Goal: Task Accomplishment & Management: Complete application form

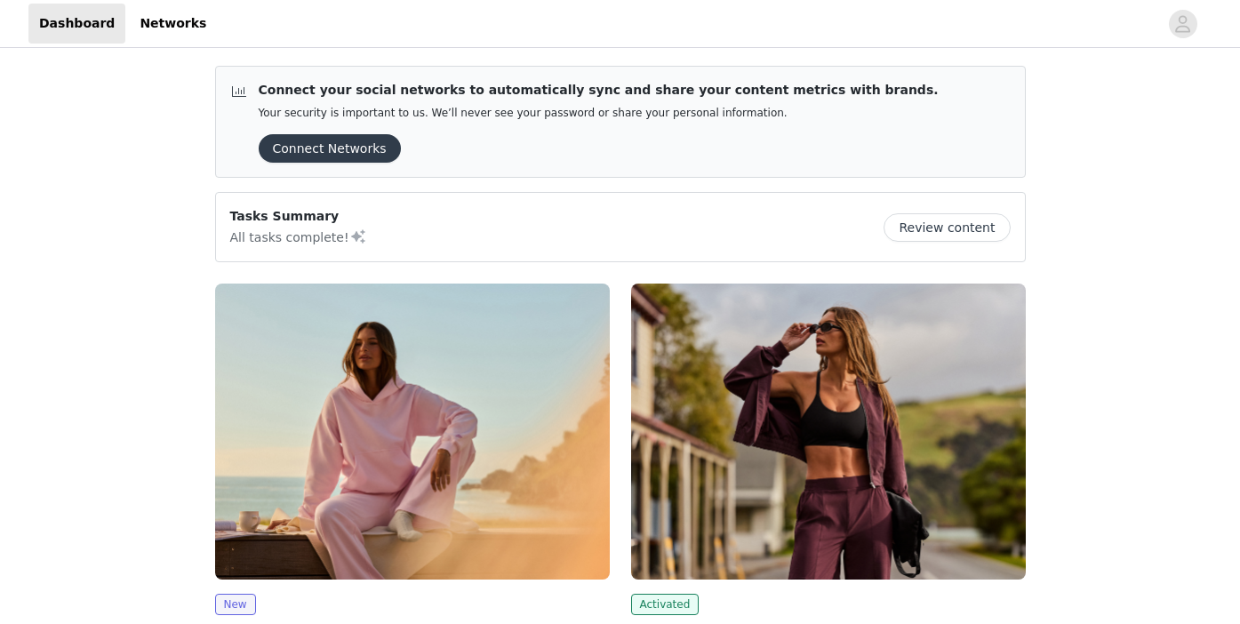
scroll to position [213, 0]
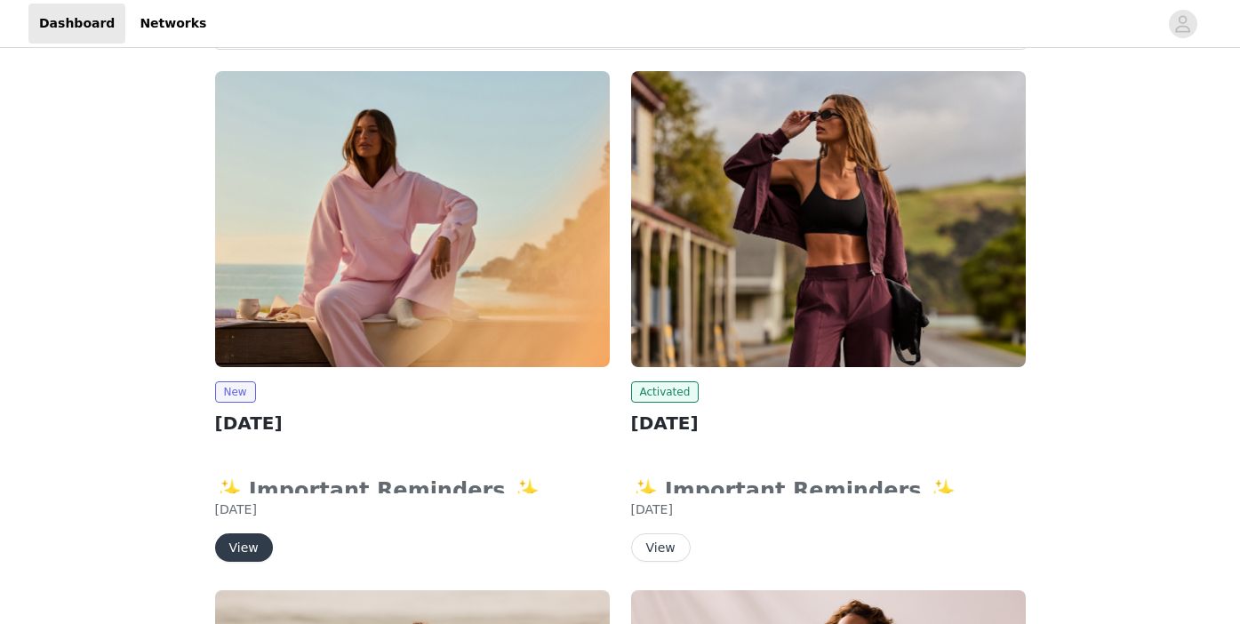
click at [354, 343] on img at bounding box center [412, 219] width 395 height 296
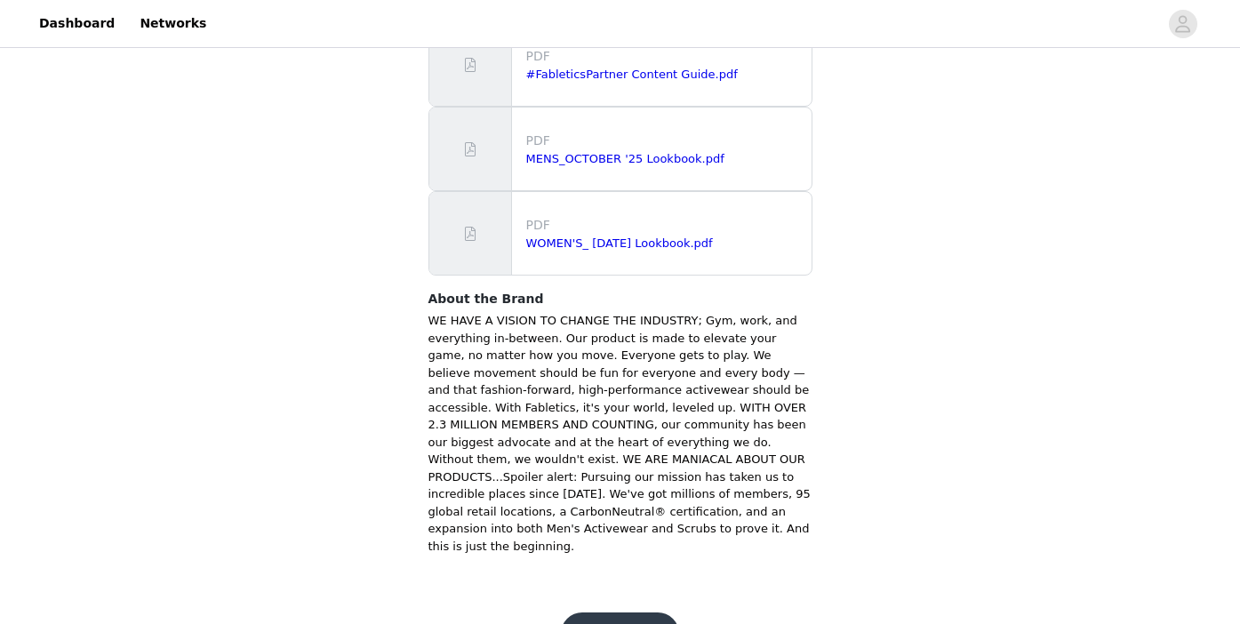
scroll to position [1212, 0]
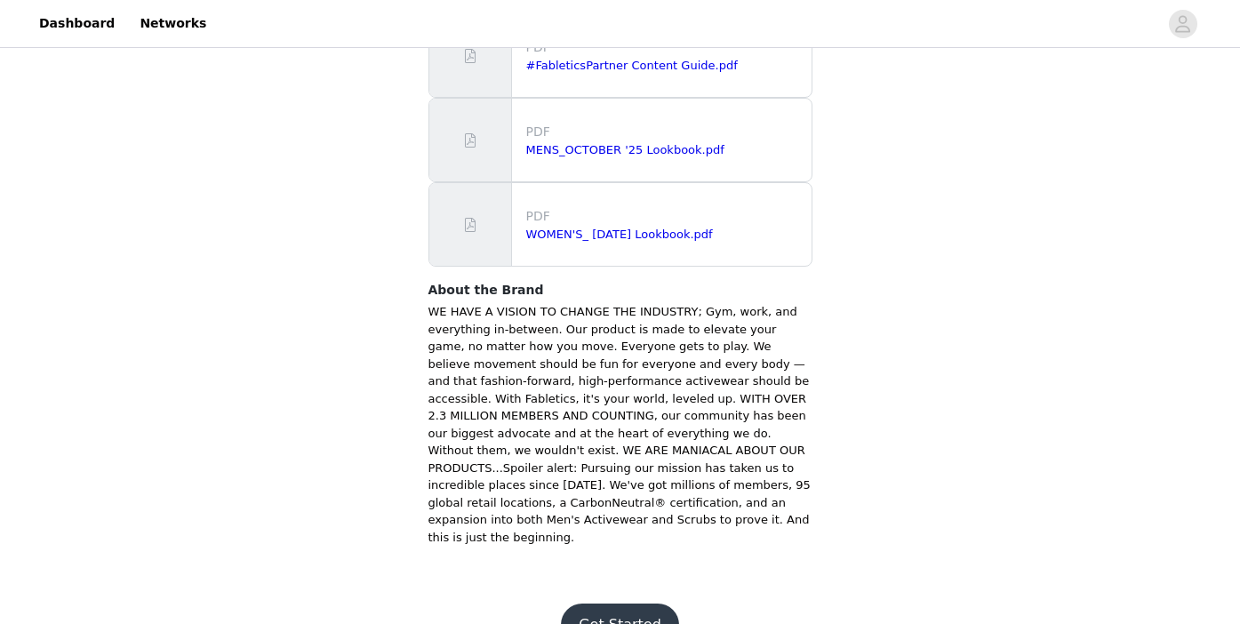
click at [614, 604] on button "Get Started" at bounding box center [620, 625] width 118 height 43
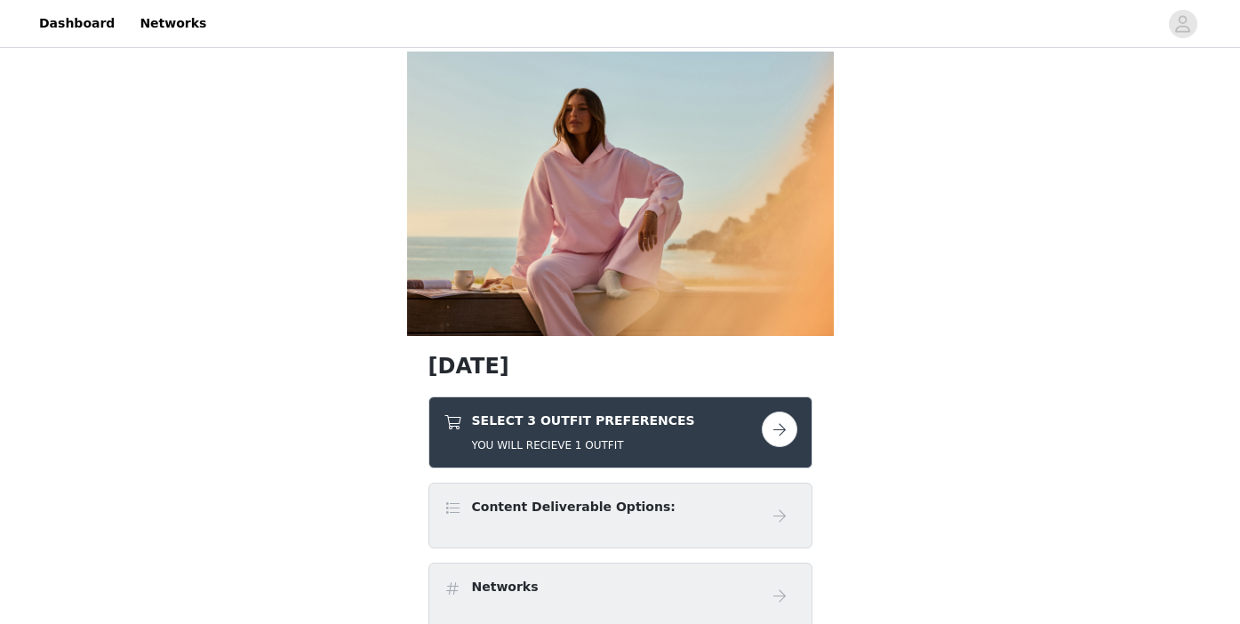
click at [558, 447] on h5 "YOU WILL RECIEVE 1 OUTFIT" at bounding box center [583, 445] width 223 height 16
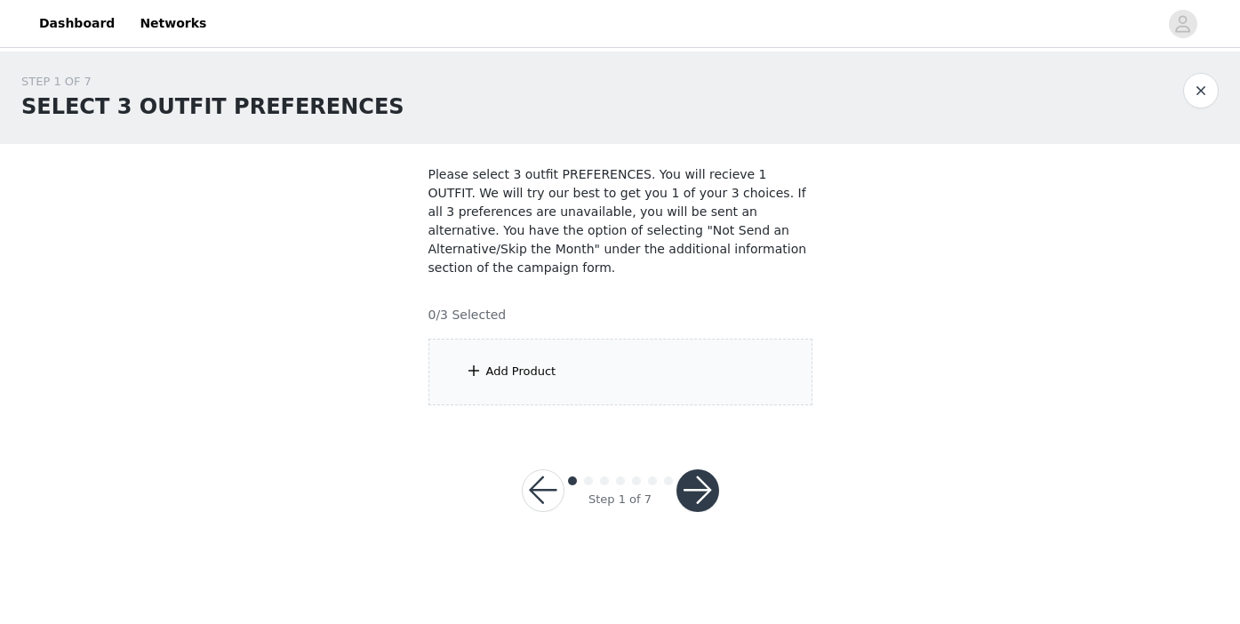
click at [501, 377] on div "Add Product" at bounding box center [521, 372] width 70 height 18
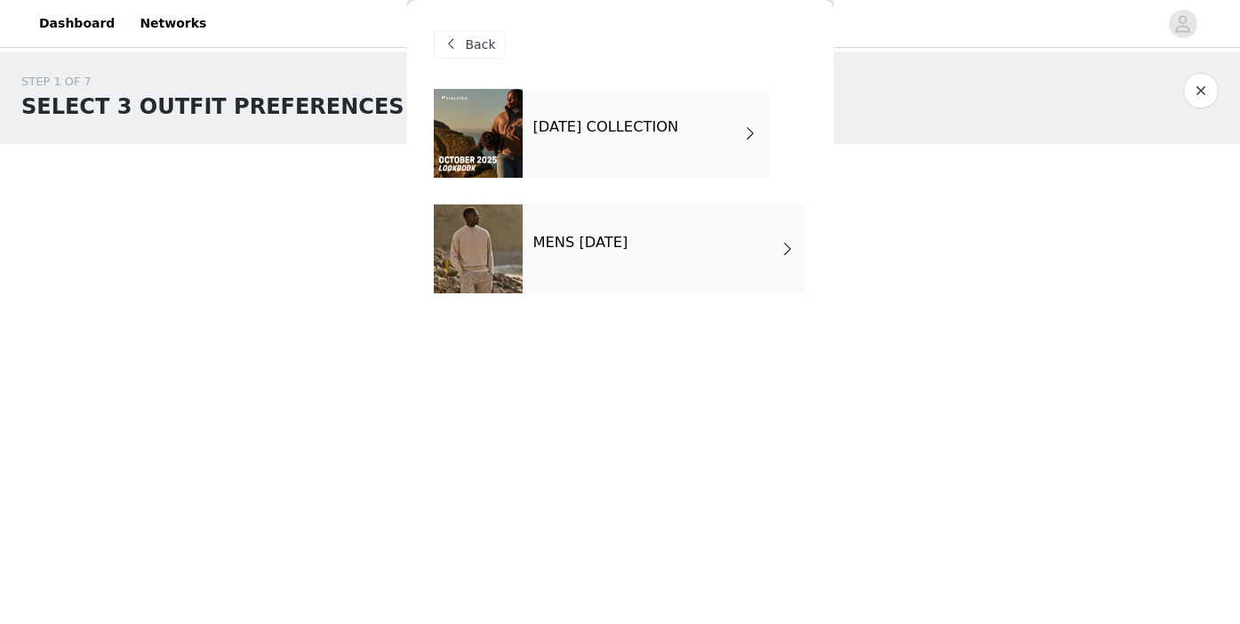
click at [572, 123] on h4 "[DATE] COLLECTION" at bounding box center [607, 127] width 146 height 16
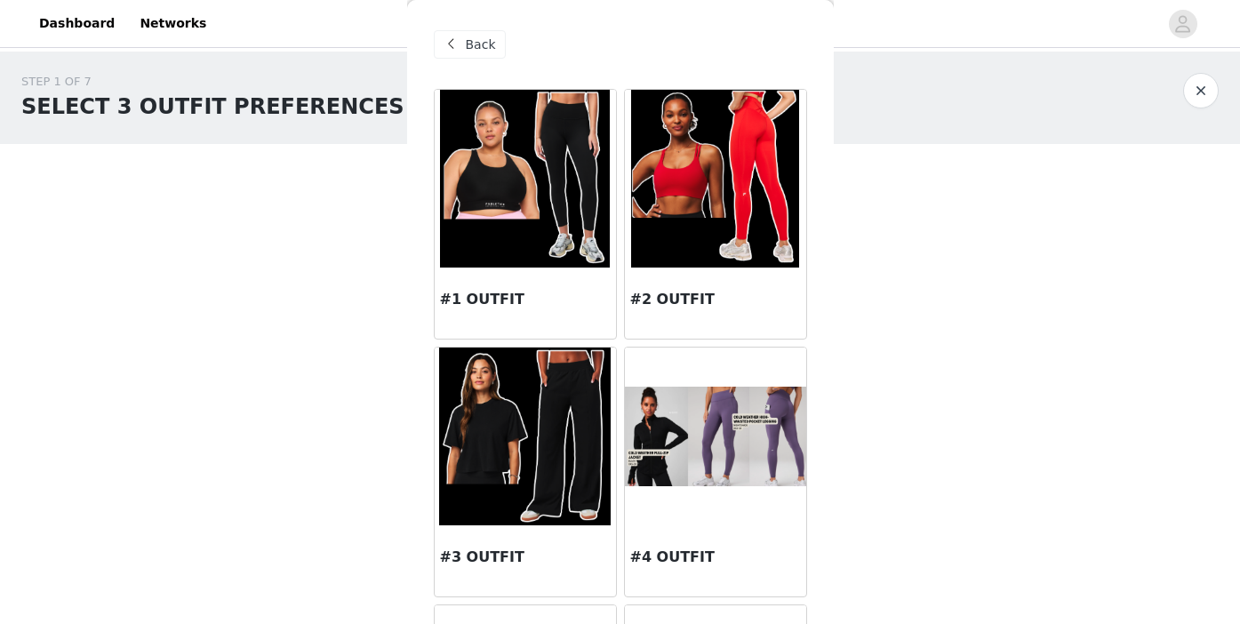
click at [1206, 82] on button "button" at bounding box center [1201, 91] width 36 height 36
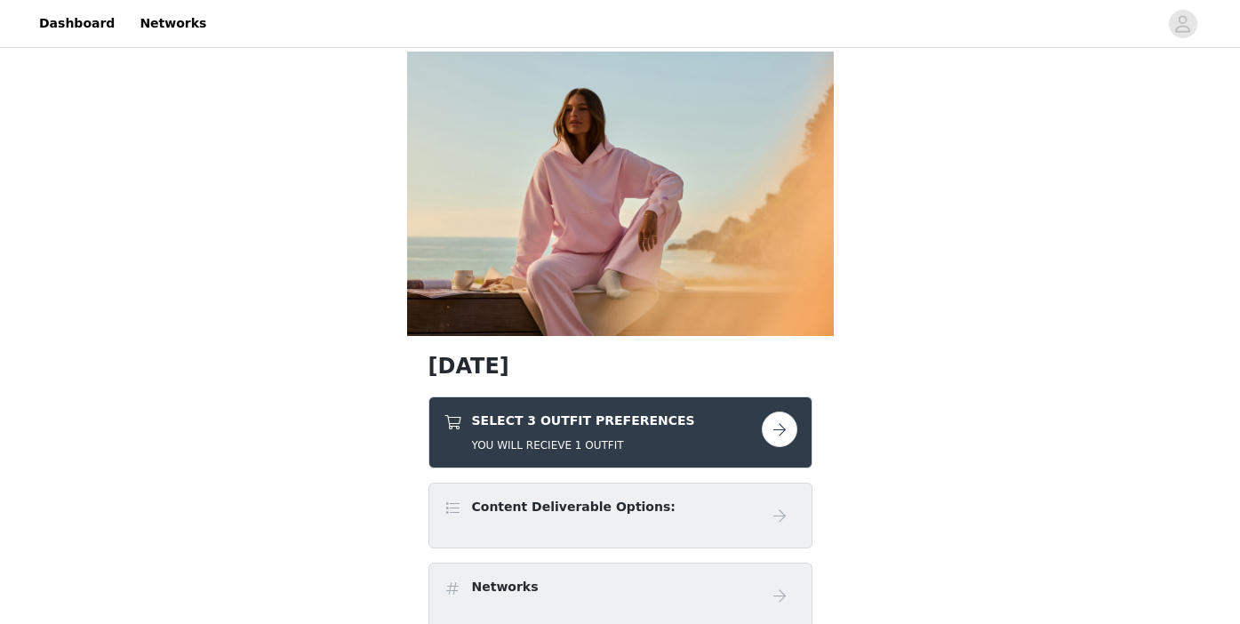
click at [783, 424] on button "button" at bounding box center [780, 430] width 36 height 36
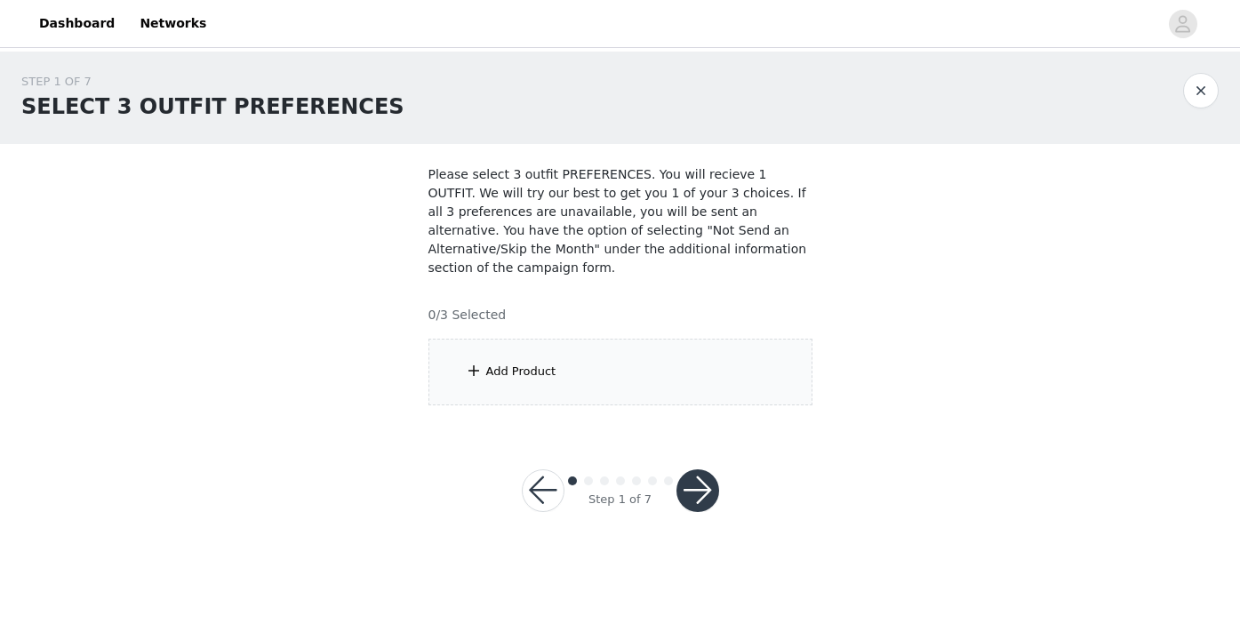
click at [582, 385] on div "Add Product" at bounding box center [621, 372] width 384 height 67
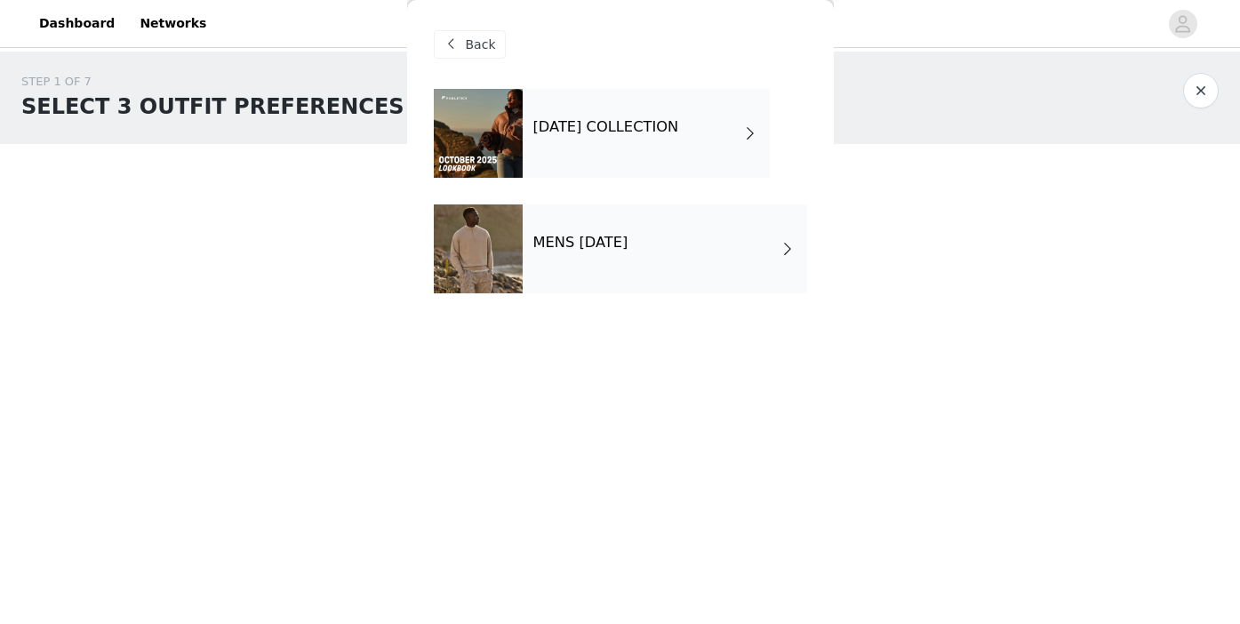
click at [679, 122] on h4 "[DATE] COLLECTION" at bounding box center [607, 127] width 146 height 16
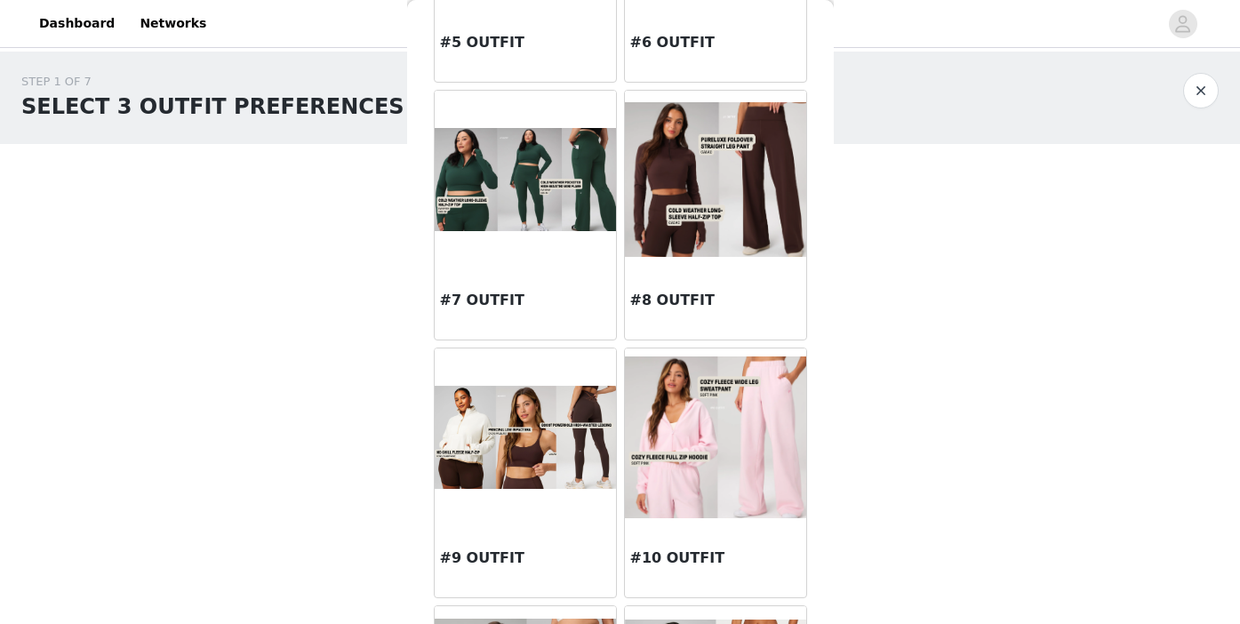
scroll to position [774, 0]
click at [529, 448] on img at bounding box center [525, 436] width 181 height 102
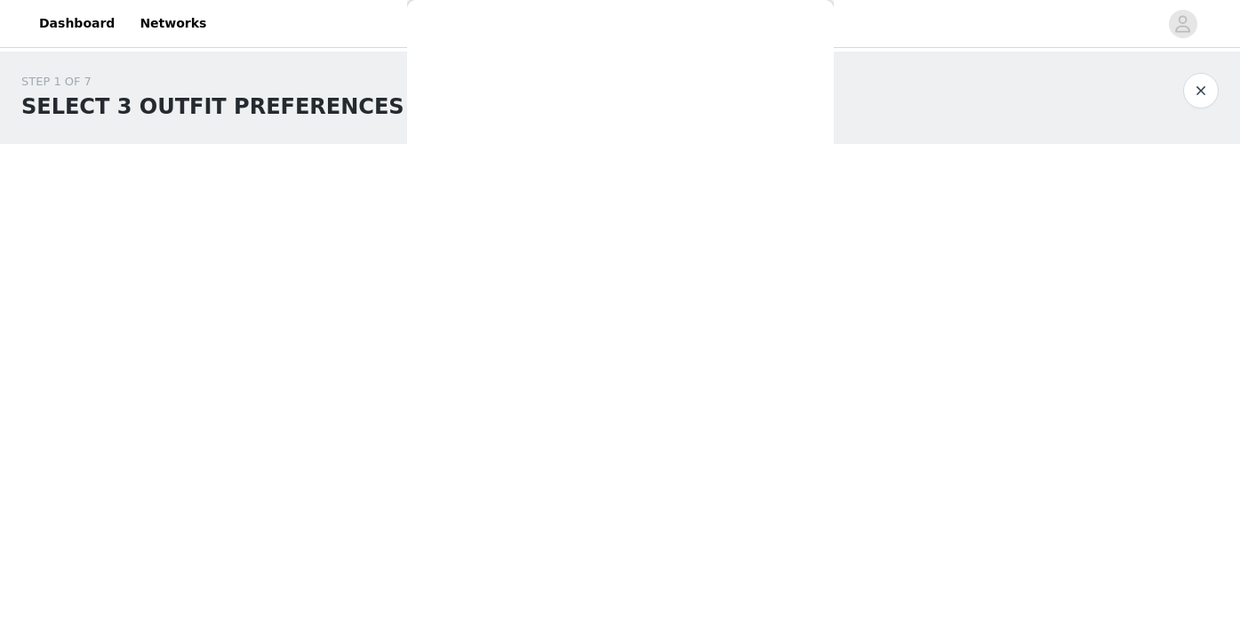
scroll to position [0, 0]
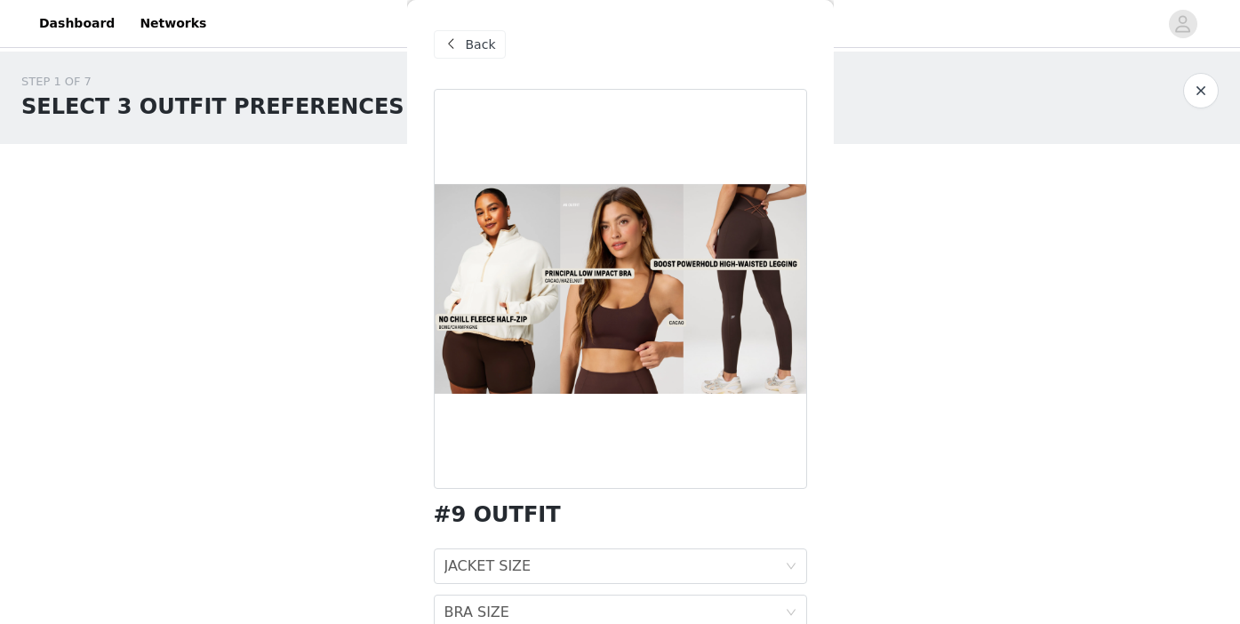
click at [467, 51] on span "Back" at bounding box center [481, 45] width 30 height 19
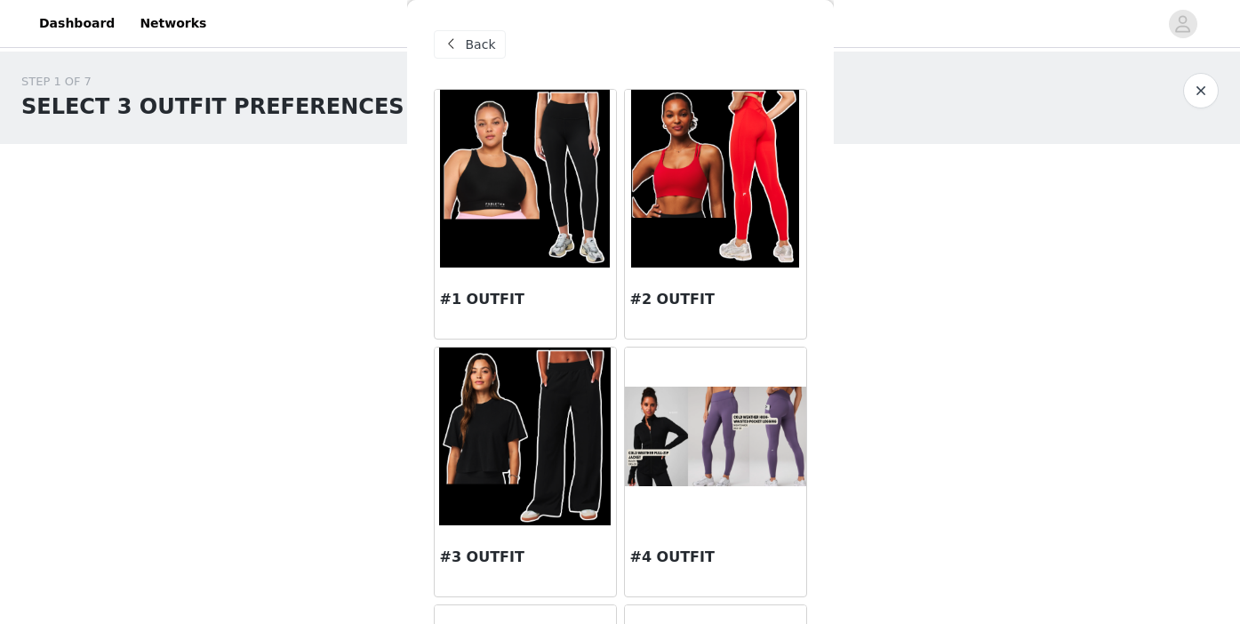
click at [665, 239] on img at bounding box center [715, 179] width 168 height 178
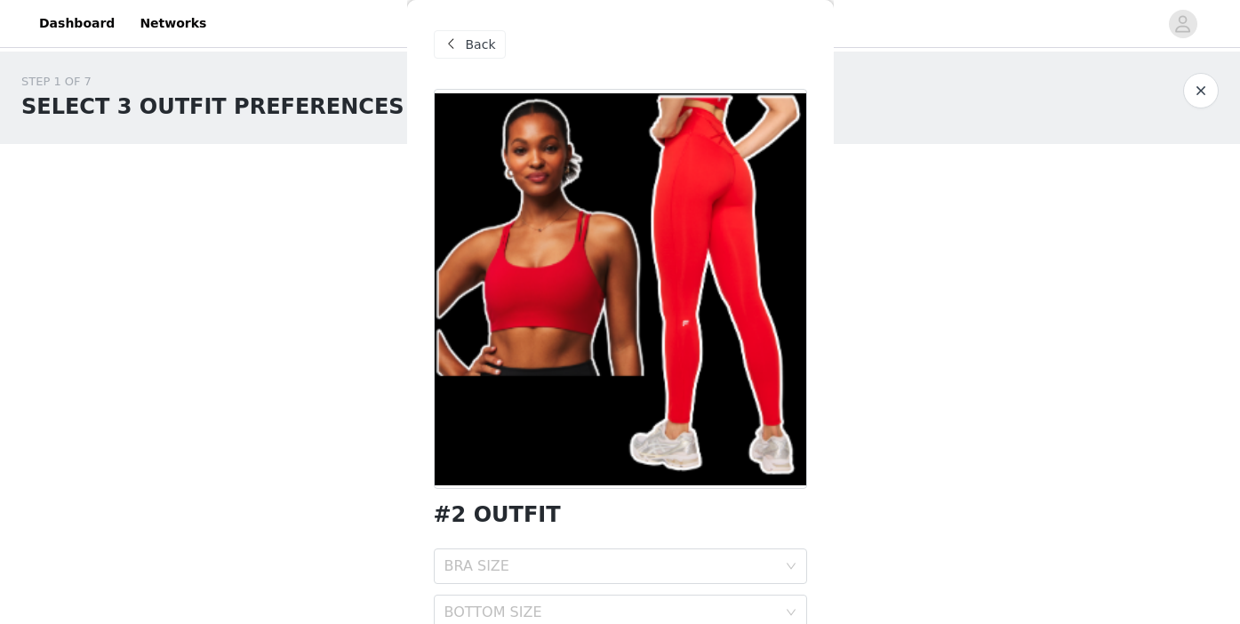
click at [469, 47] on span "Back" at bounding box center [481, 45] width 30 height 19
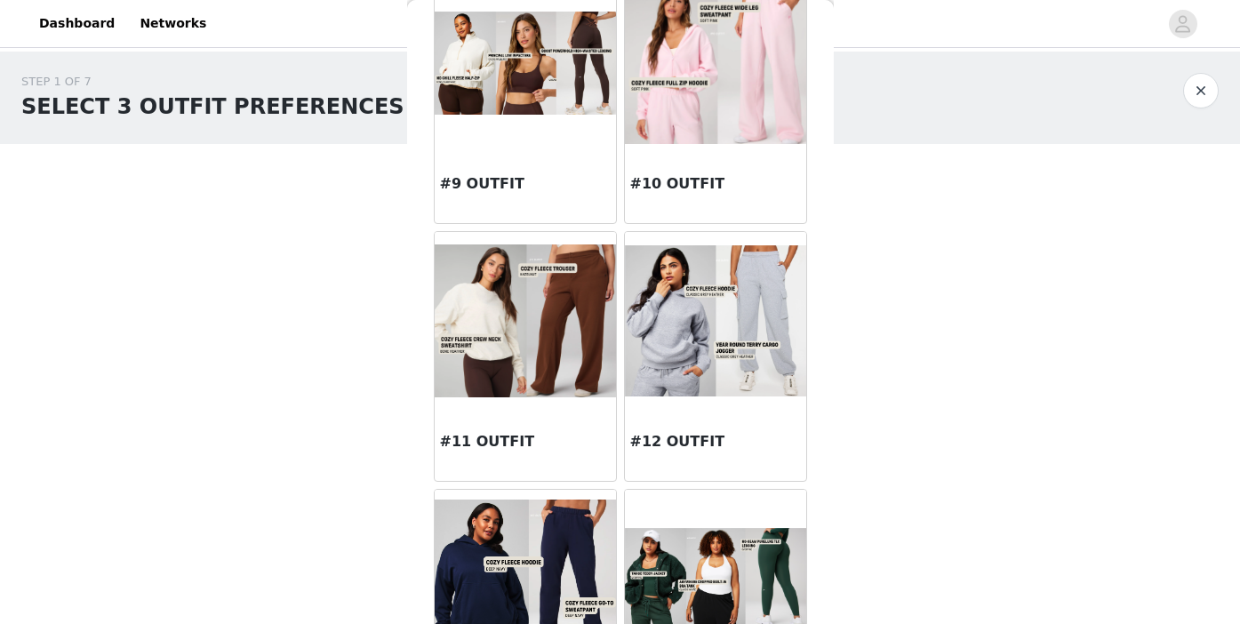
scroll to position [1296, 0]
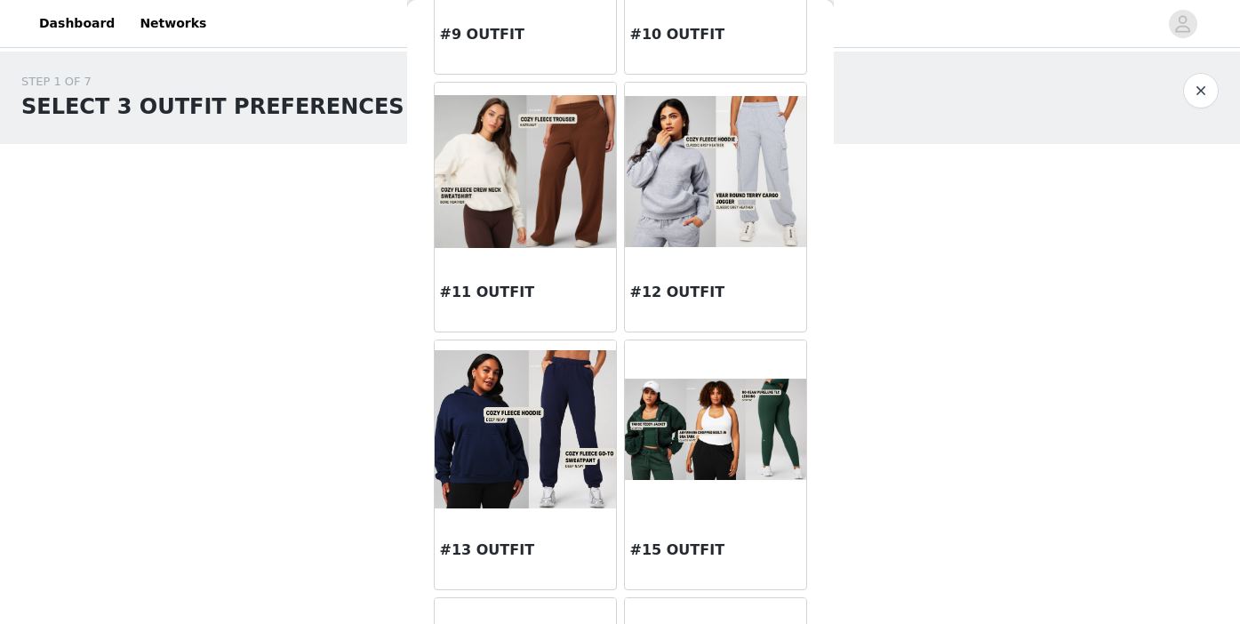
click at [716, 454] on img at bounding box center [715, 430] width 181 height 102
click at [716, 454] on div "Back #1 OUTFIT #2 OUTFIT #3 OUTFIT #4 OUTFIT #5 OUTFIT #6 OUTFIT #7 OUTFIT #8 O…" at bounding box center [620, 312] width 427 height 624
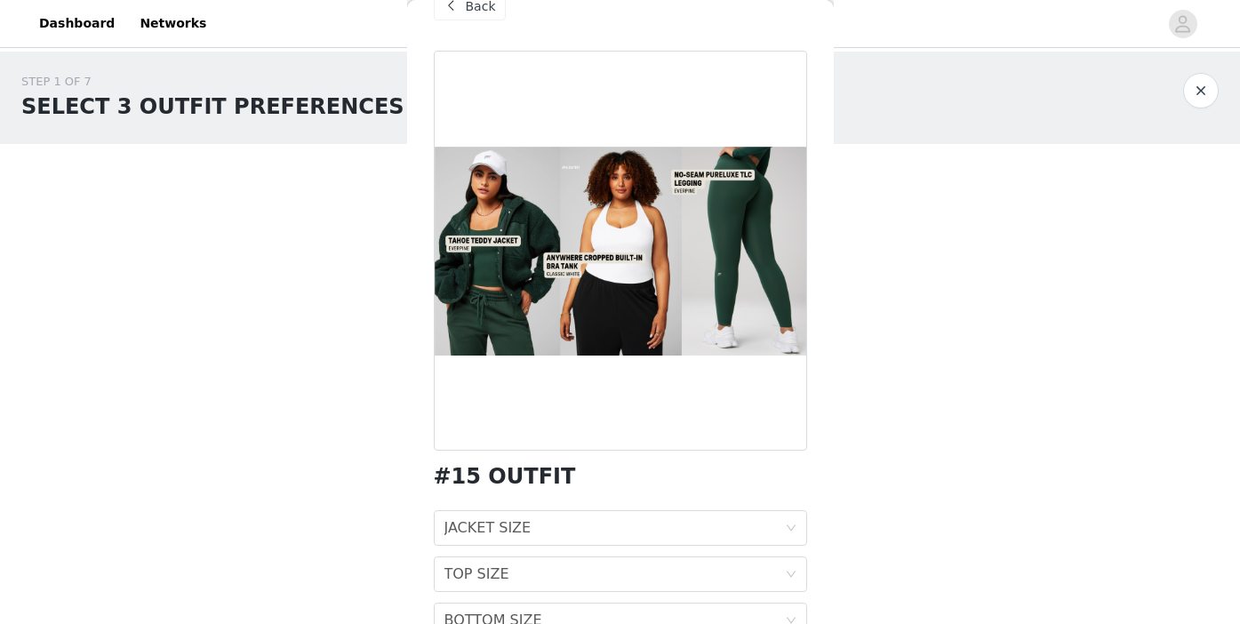
scroll to position [0, 0]
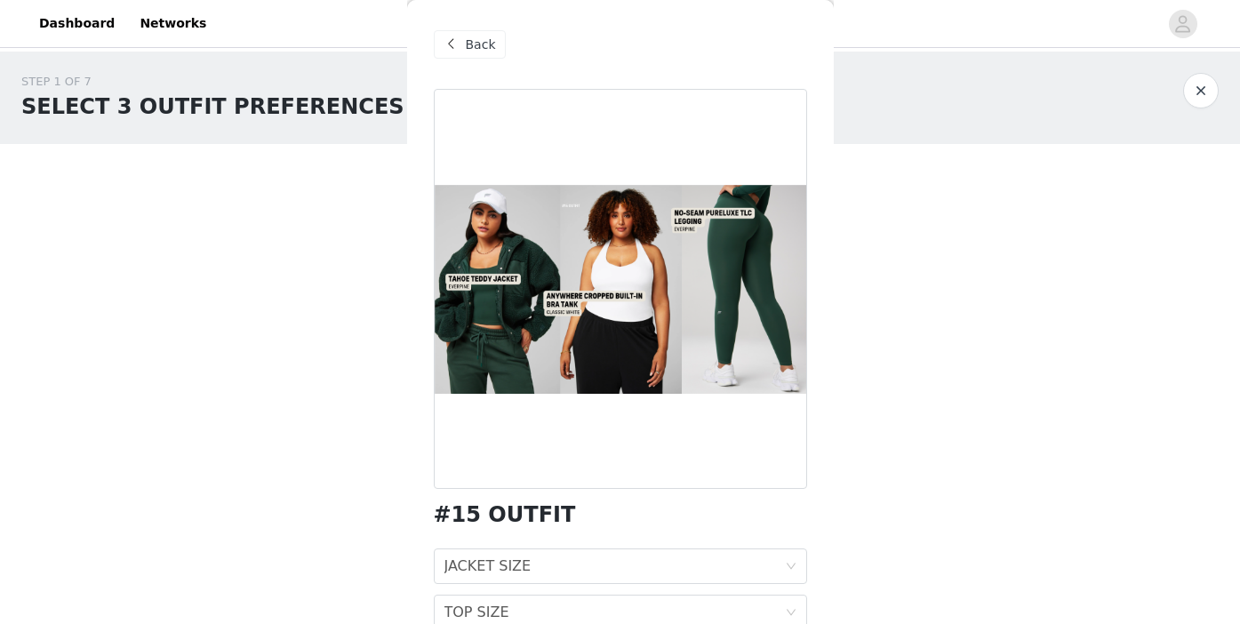
click at [470, 44] on span "Back" at bounding box center [481, 45] width 30 height 19
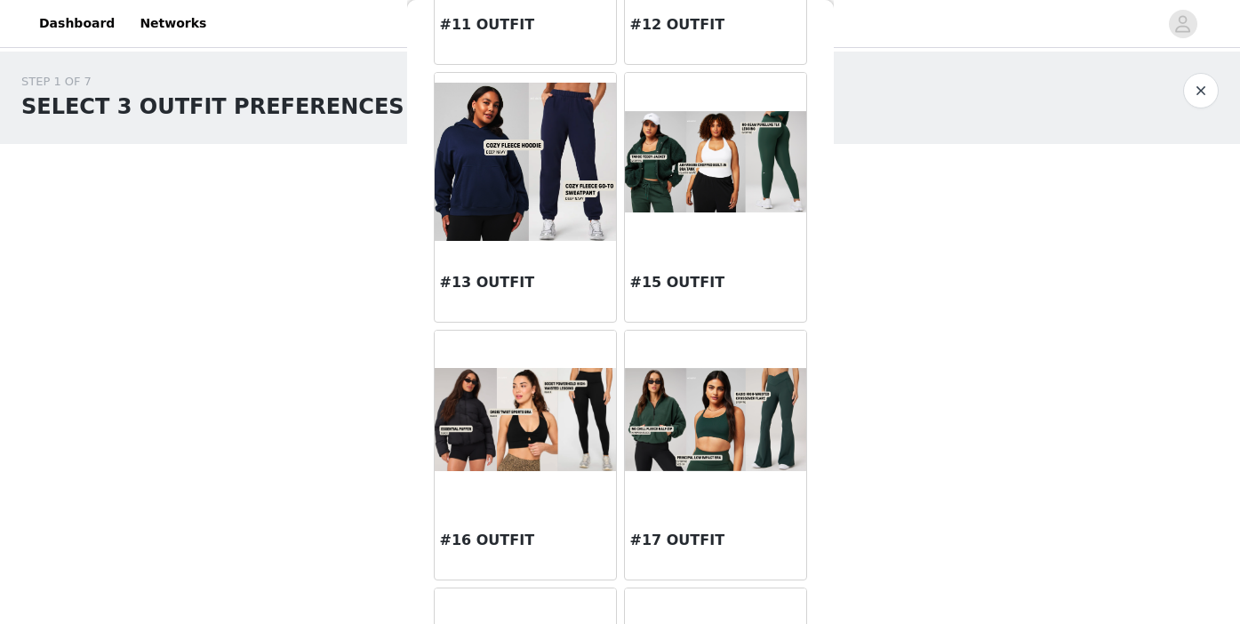
scroll to position [1579, 0]
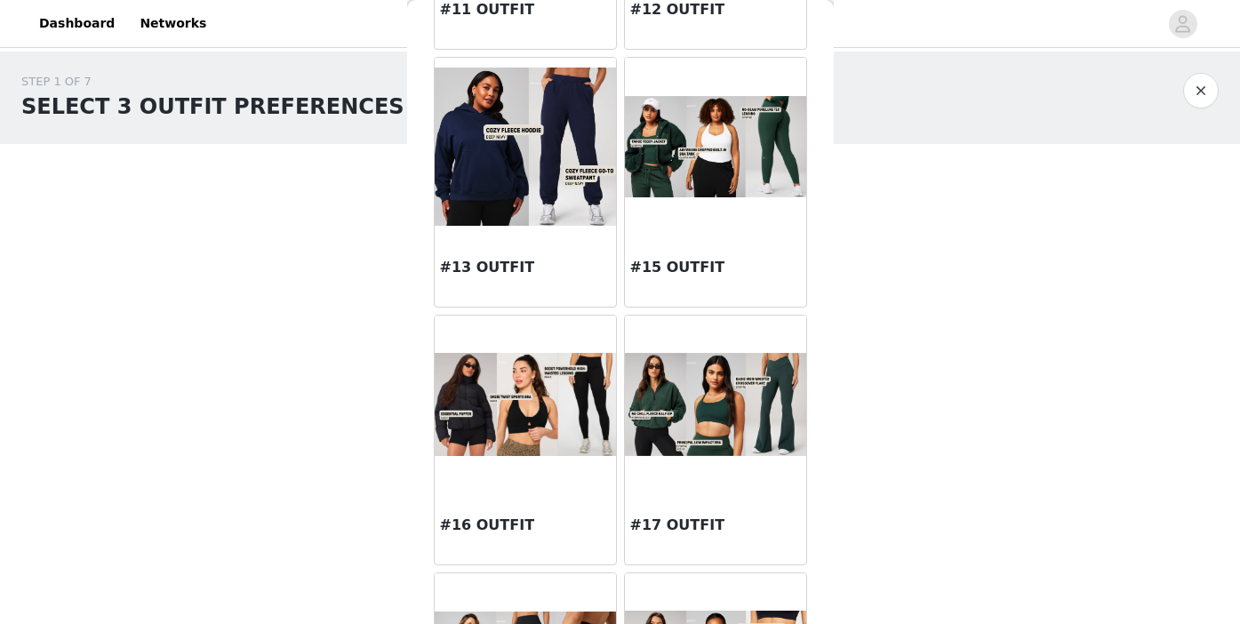
click at [486, 421] on img at bounding box center [525, 404] width 181 height 103
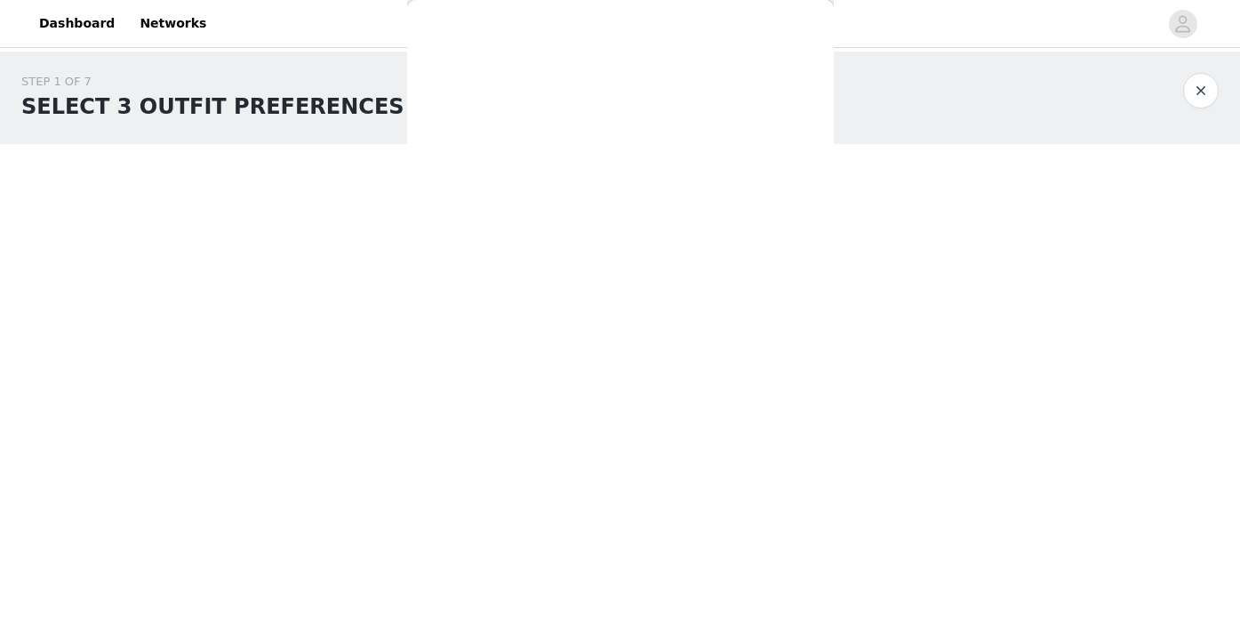
scroll to position [0, 0]
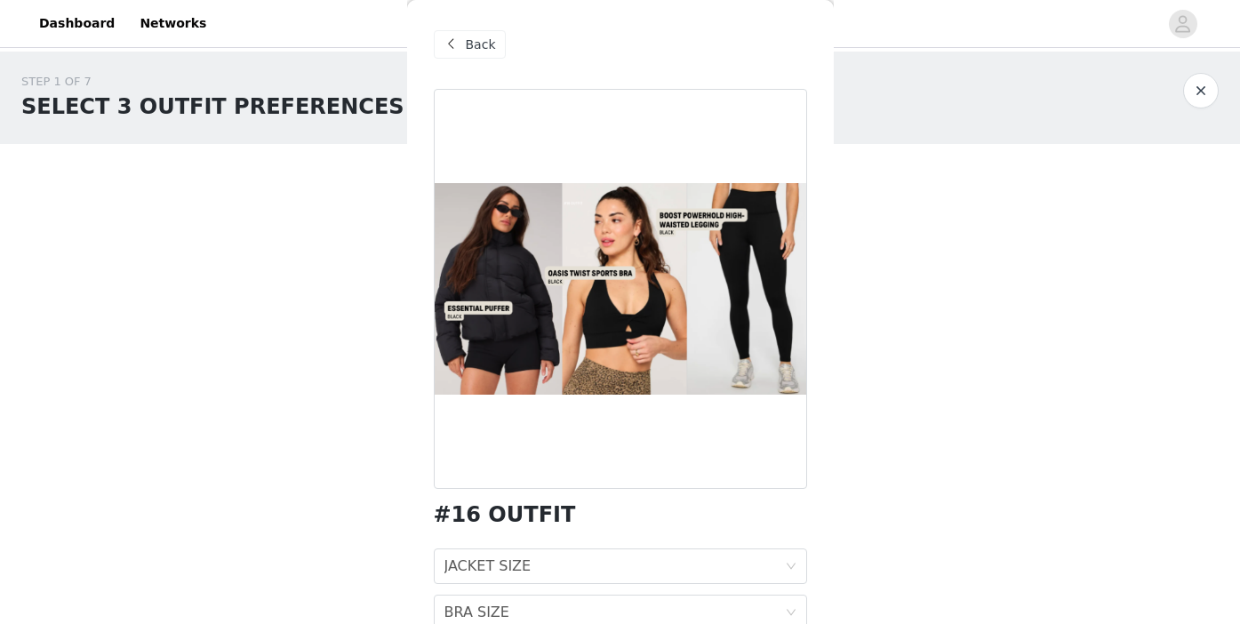
click at [477, 54] on div "Back" at bounding box center [470, 44] width 72 height 28
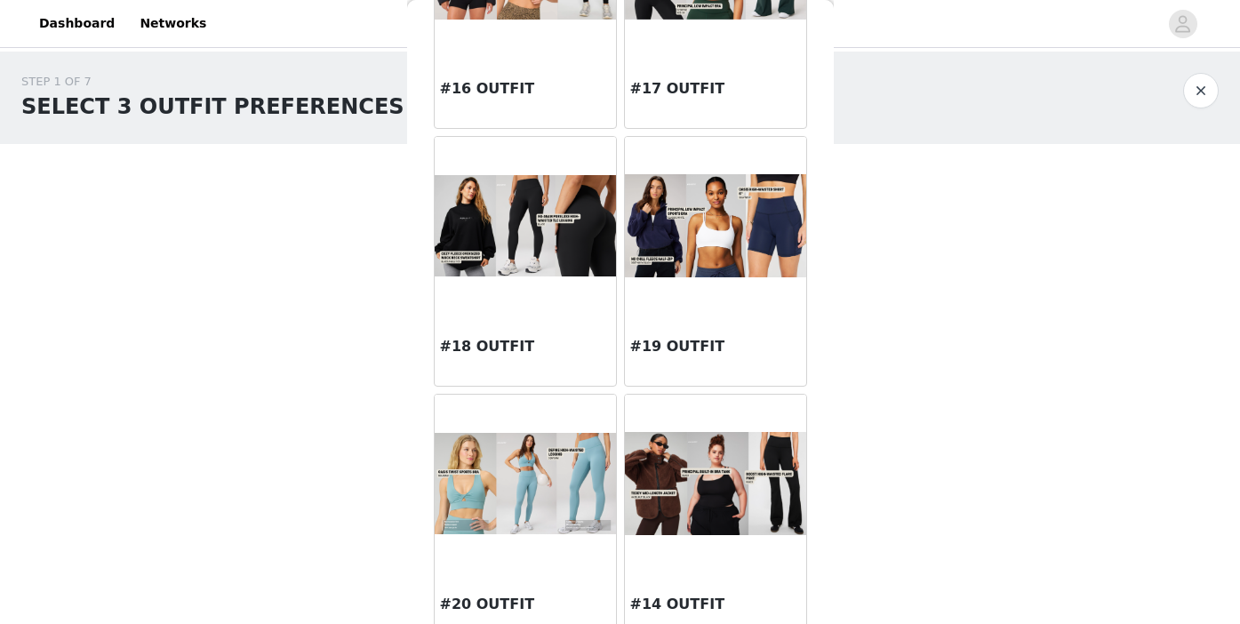
scroll to position [2040, 0]
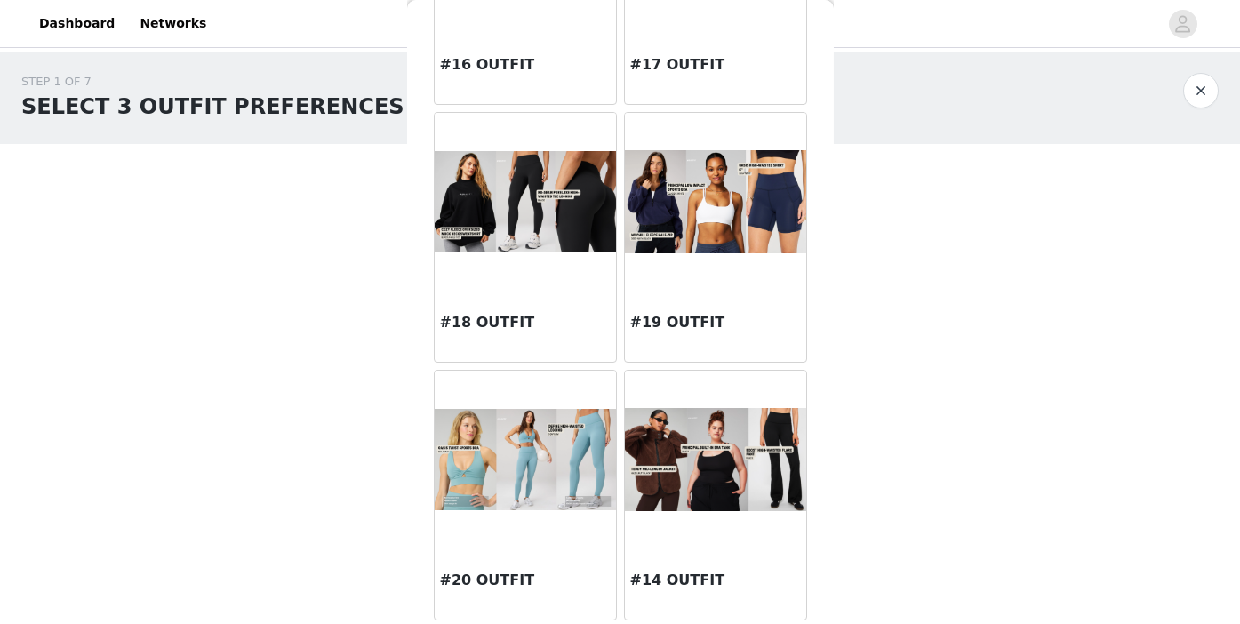
click at [705, 467] on img at bounding box center [715, 460] width 181 height 104
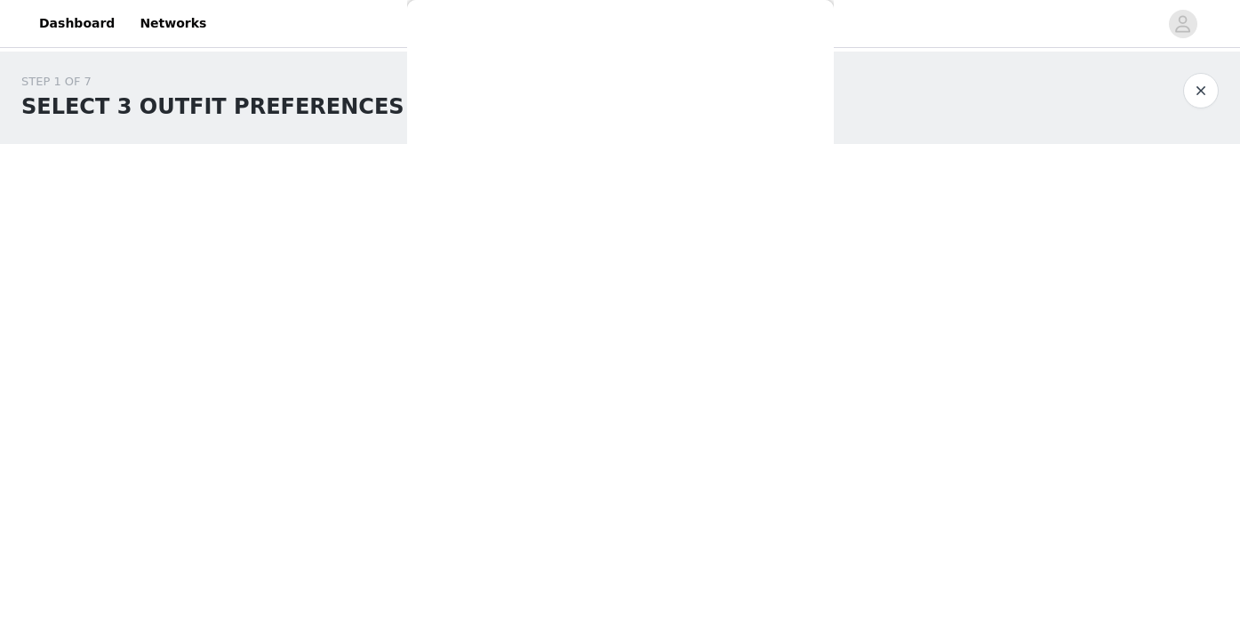
scroll to position [0, 0]
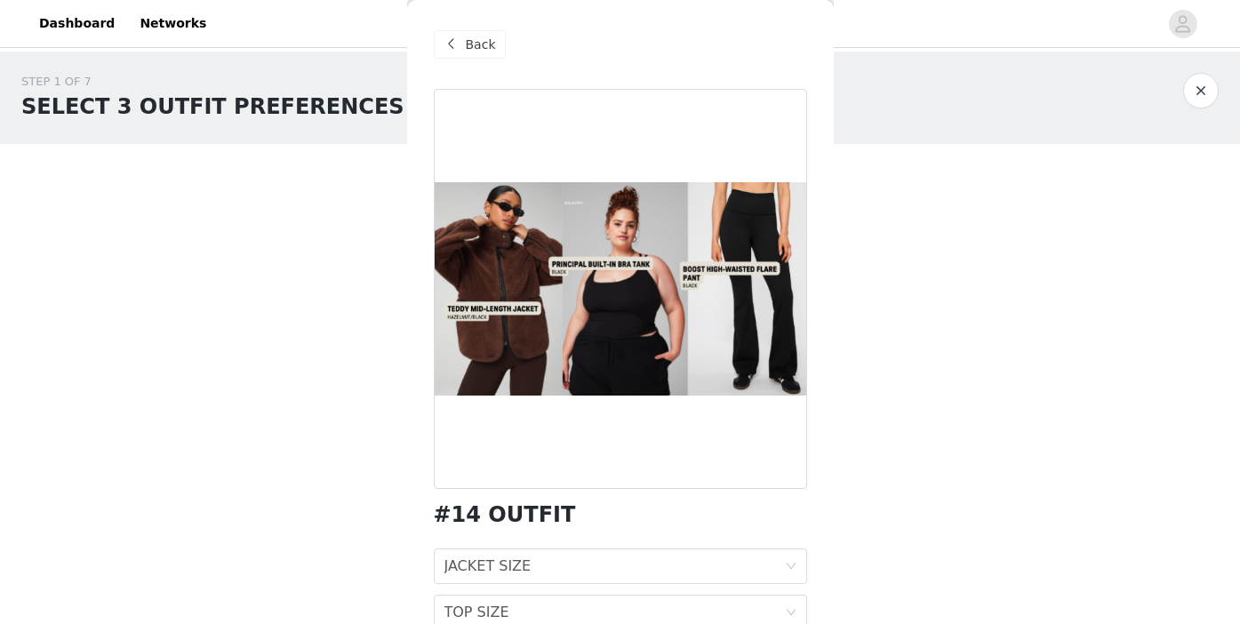
click at [473, 44] on span "Back" at bounding box center [481, 45] width 30 height 19
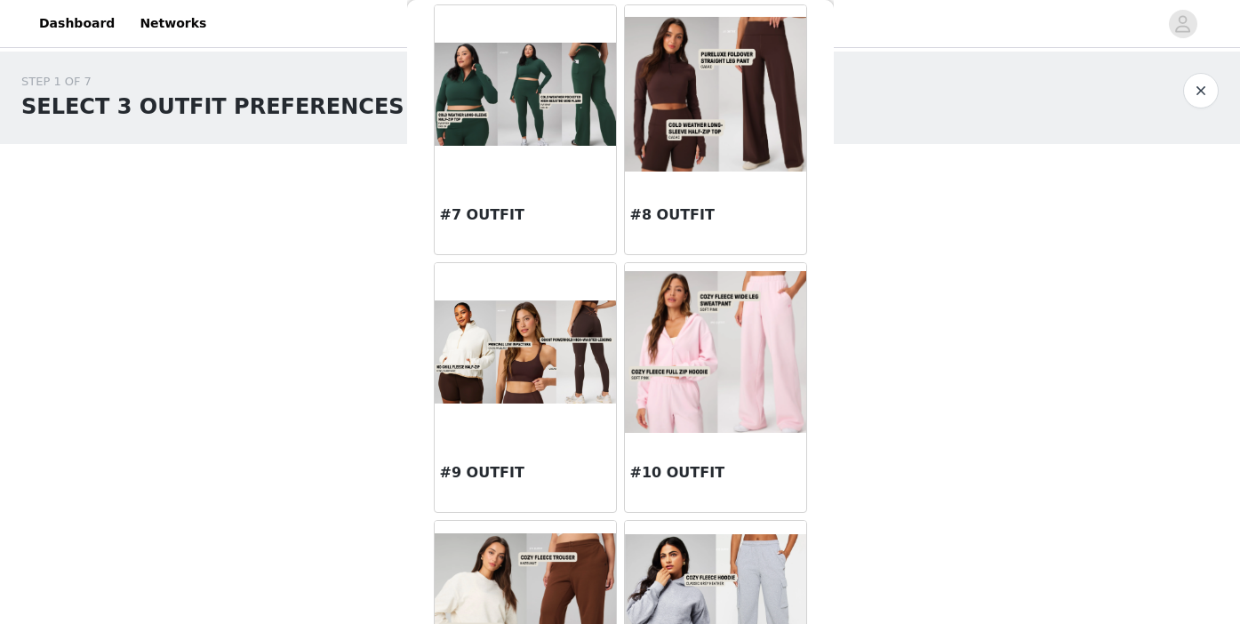
scroll to position [800, 0]
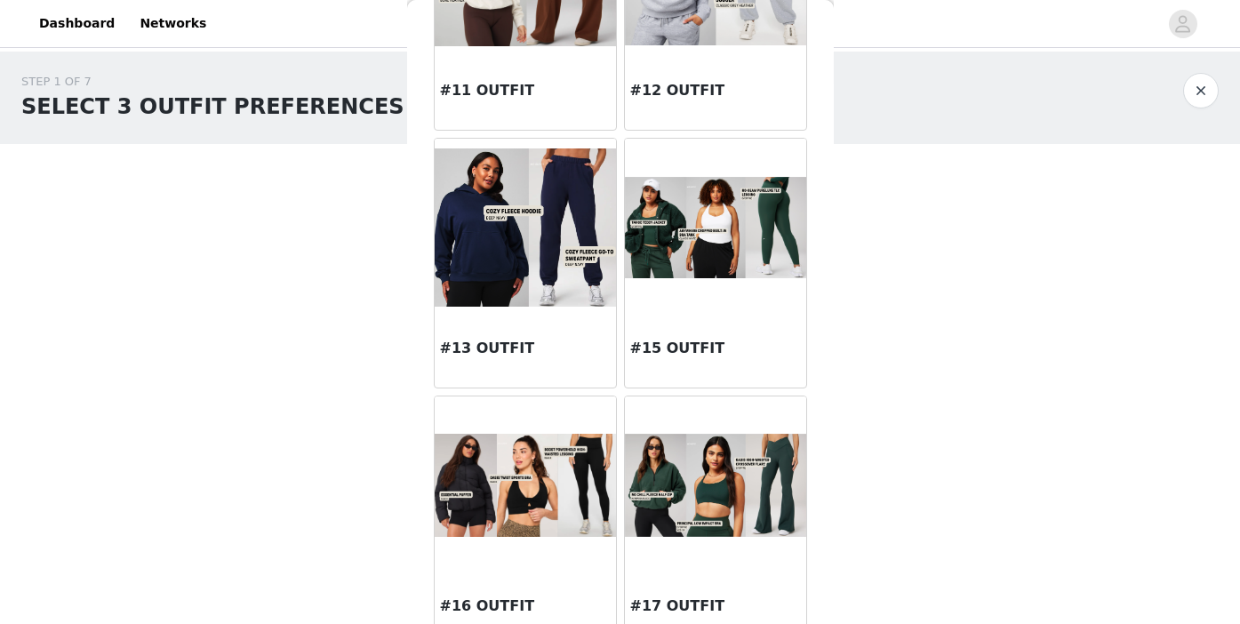
click at [754, 237] on img at bounding box center [715, 228] width 181 height 102
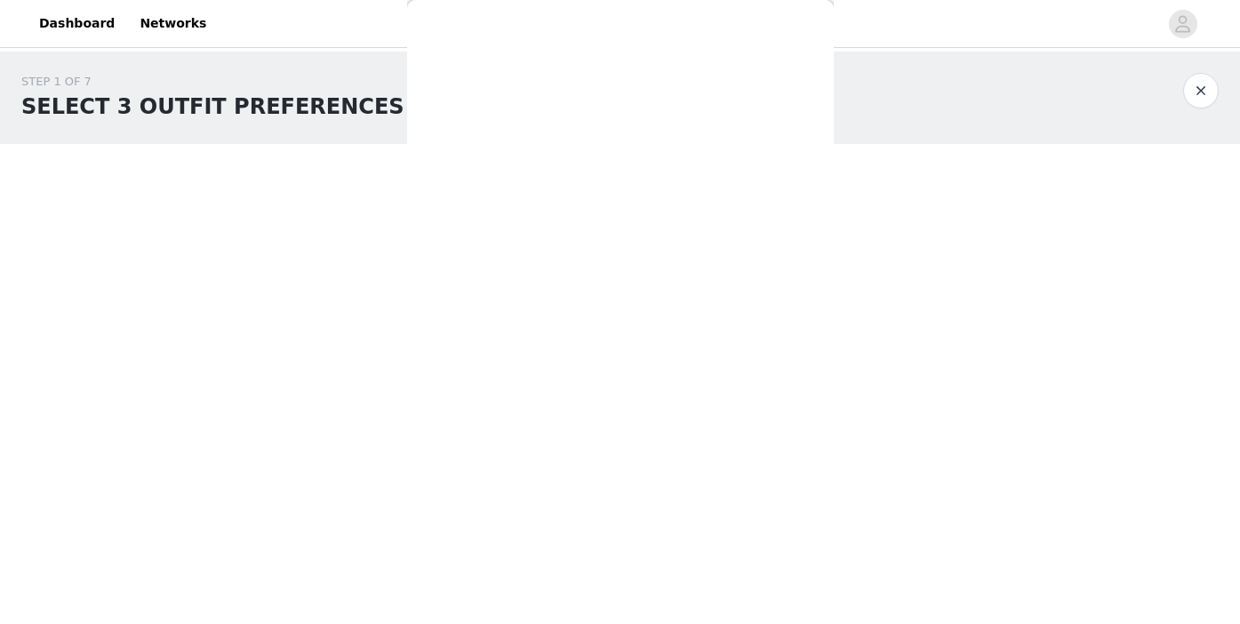
scroll to position [131, 0]
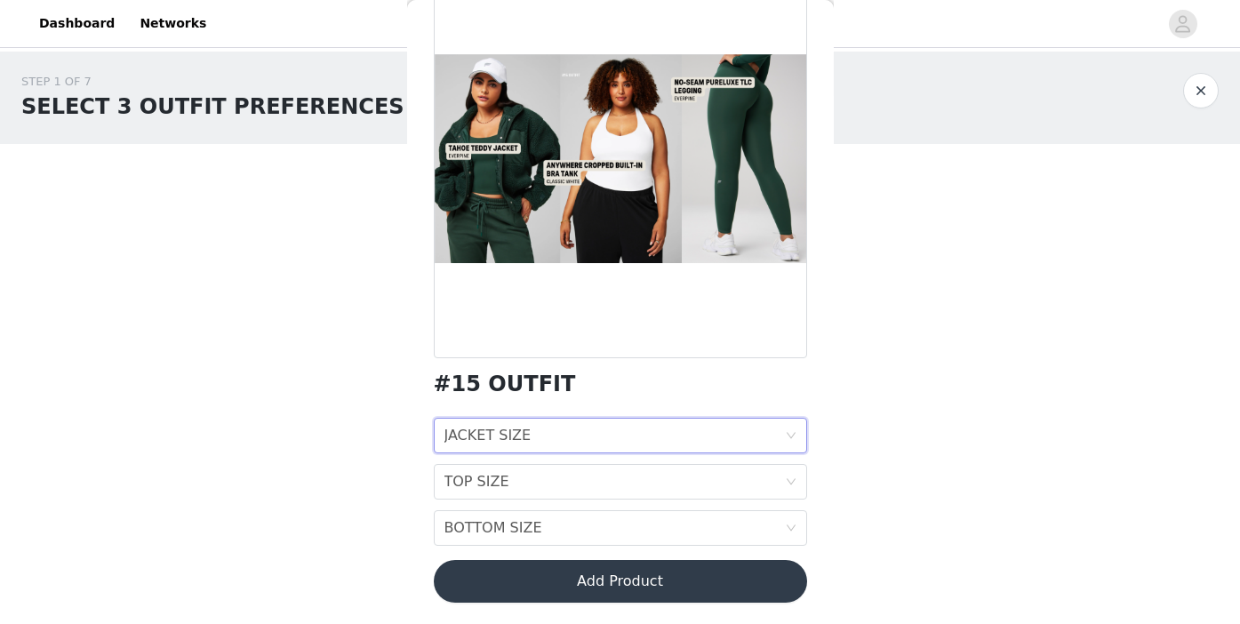
click at [590, 435] on div "JACKET SIZE JACKET SIZE" at bounding box center [615, 436] width 341 height 34
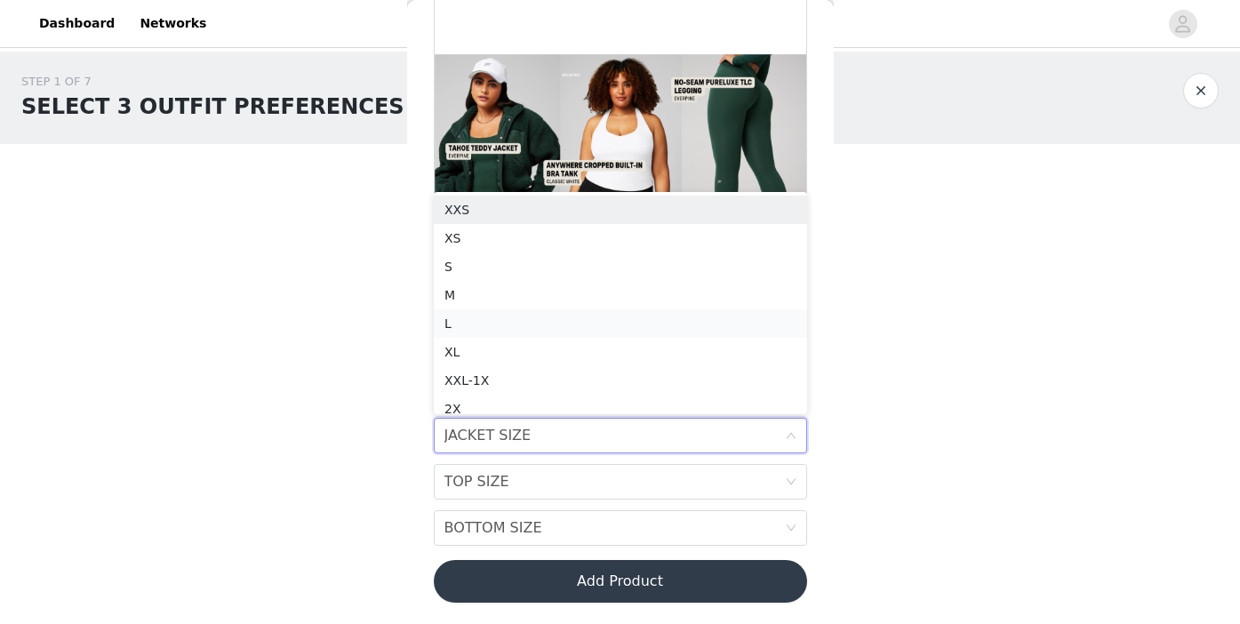
scroll to position [9, 0]
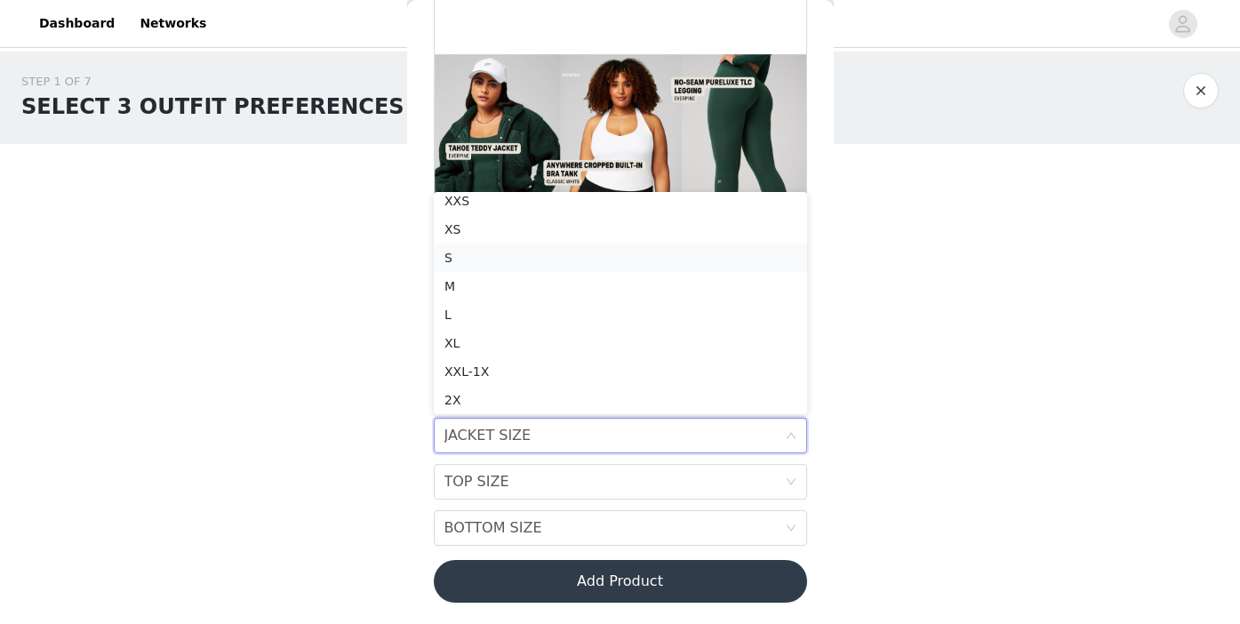
click at [465, 259] on div "S" at bounding box center [621, 258] width 352 height 20
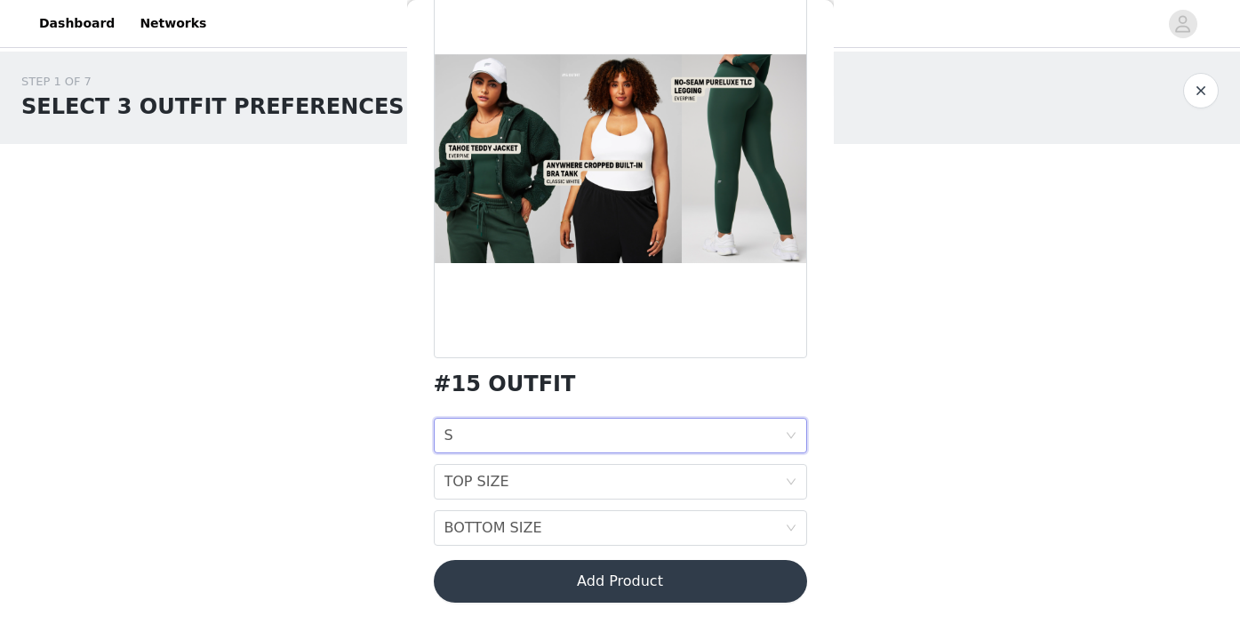
click at [564, 437] on div "JACKET SIZE S" at bounding box center [615, 436] width 341 height 34
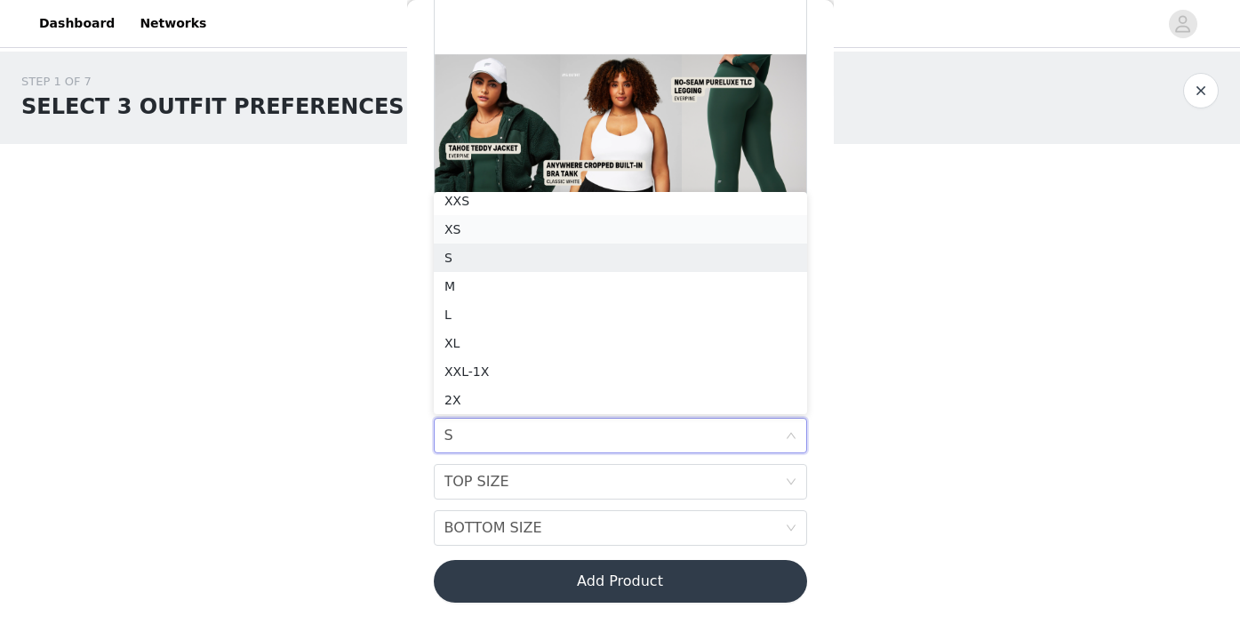
click at [477, 234] on div "XS" at bounding box center [621, 230] width 352 height 20
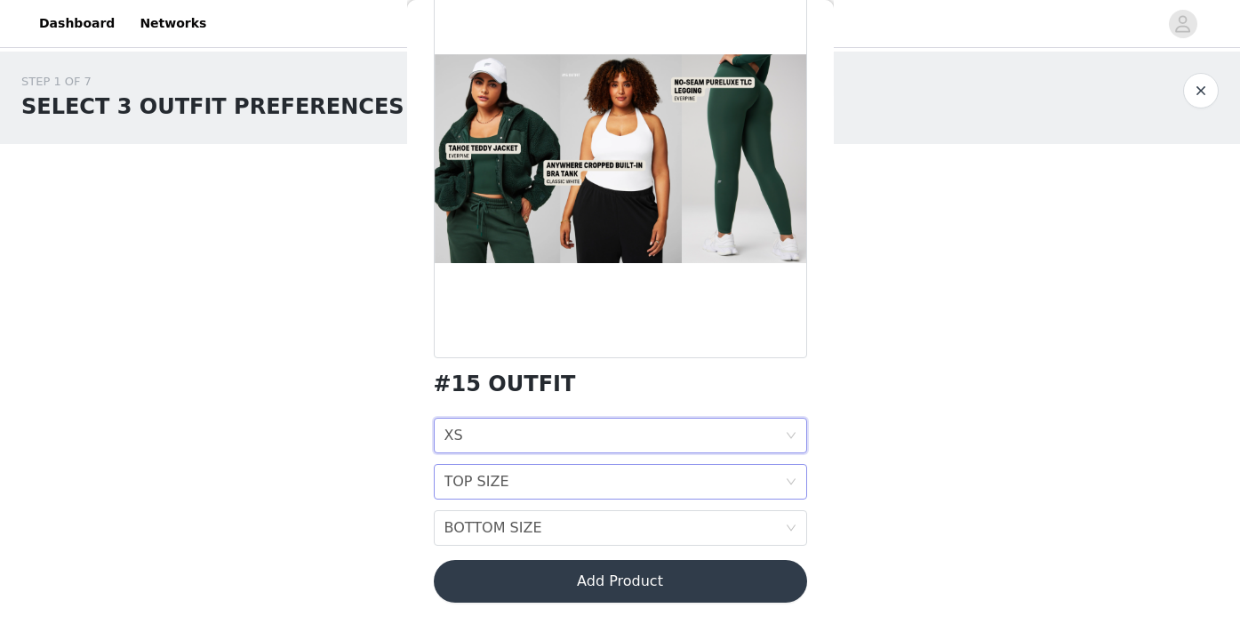
click at [523, 481] on div "TOP SIZE TOP SIZE" at bounding box center [615, 482] width 341 height 34
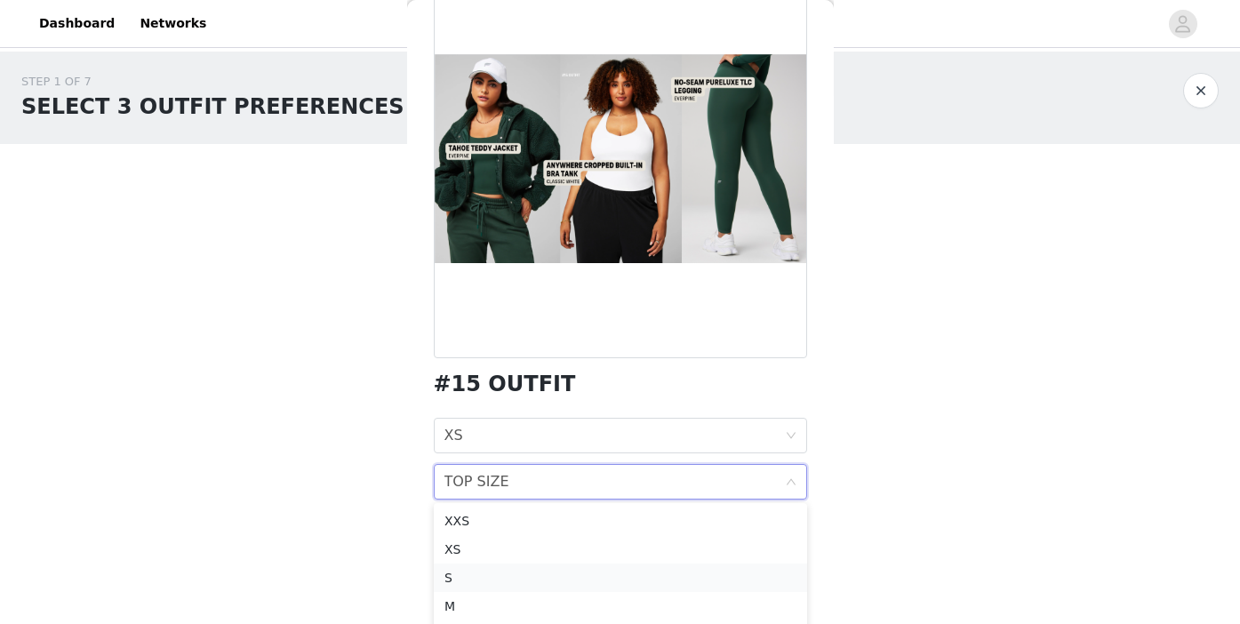
click at [456, 578] on div "S" at bounding box center [621, 578] width 352 height 20
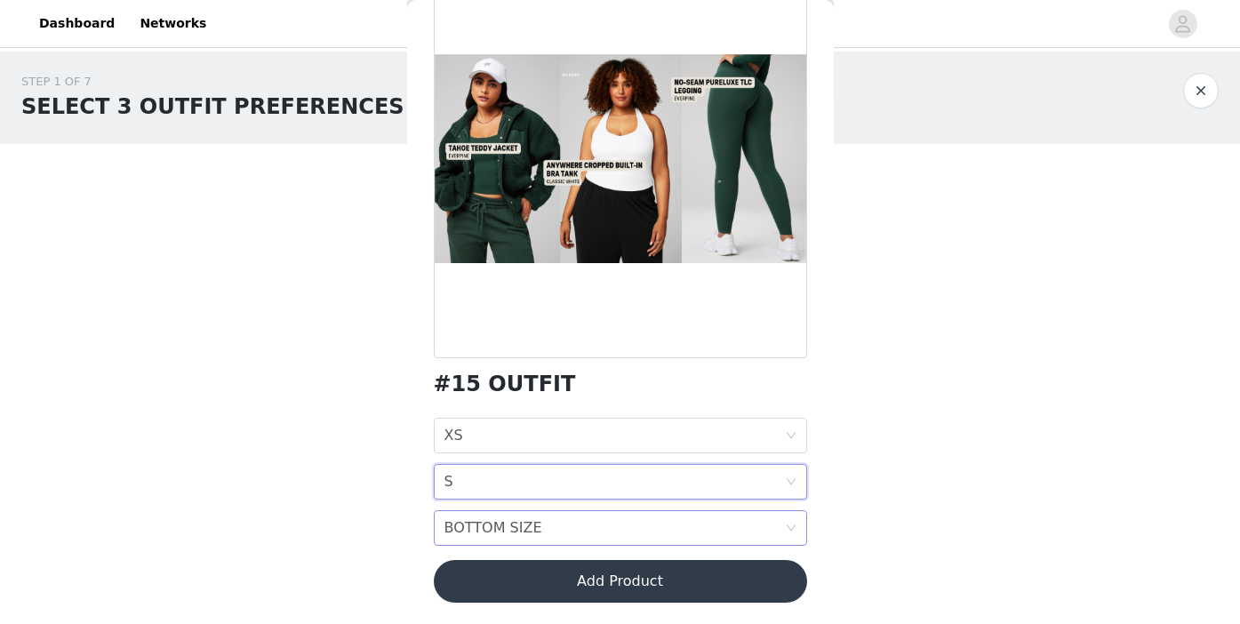
click at [501, 529] on div "BOTTOM SIZE" at bounding box center [494, 528] width 98 height 34
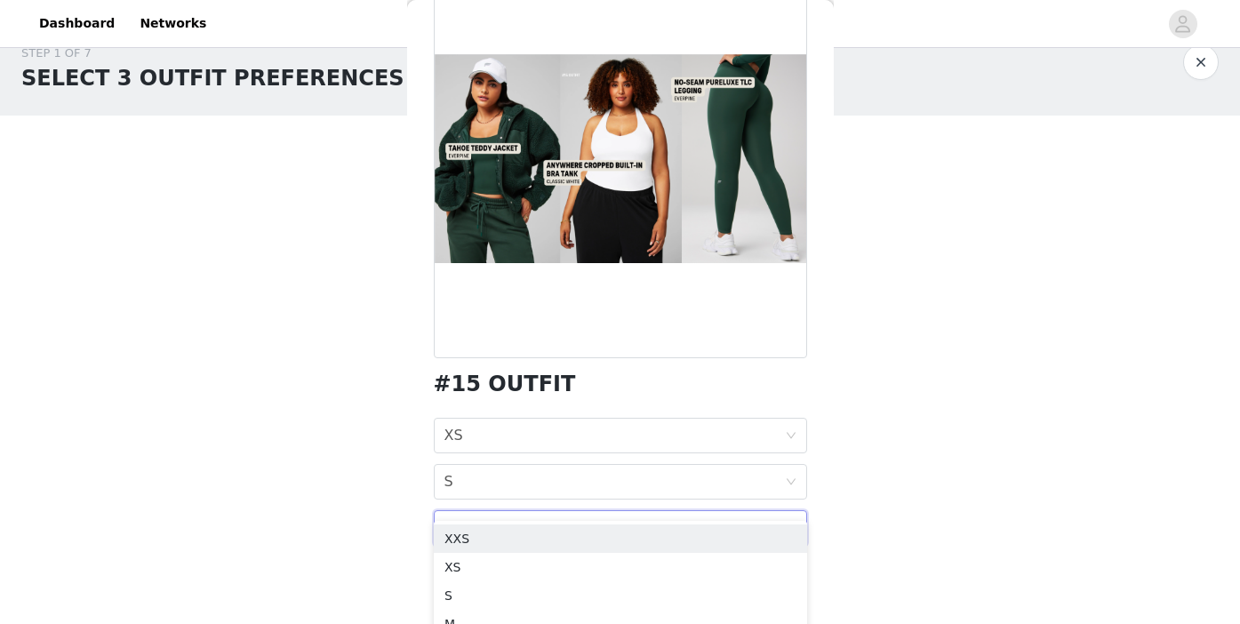
scroll to position [32, 0]
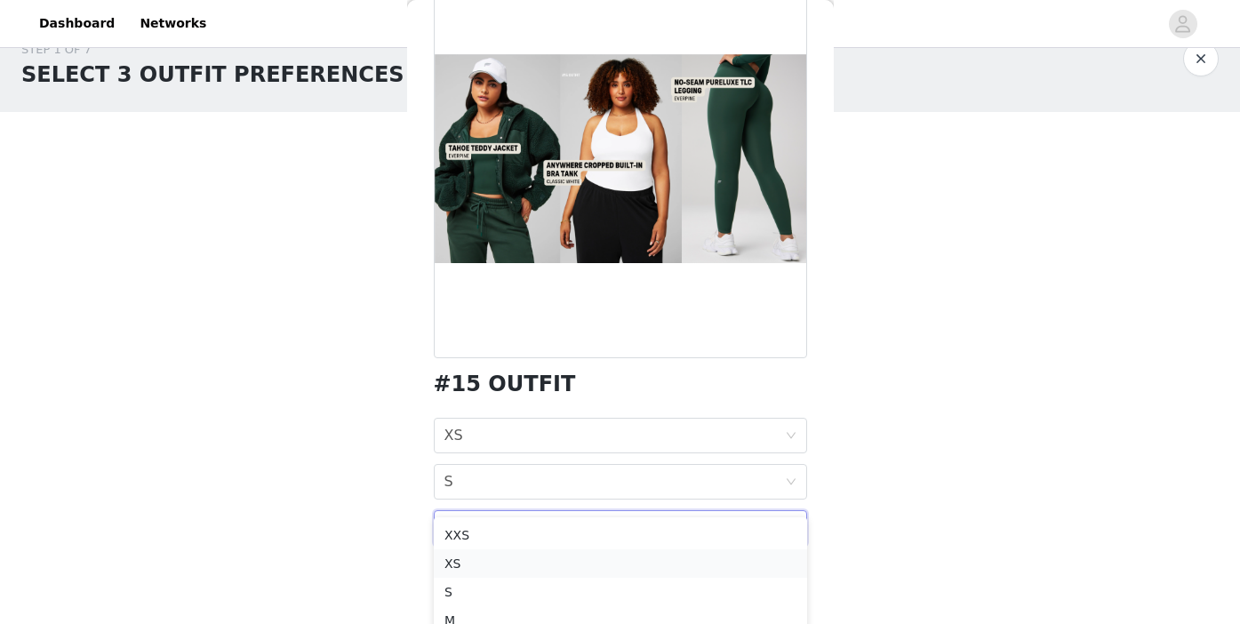
click at [477, 568] on div "XS" at bounding box center [621, 564] width 352 height 20
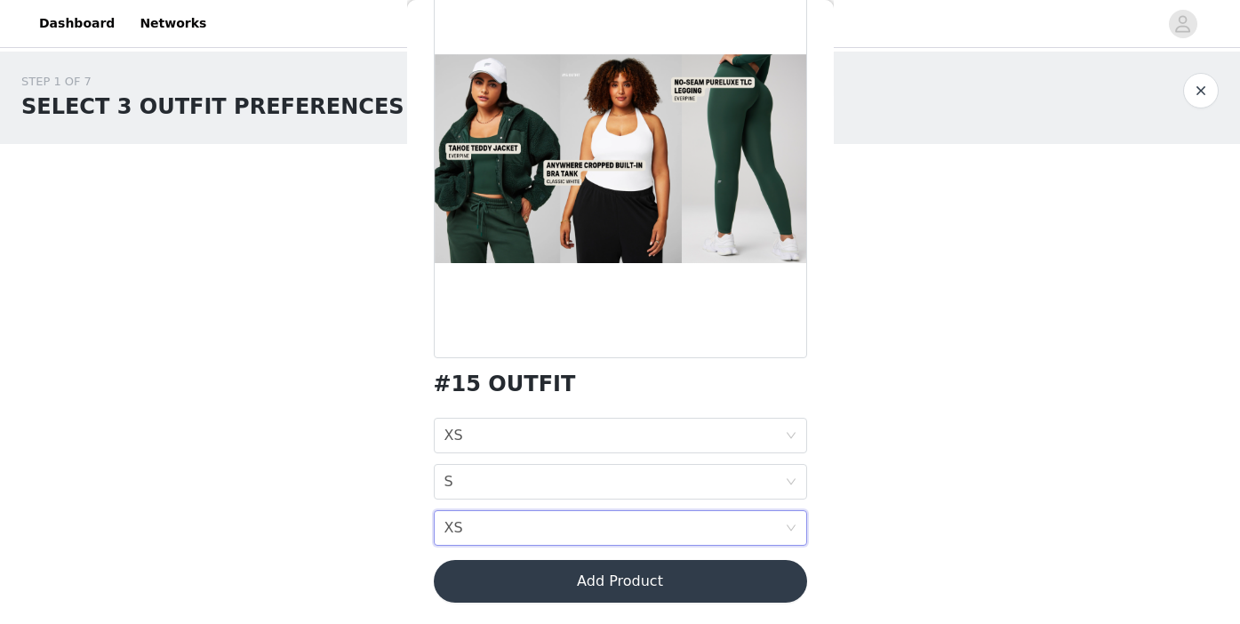
scroll to position [0, 0]
click at [613, 583] on button "Add Product" at bounding box center [620, 581] width 373 height 43
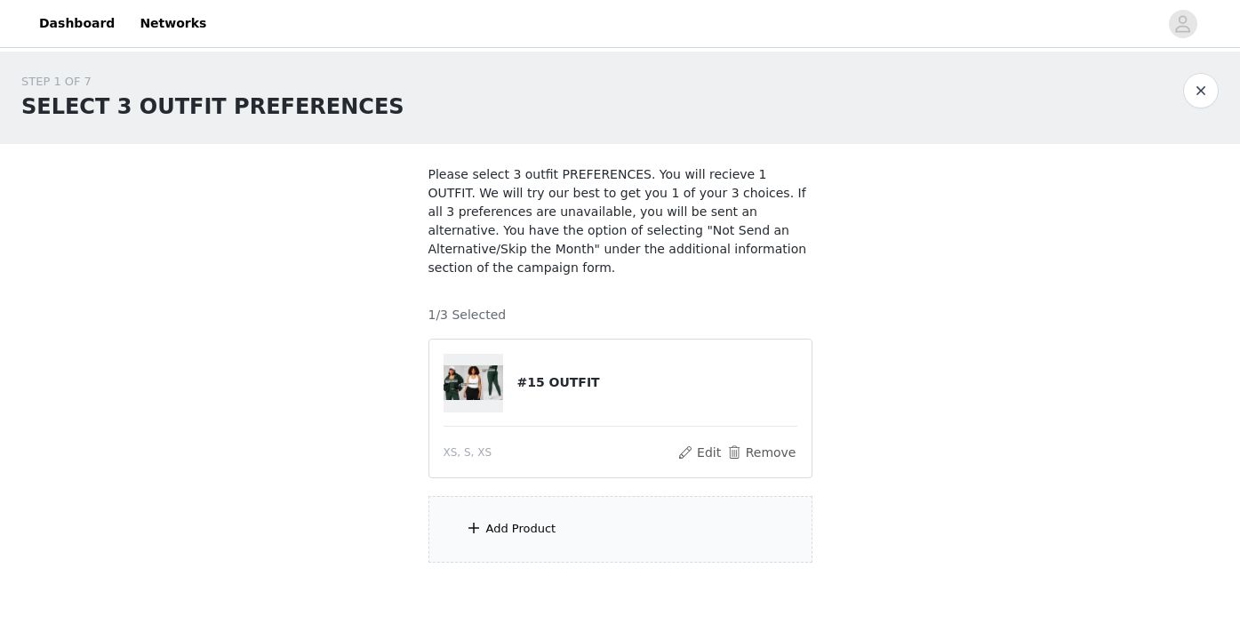
click at [521, 524] on div "Add Product" at bounding box center [521, 529] width 70 height 18
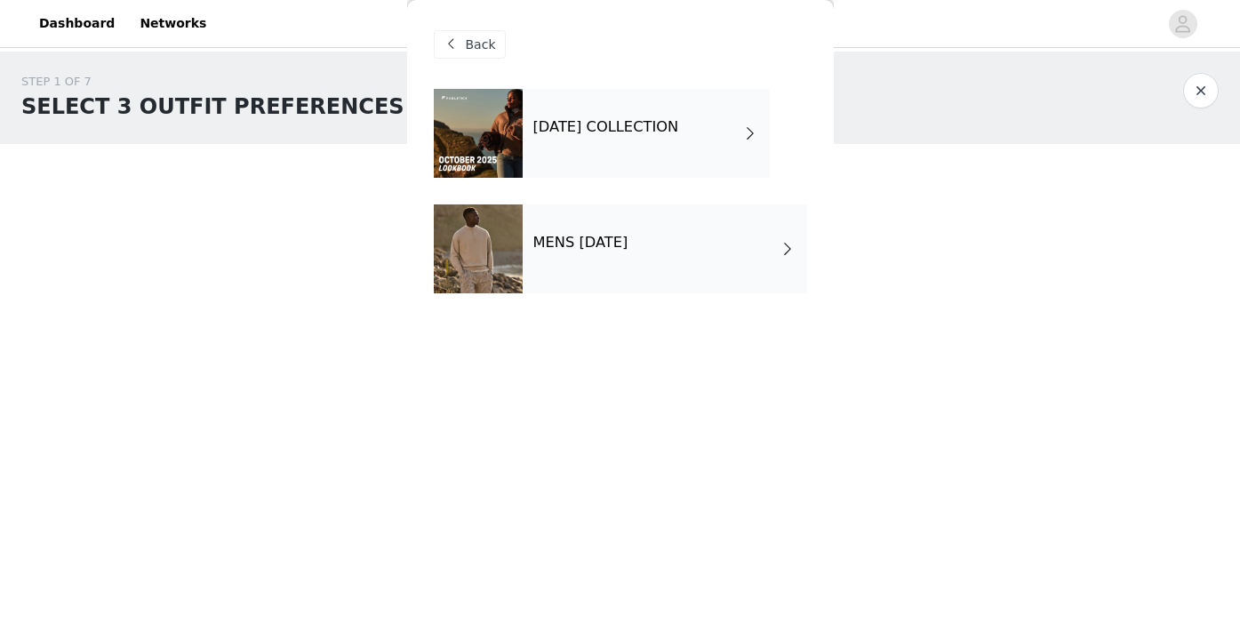
click at [617, 124] on h4 "[DATE] COLLECTION" at bounding box center [607, 127] width 146 height 16
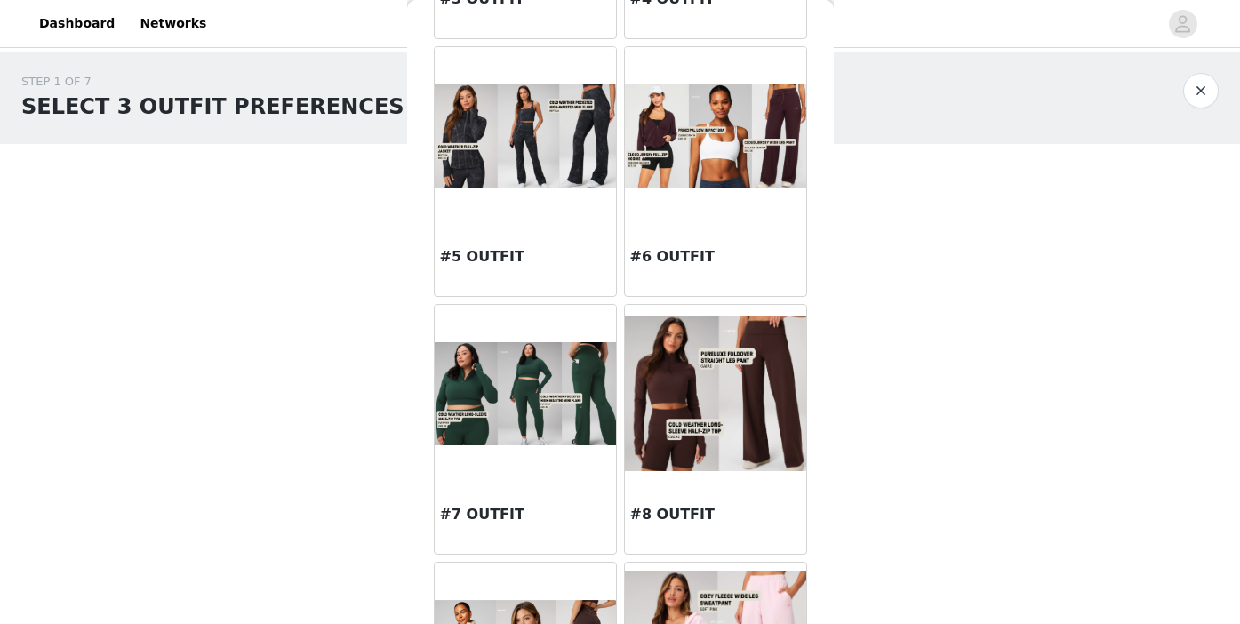
scroll to position [558, 0]
click at [516, 389] on img at bounding box center [525, 393] width 181 height 103
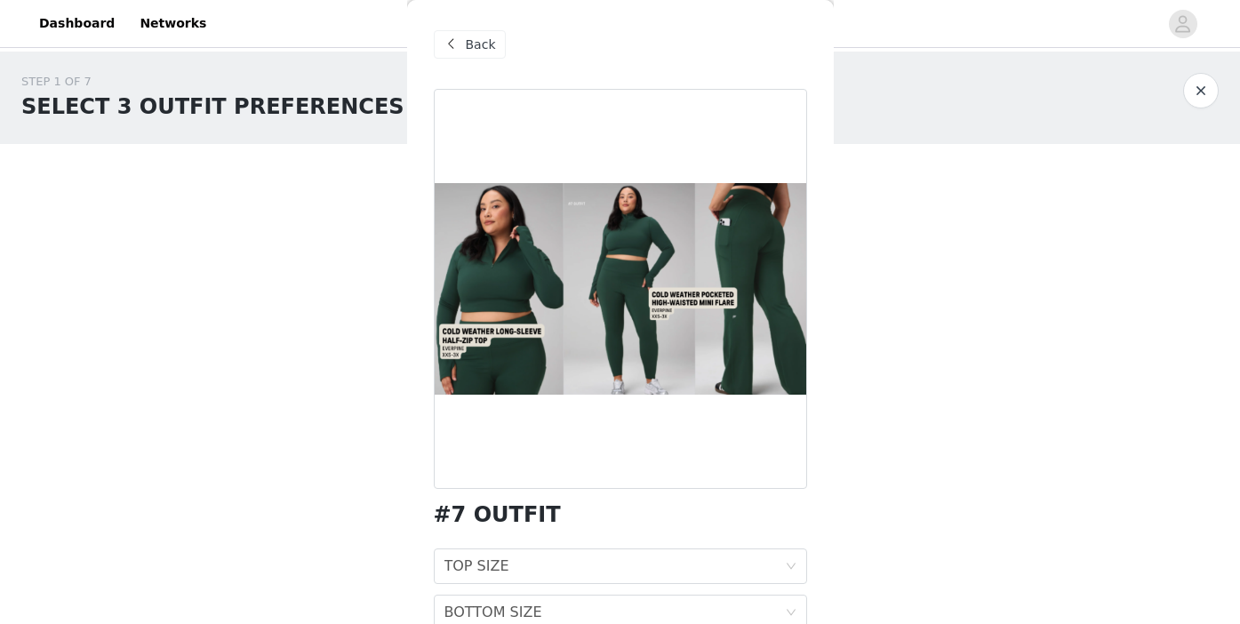
scroll to position [84, 0]
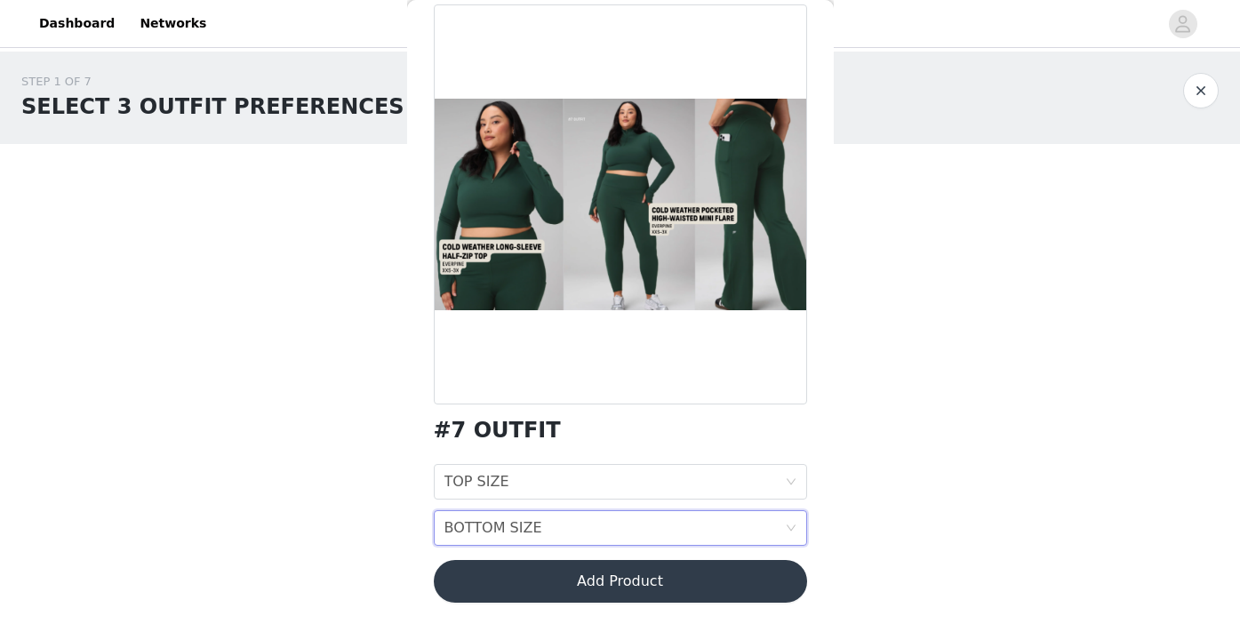
click at [588, 529] on div "BOTTOM SIZE BOTTOM SIZE" at bounding box center [615, 528] width 341 height 34
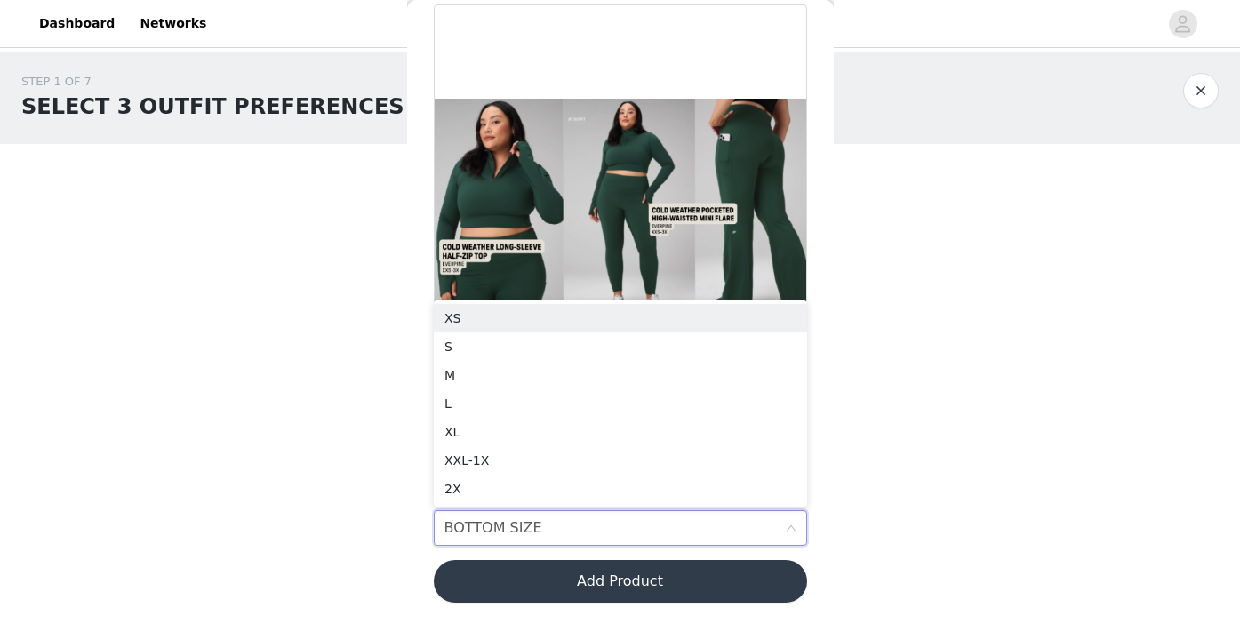
click at [588, 529] on div "BOTTOM SIZE BOTTOM SIZE" at bounding box center [615, 528] width 341 height 34
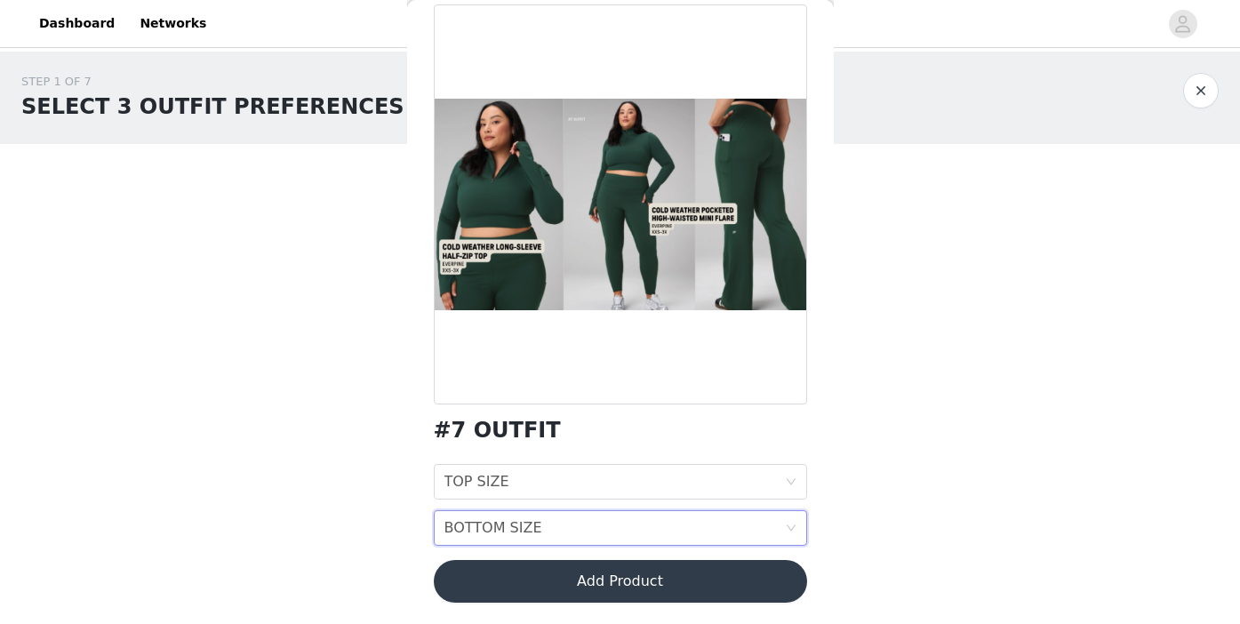
scroll to position [0, 0]
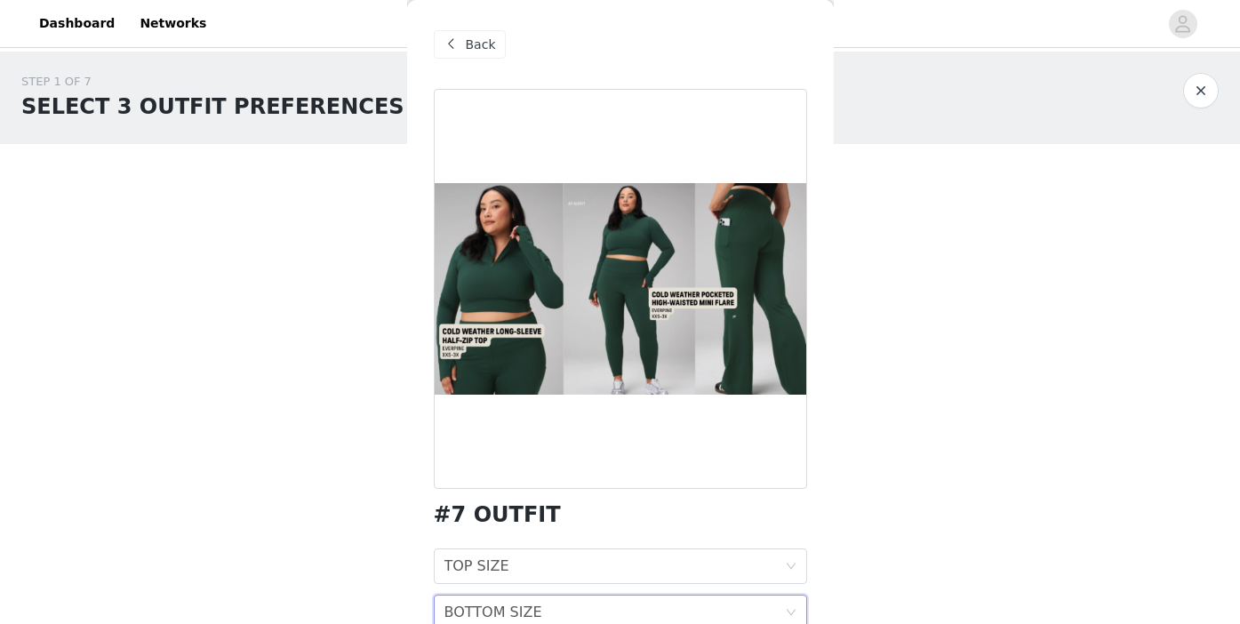
click at [468, 50] on span "Back" at bounding box center [481, 45] width 30 height 19
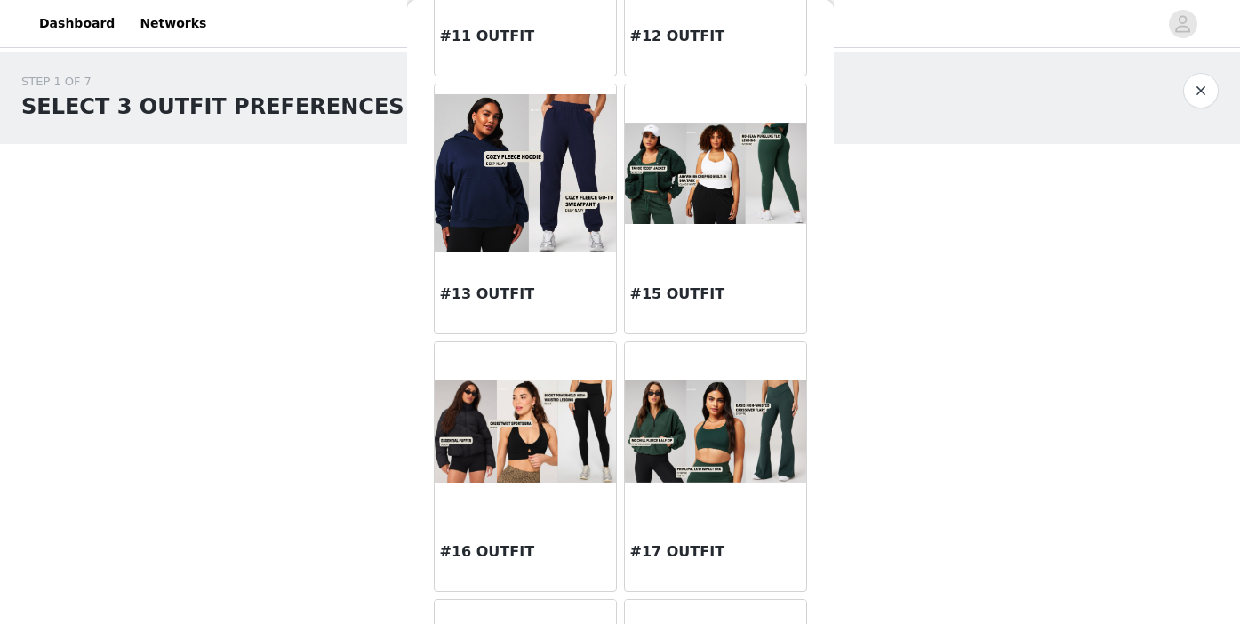
scroll to position [1554, 0]
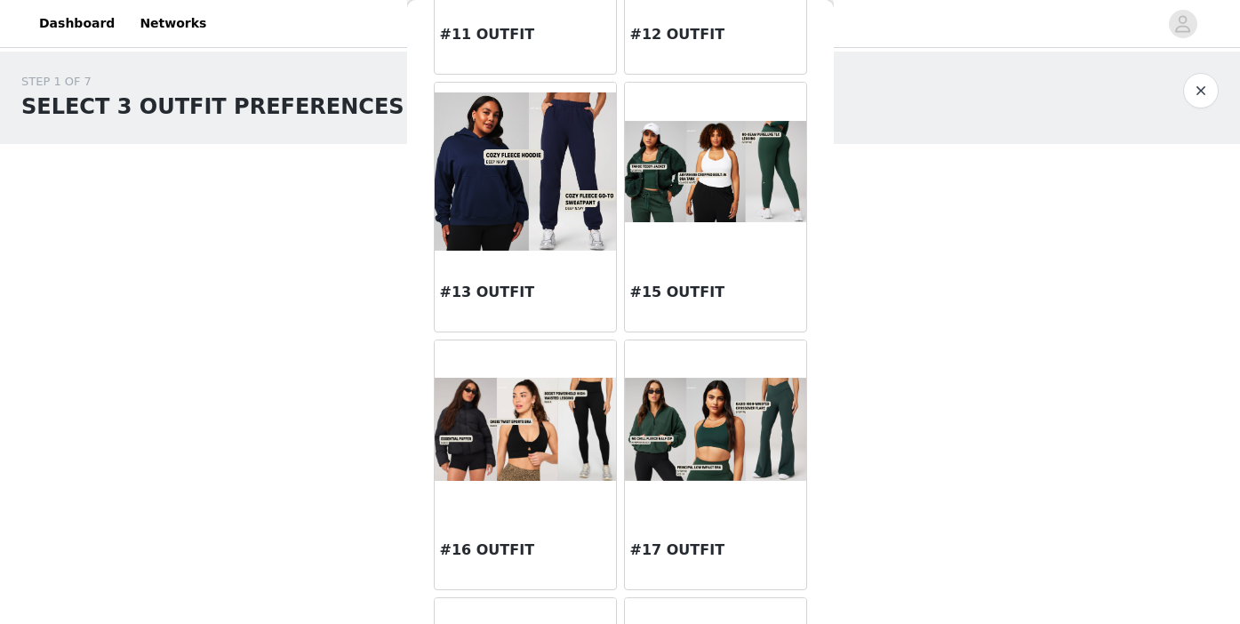
click at [702, 467] on img at bounding box center [715, 429] width 181 height 102
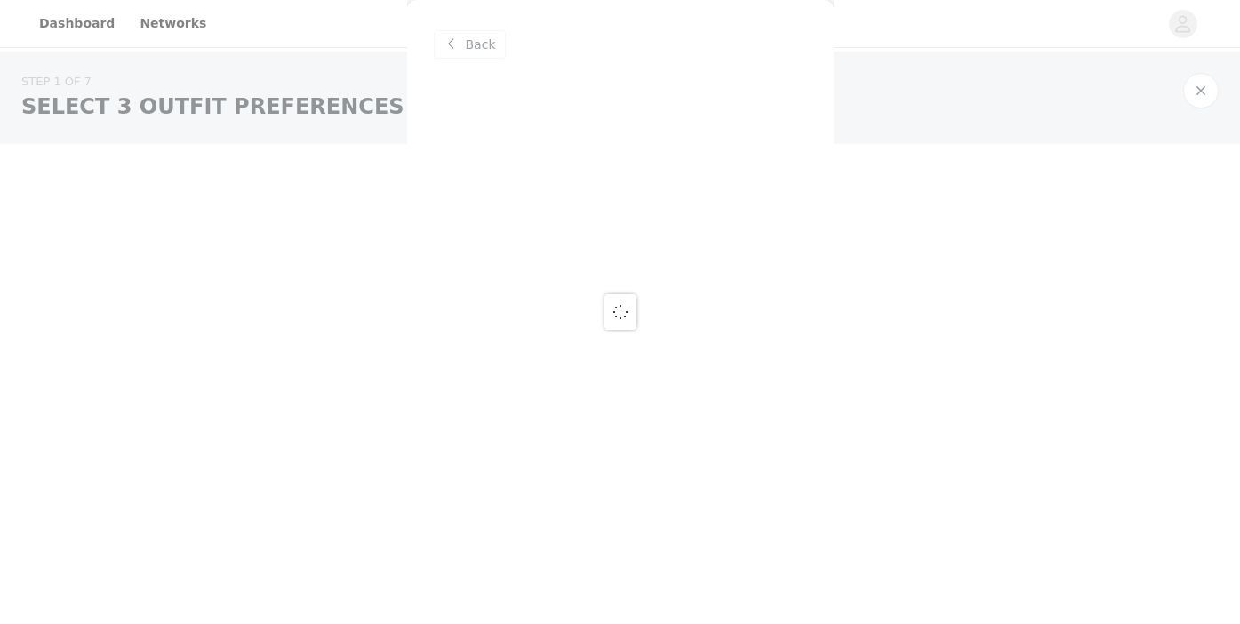
scroll to position [0, 0]
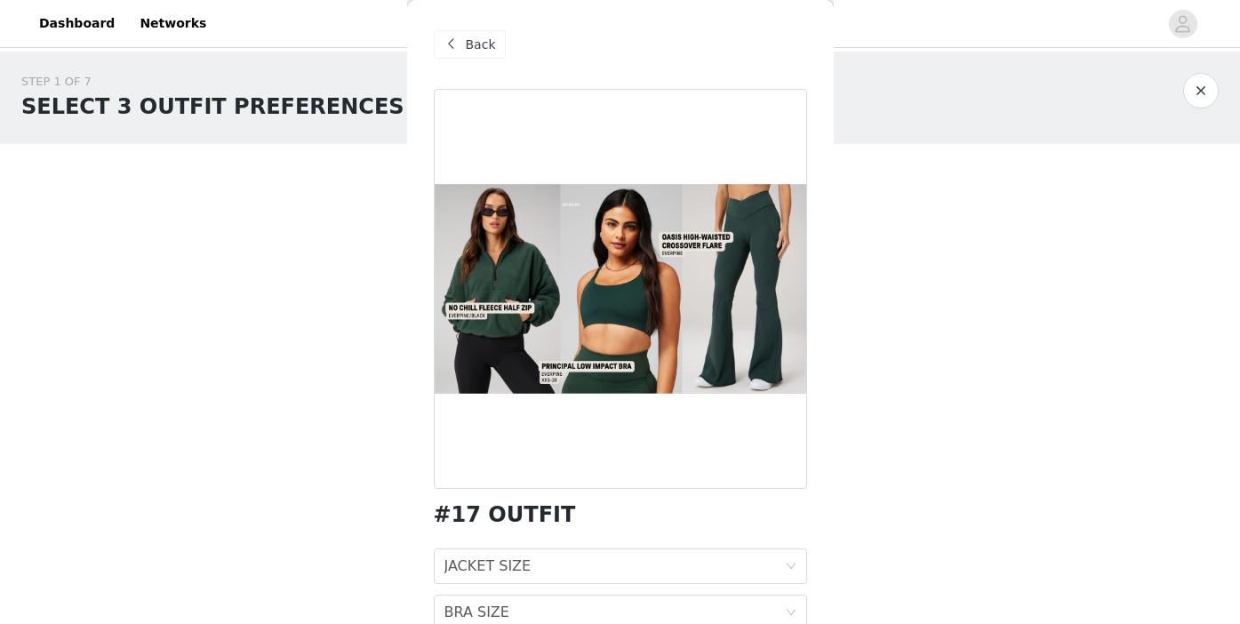
click at [472, 38] on span "Back" at bounding box center [481, 45] width 30 height 19
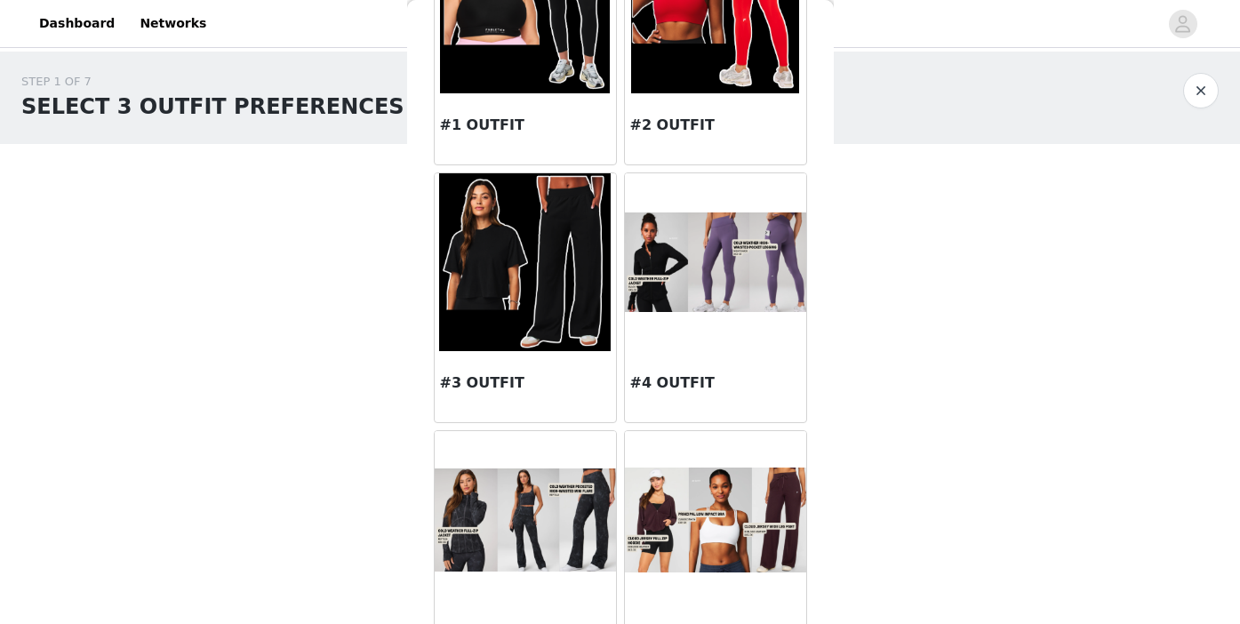
scroll to position [175, 0]
click at [731, 225] on img at bounding box center [715, 262] width 181 height 100
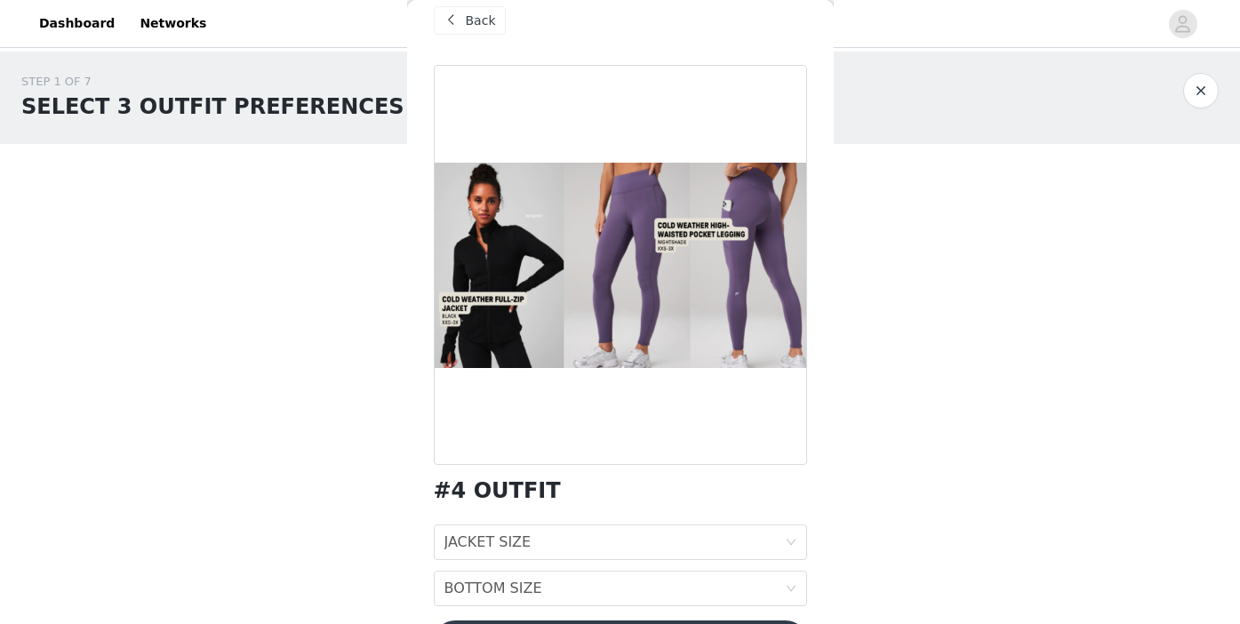
scroll to position [17, 0]
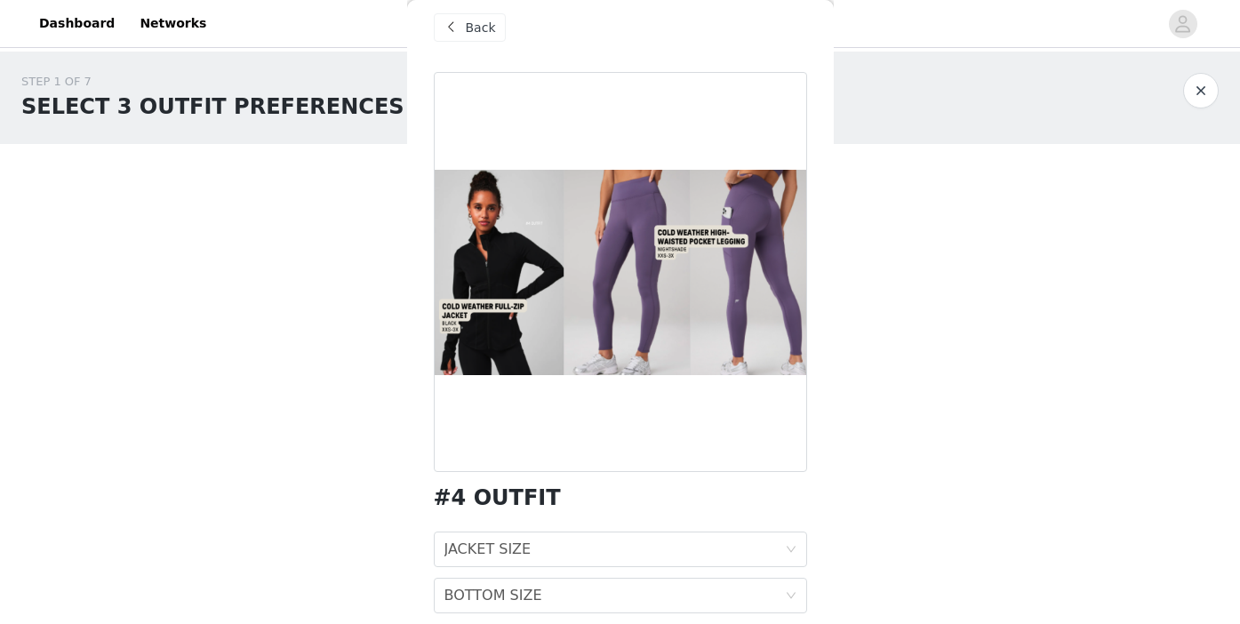
click at [470, 28] on span "Back" at bounding box center [481, 28] width 30 height 19
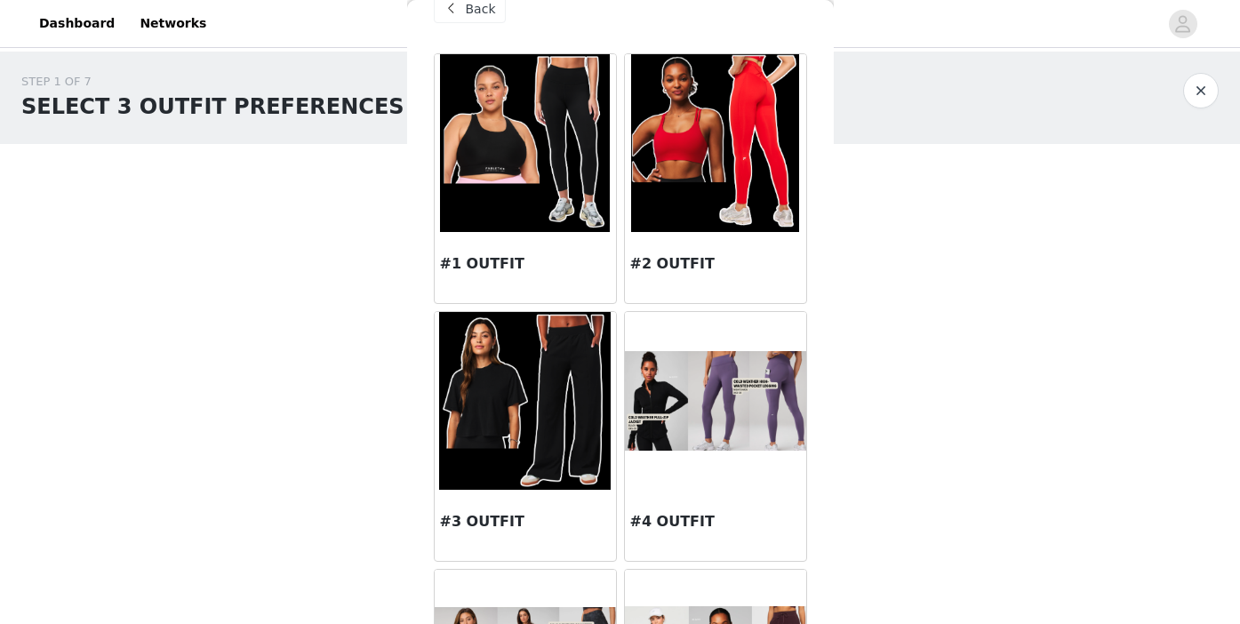
scroll to position [42, 0]
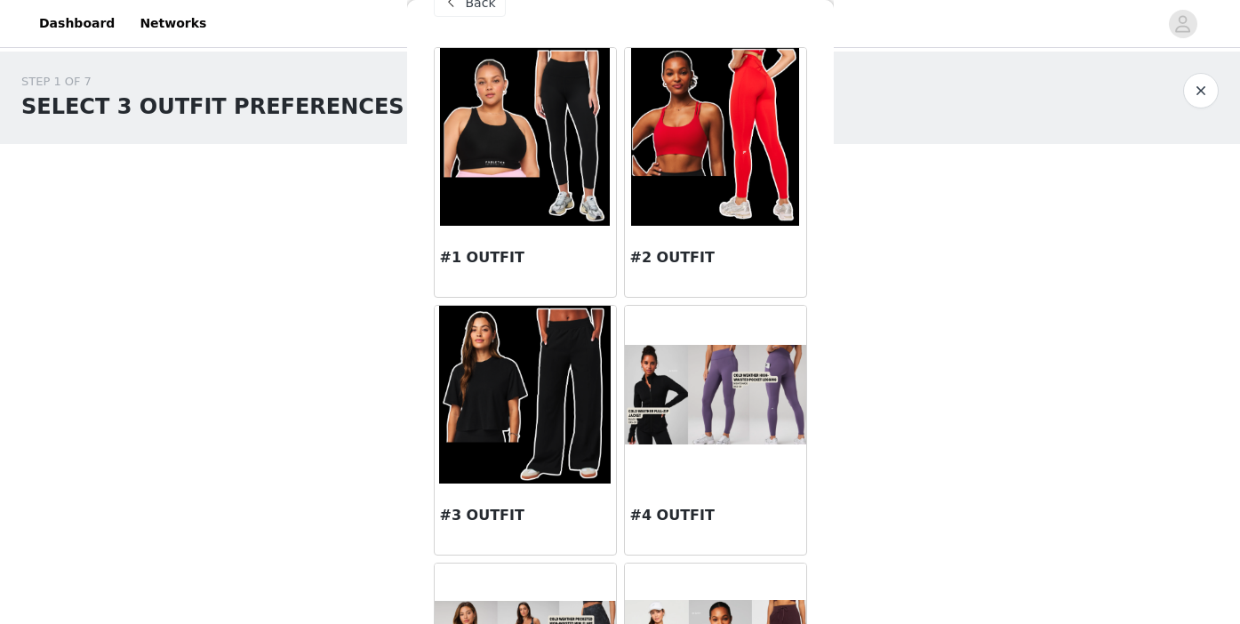
click at [694, 171] on img at bounding box center [715, 137] width 168 height 178
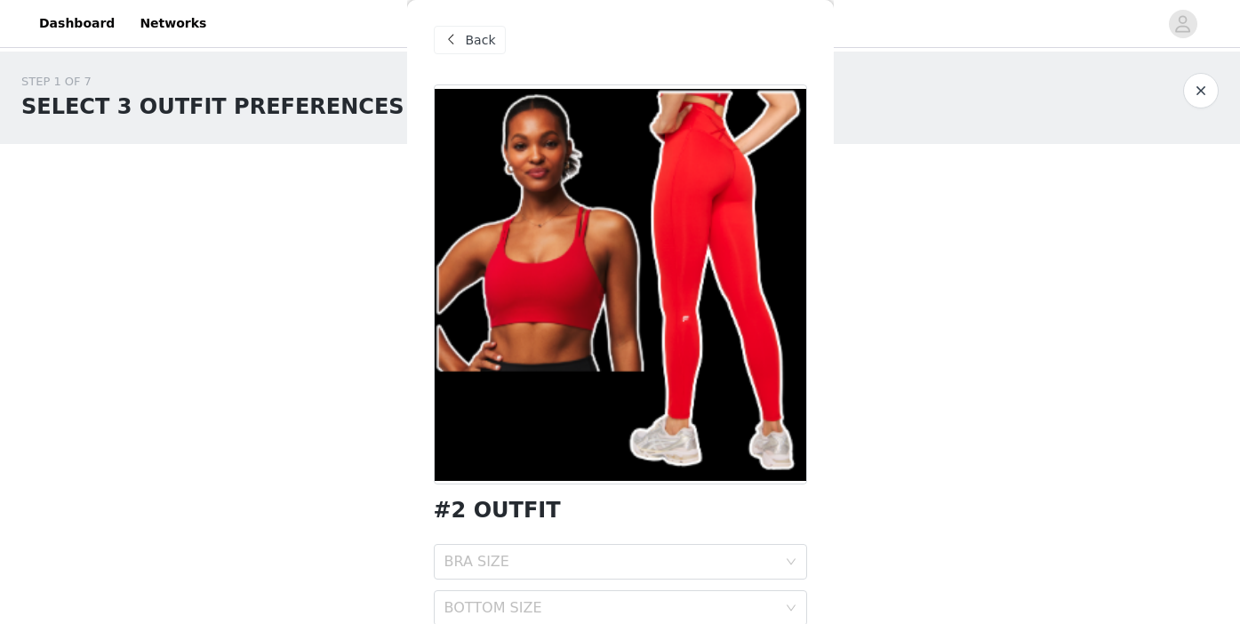
scroll to position [0, 0]
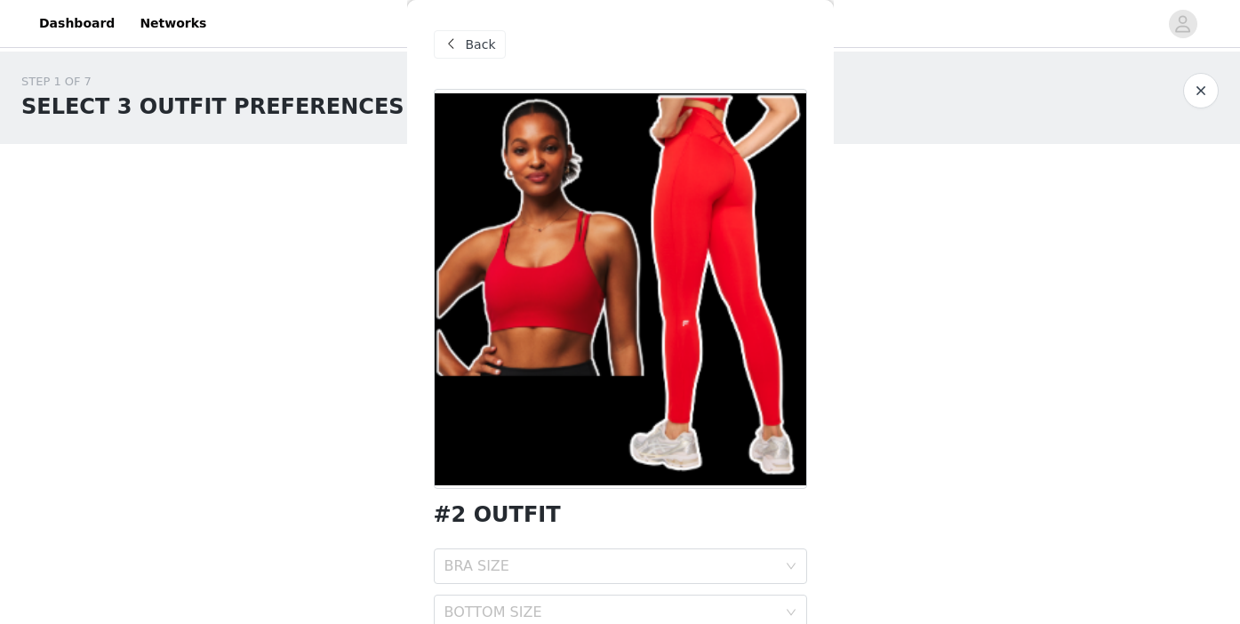
click at [480, 41] on span "Back" at bounding box center [481, 45] width 30 height 19
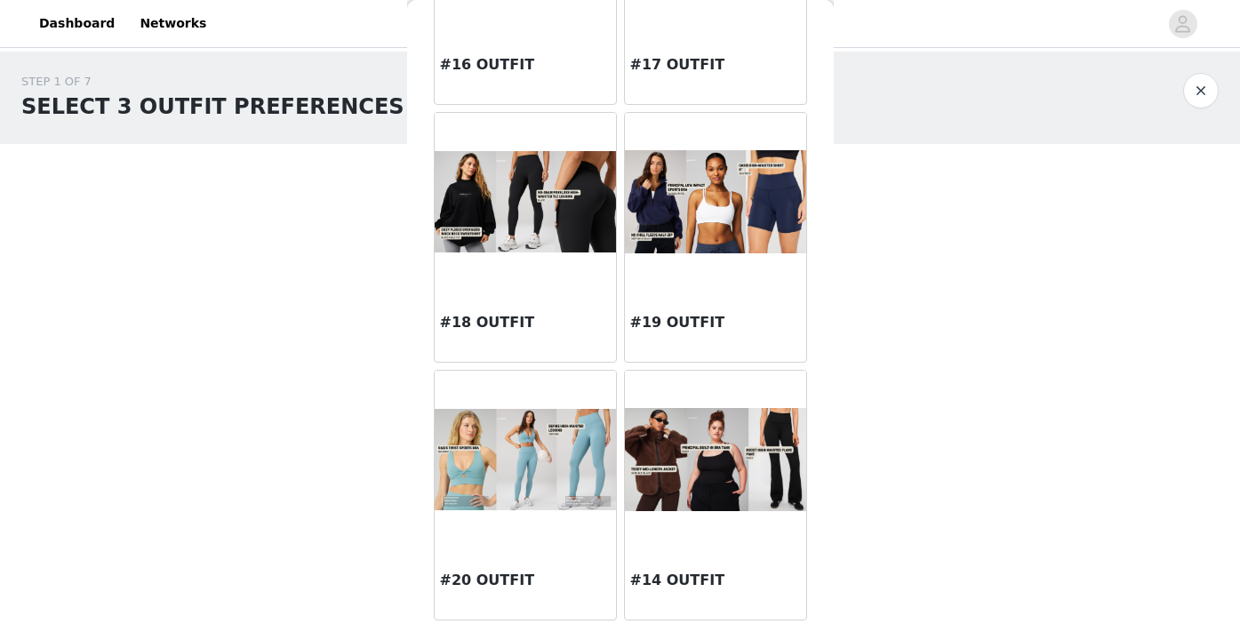
scroll to position [87, 0]
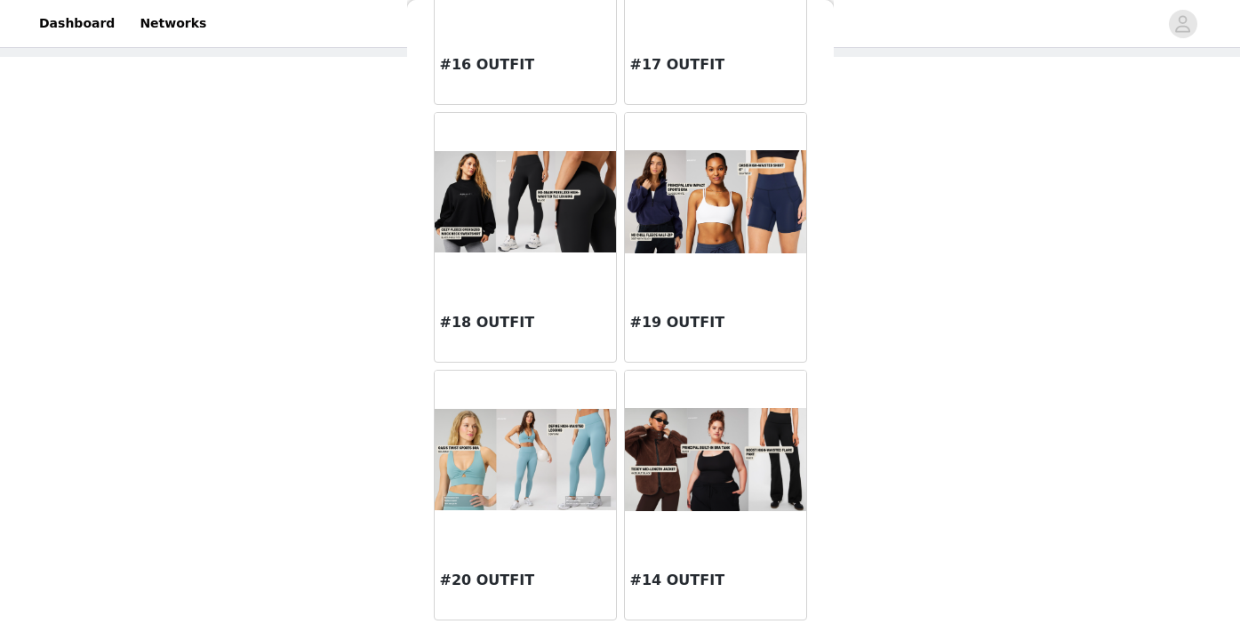
click at [533, 487] on img at bounding box center [525, 460] width 181 height 102
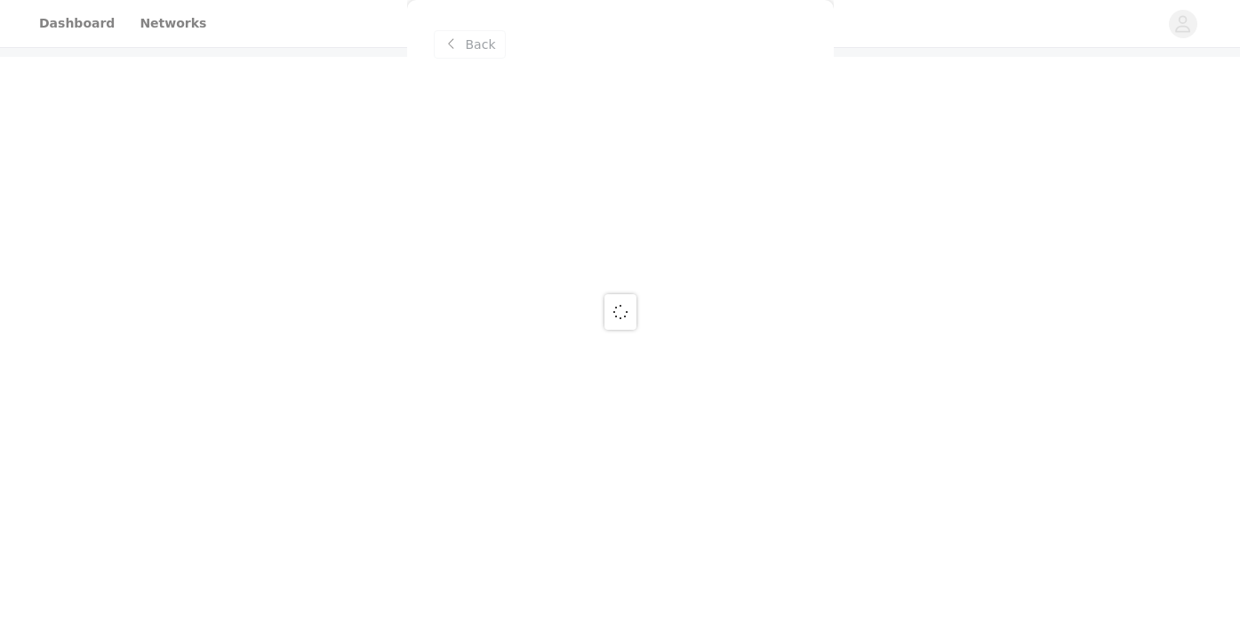
scroll to position [0, 0]
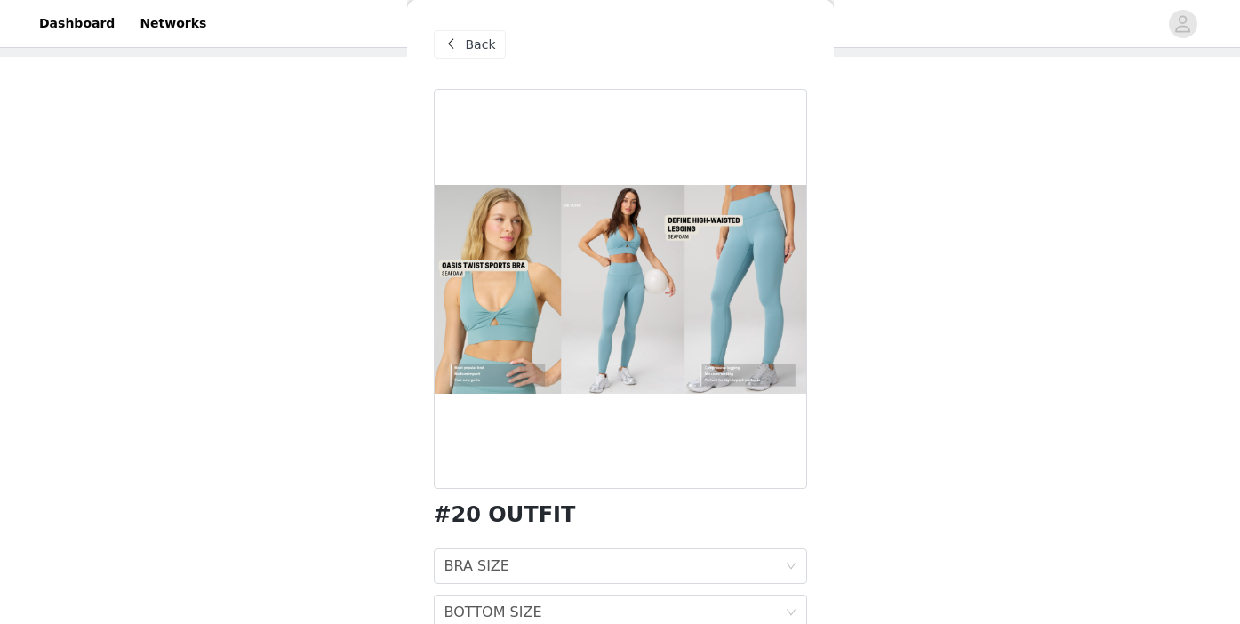
click at [489, 49] on span "Back" at bounding box center [481, 45] width 30 height 19
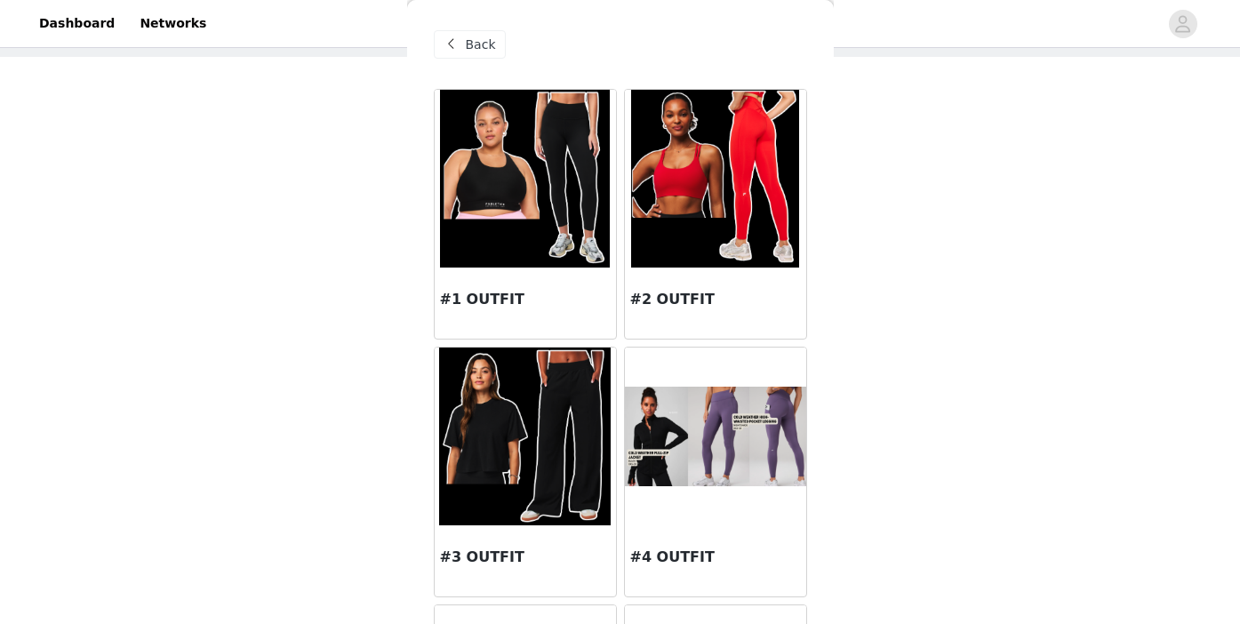
click at [714, 202] on img at bounding box center [715, 179] width 168 height 178
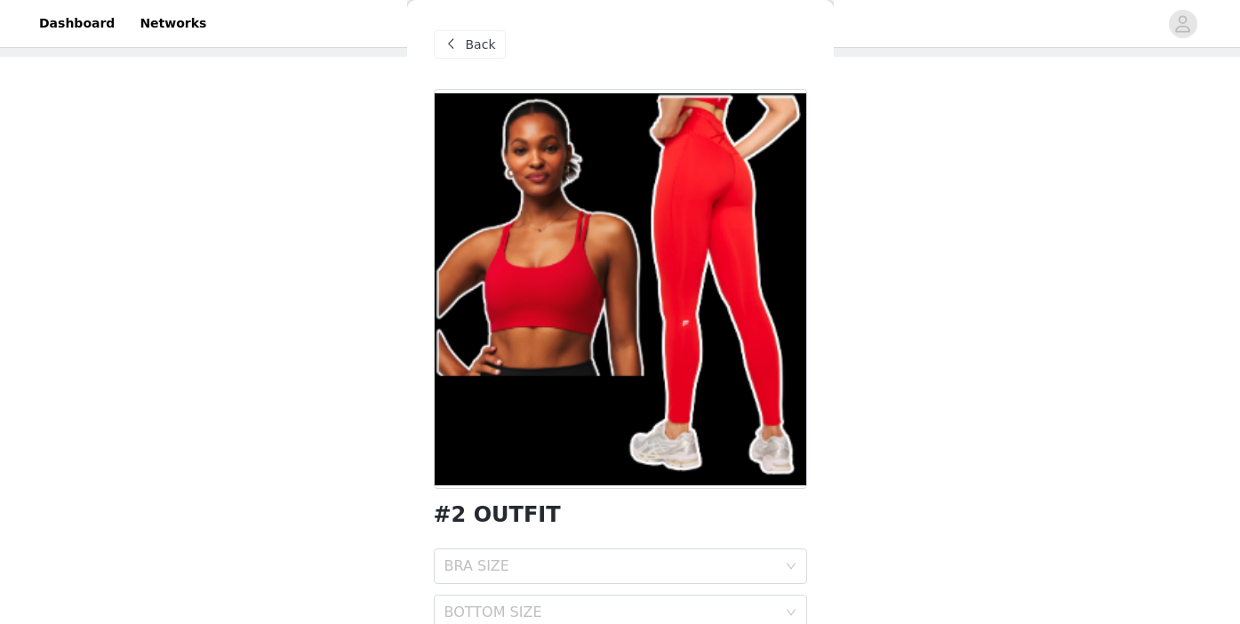
scroll to position [84, 0]
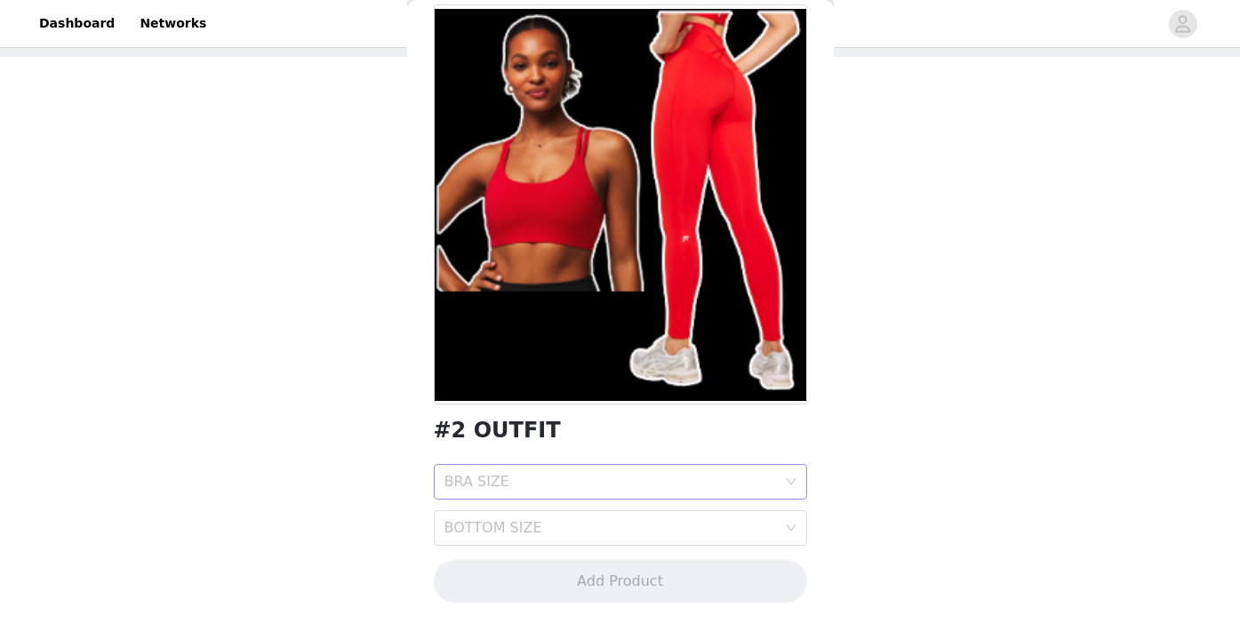
click at [541, 493] on div "BRA SIZE" at bounding box center [615, 482] width 341 height 34
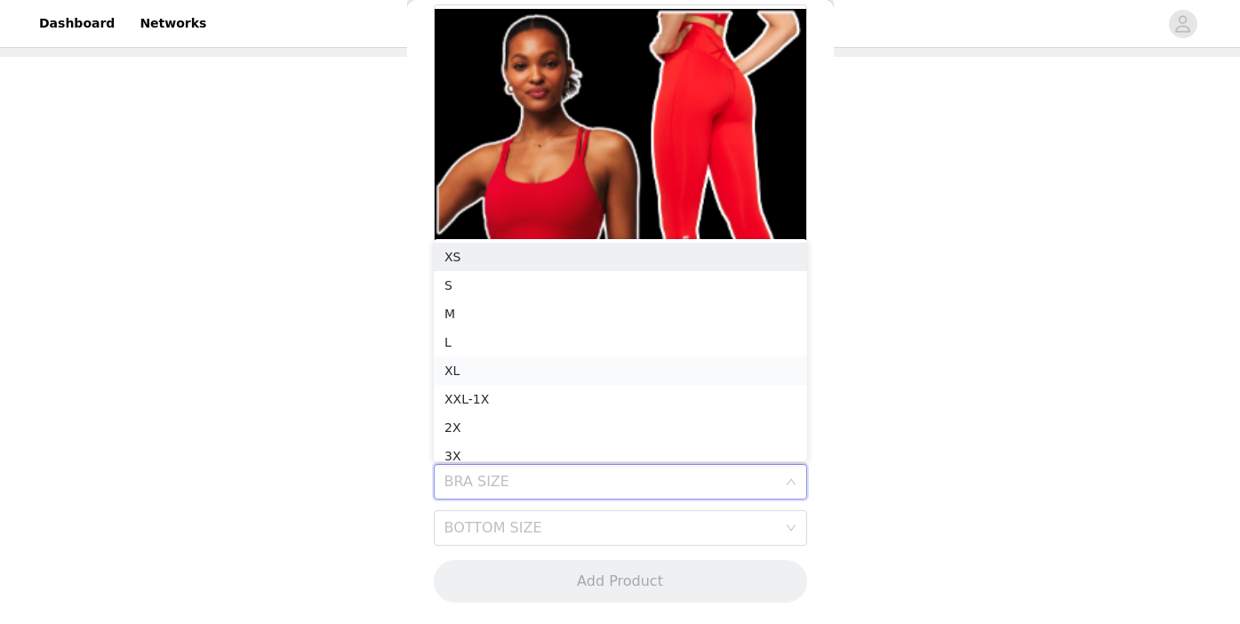
scroll to position [9, 0]
click at [477, 269] on div "S" at bounding box center [621, 277] width 352 height 20
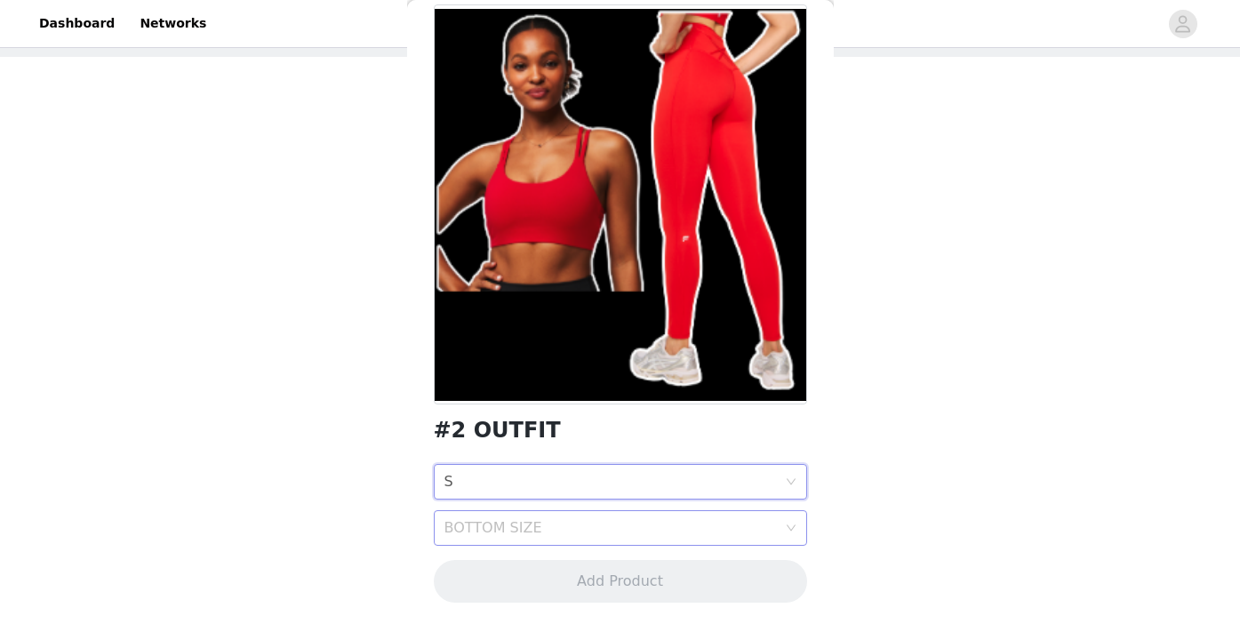
click at [497, 532] on div "BOTTOM SIZE" at bounding box center [611, 528] width 333 height 18
click at [463, 577] on div "XS" at bounding box center [621, 568] width 352 height 20
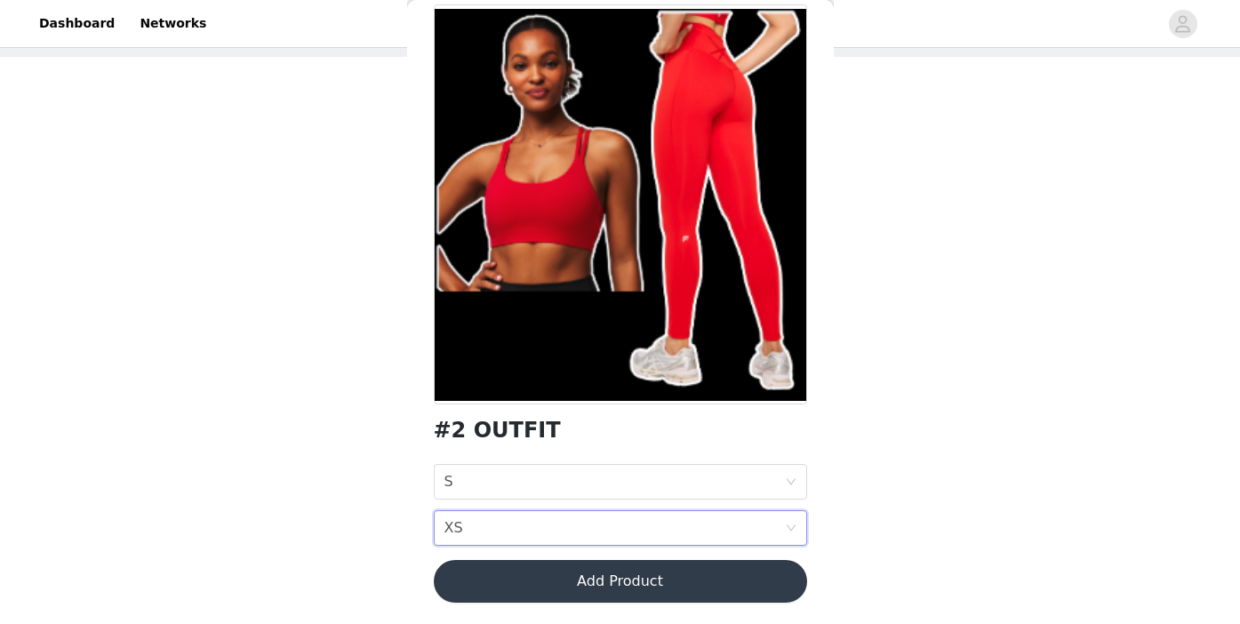
click at [663, 583] on button "Add Product" at bounding box center [620, 581] width 373 height 43
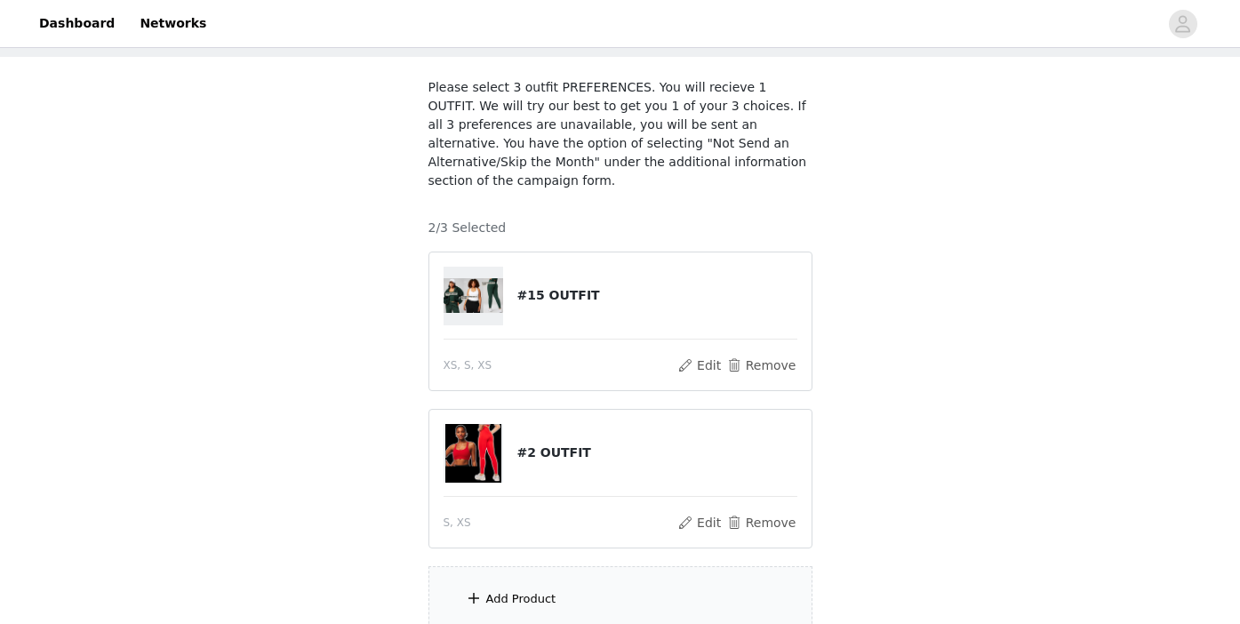
scroll to position [245, 0]
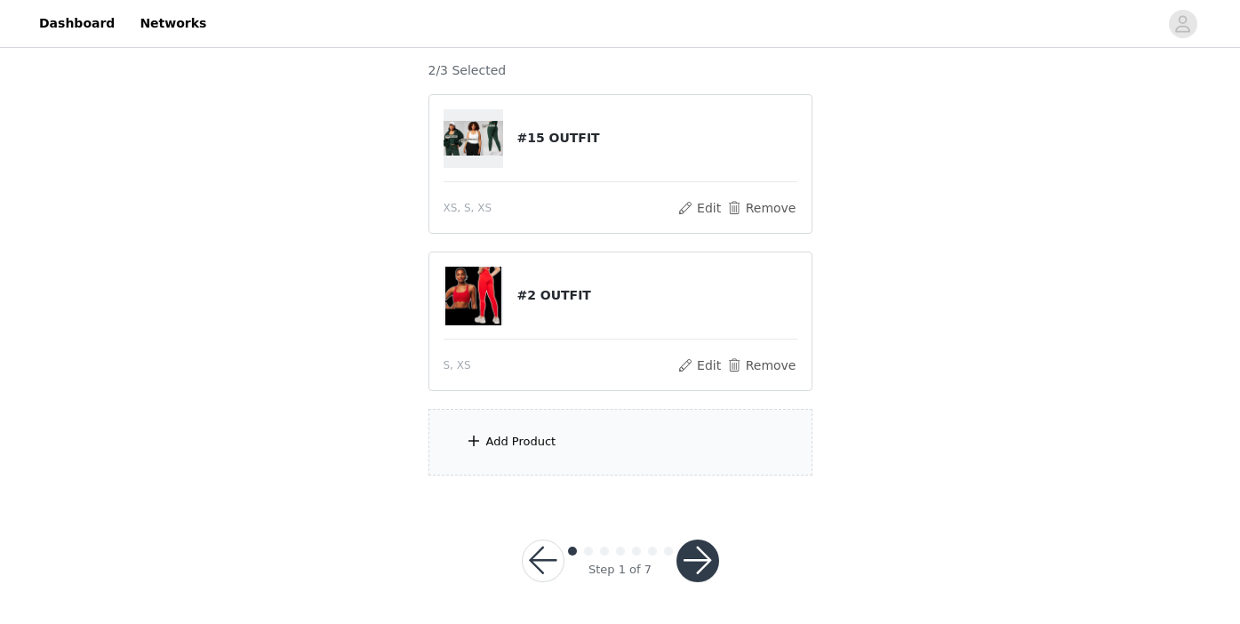
click at [524, 458] on div "Add Product" at bounding box center [621, 442] width 384 height 67
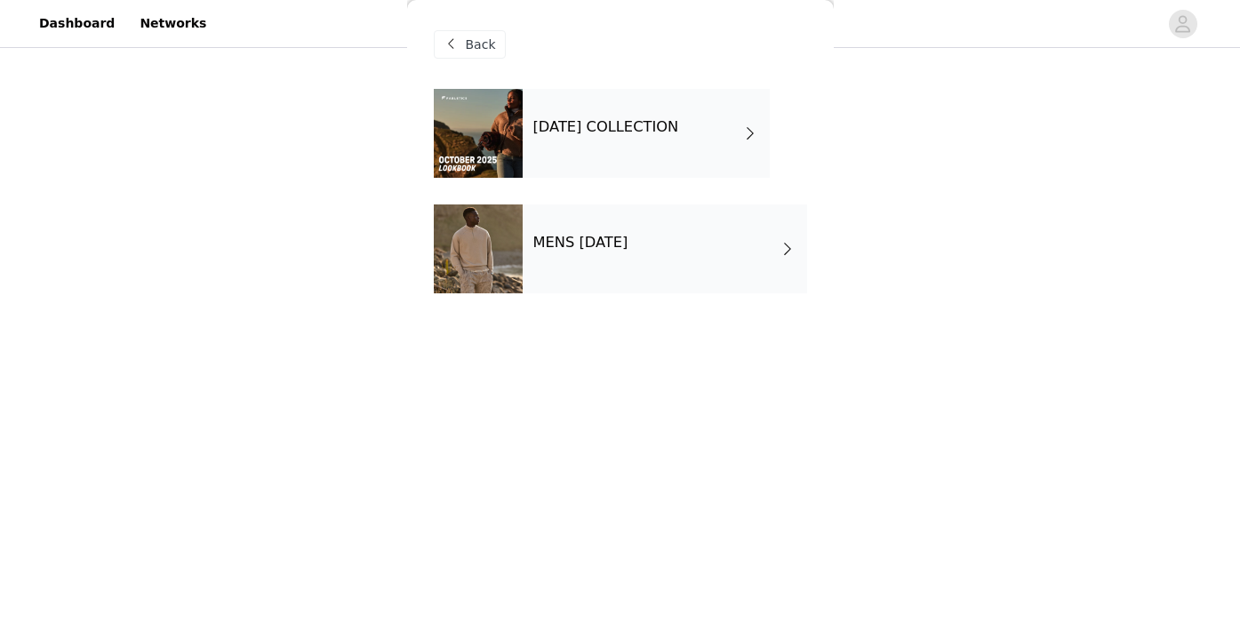
click at [580, 122] on h4 "[DATE] COLLECTION" at bounding box center [607, 127] width 146 height 16
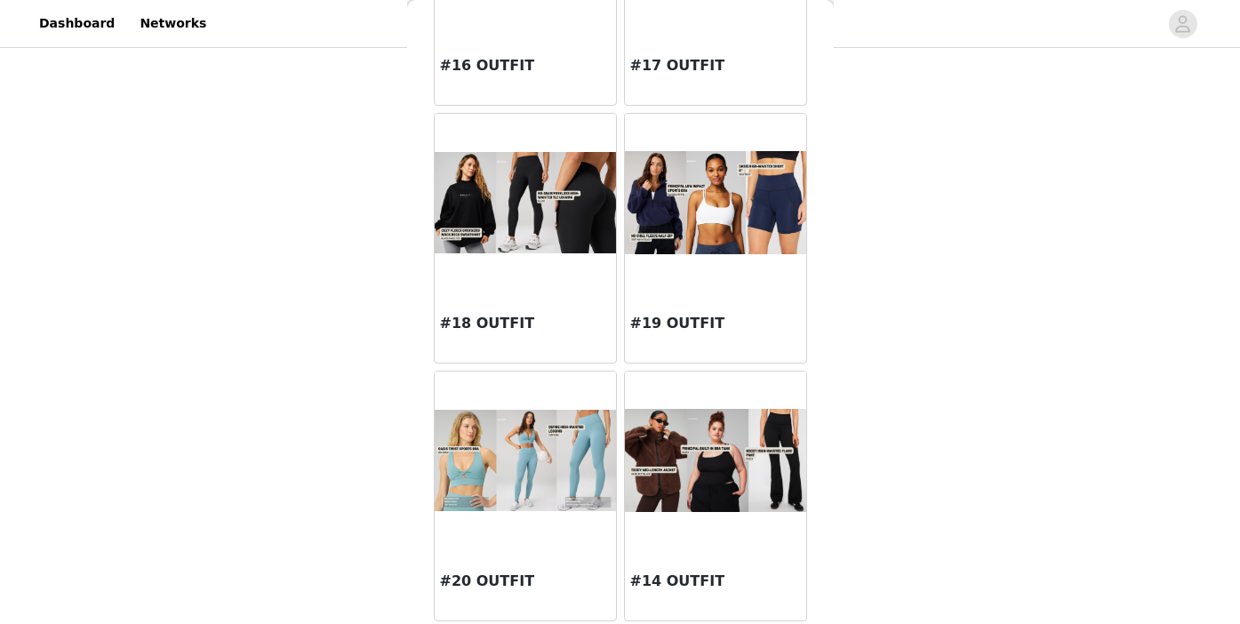
scroll to position [2040, 0]
click at [542, 488] on img at bounding box center [525, 460] width 181 height 102
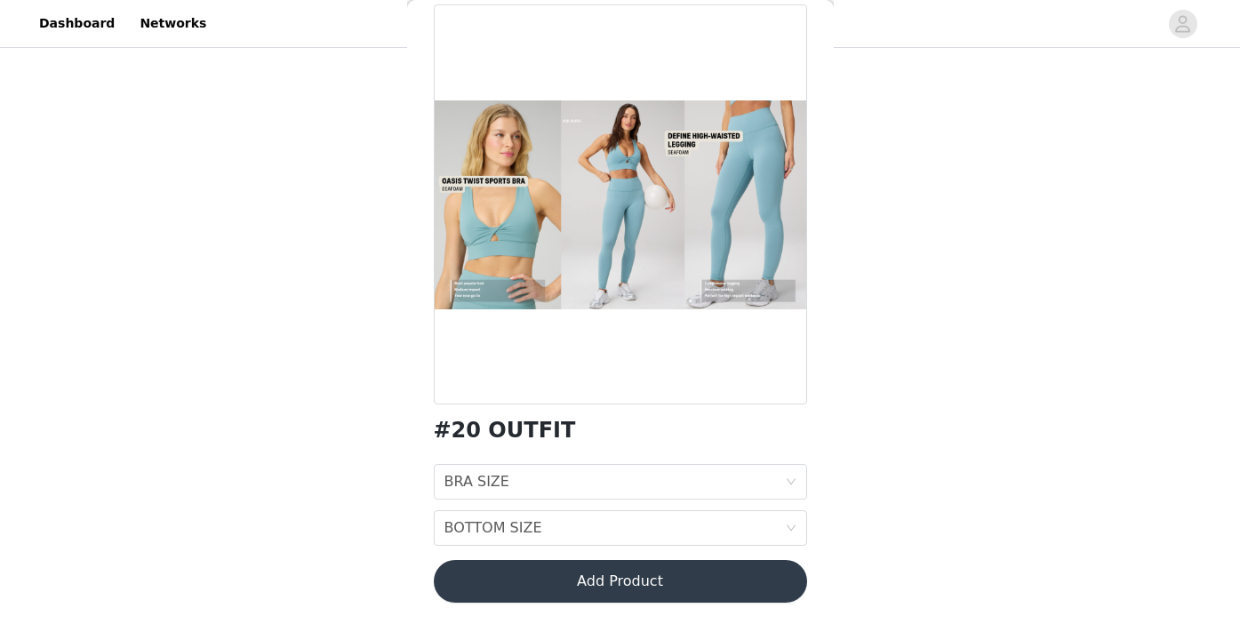
scroll to position [84, 0]
click at [523, 479] on div "BRA SIZE BRA SIZE" at bounding box center [615, 482] width 341 height 34
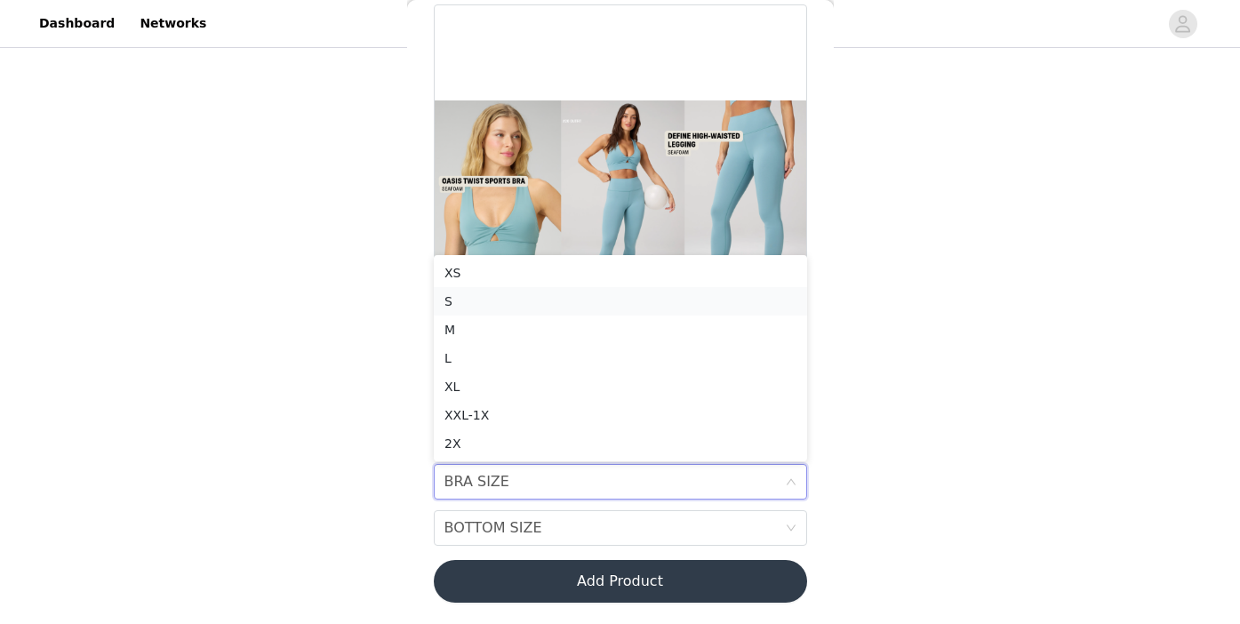
click at [461, 303] on div "S" at bounding box center [621, 302] width 352 height 20
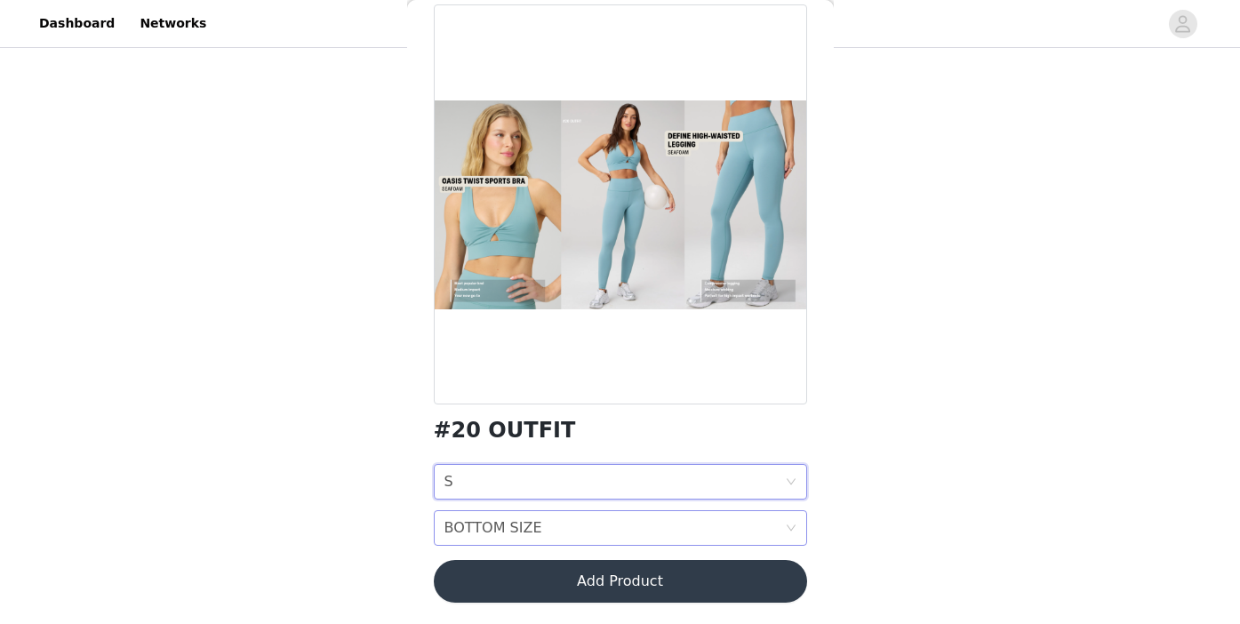
click at [535, 532] on div "BOTTOM SIZE" at bounding box center [494, 528] width 98 height 34
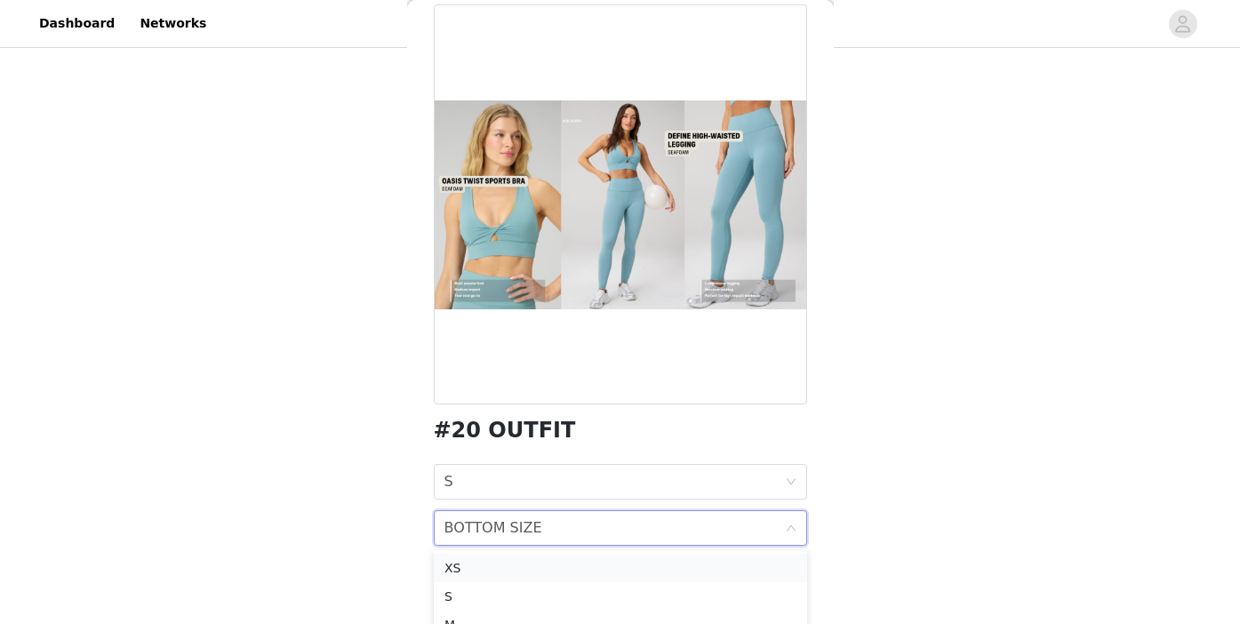
click at [503, 573] on div "XS" at bounding box center [621, 568] width 352 height 20
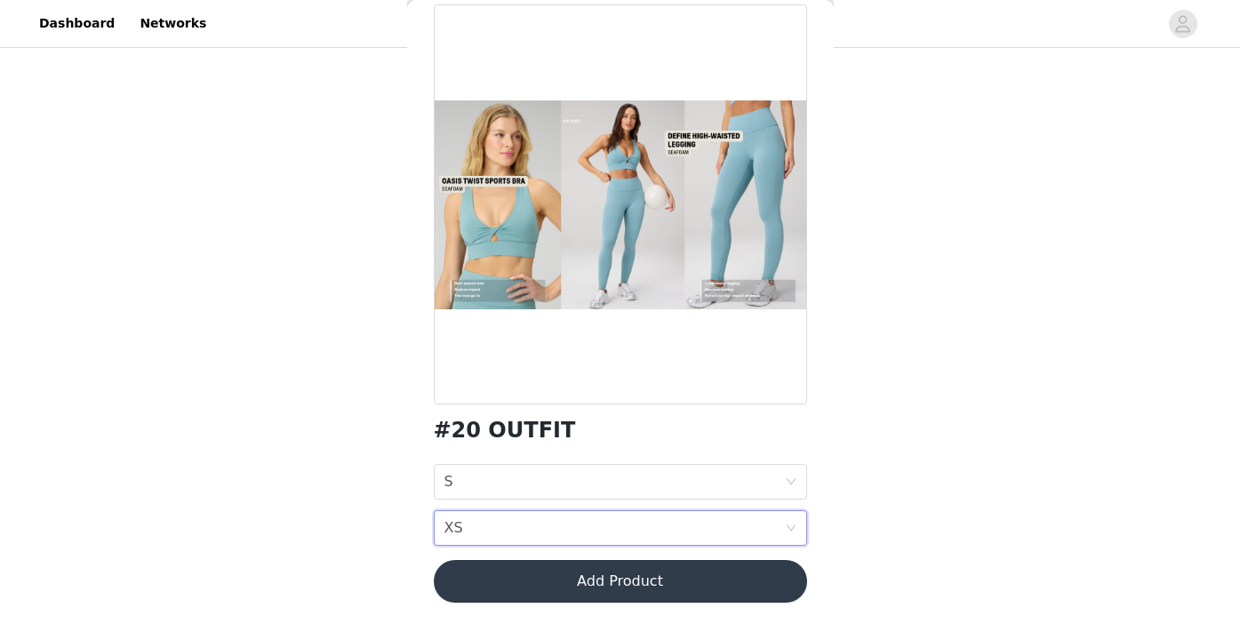
click at [686, 585] on button "Add Product" at bounding box center [620, 581] width 373 height 43
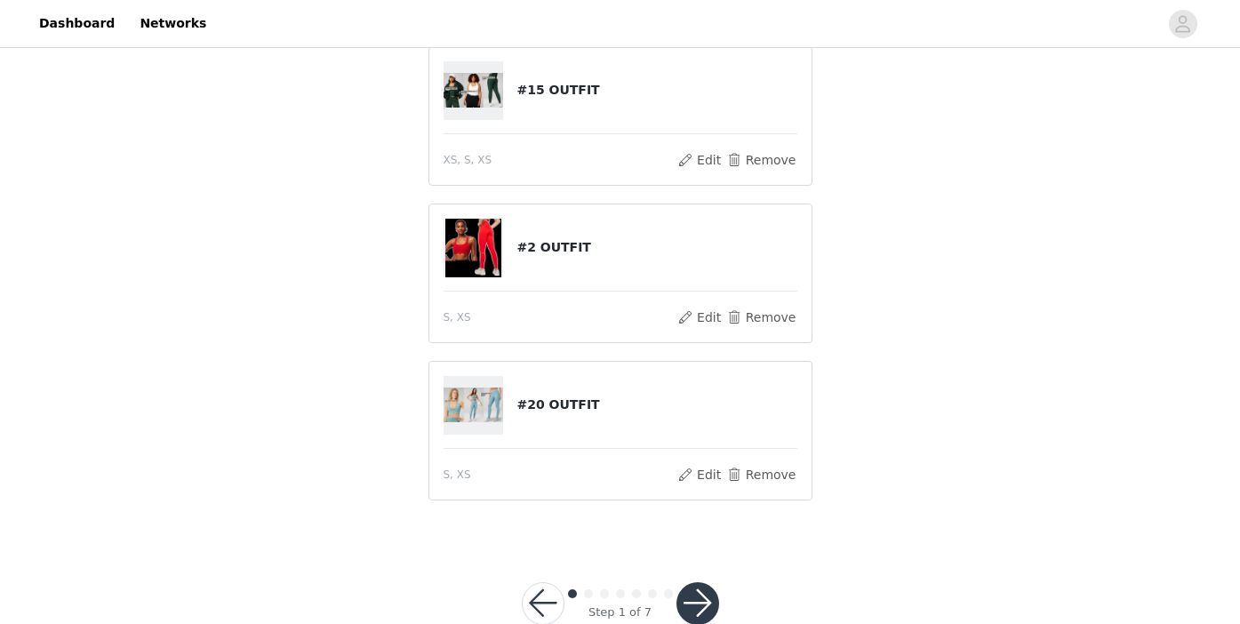
click at [685, 600] on button "button" at bounding box center [698, 603] width 43 height 43
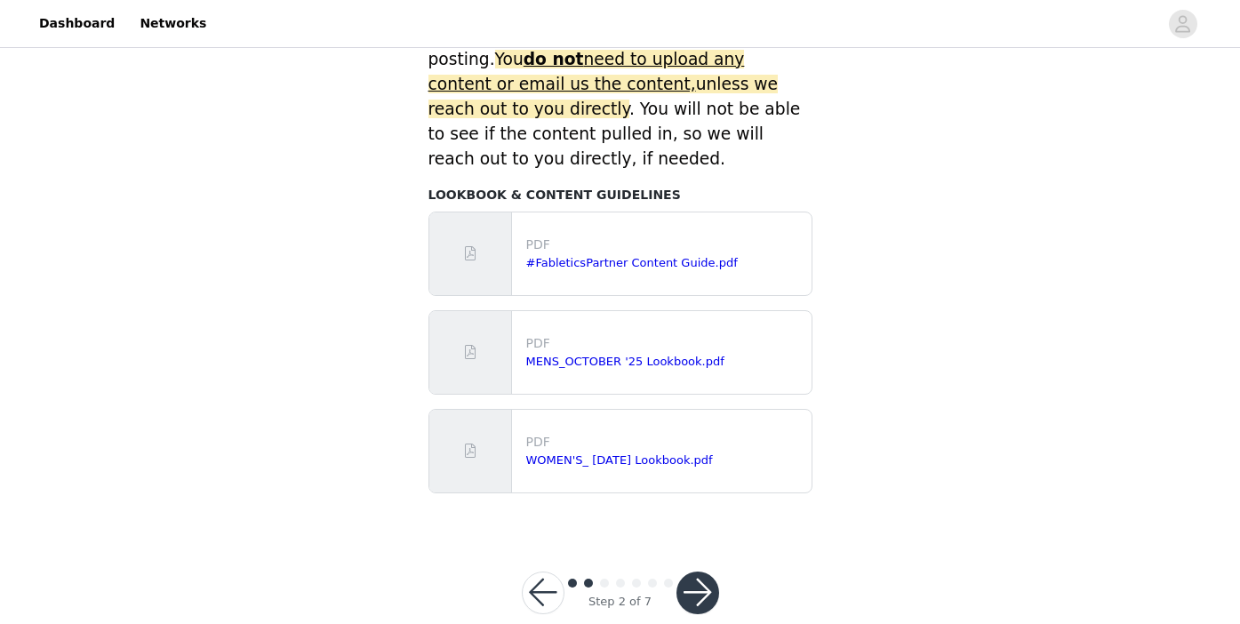
scroll to position [888, 0]
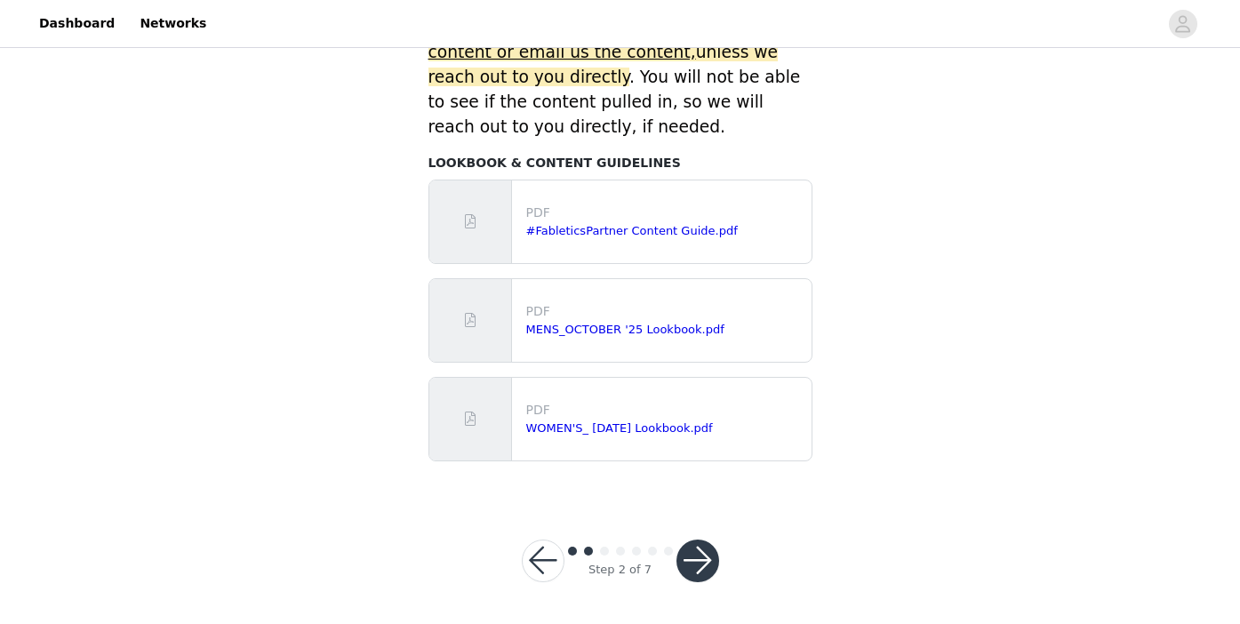
click at [693, 552] on button "button" at bounding box center [698, 561] width 43 height 43
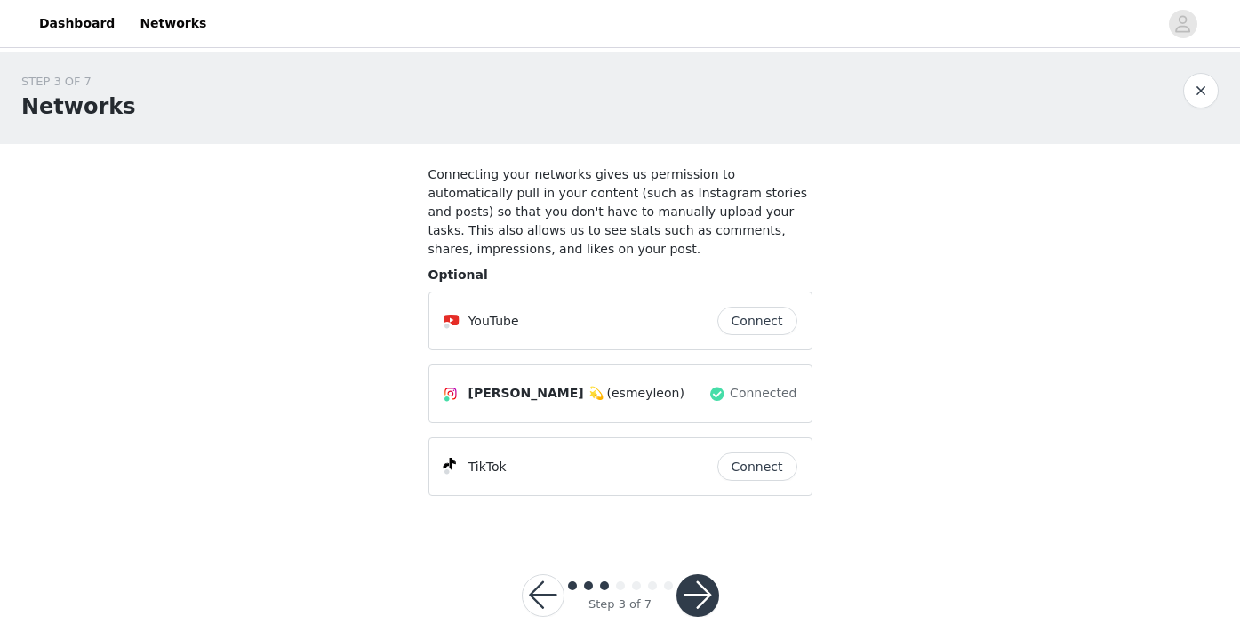
click at [704, 598] on button "button" at bounding box center [698, 595] width 43 height 43
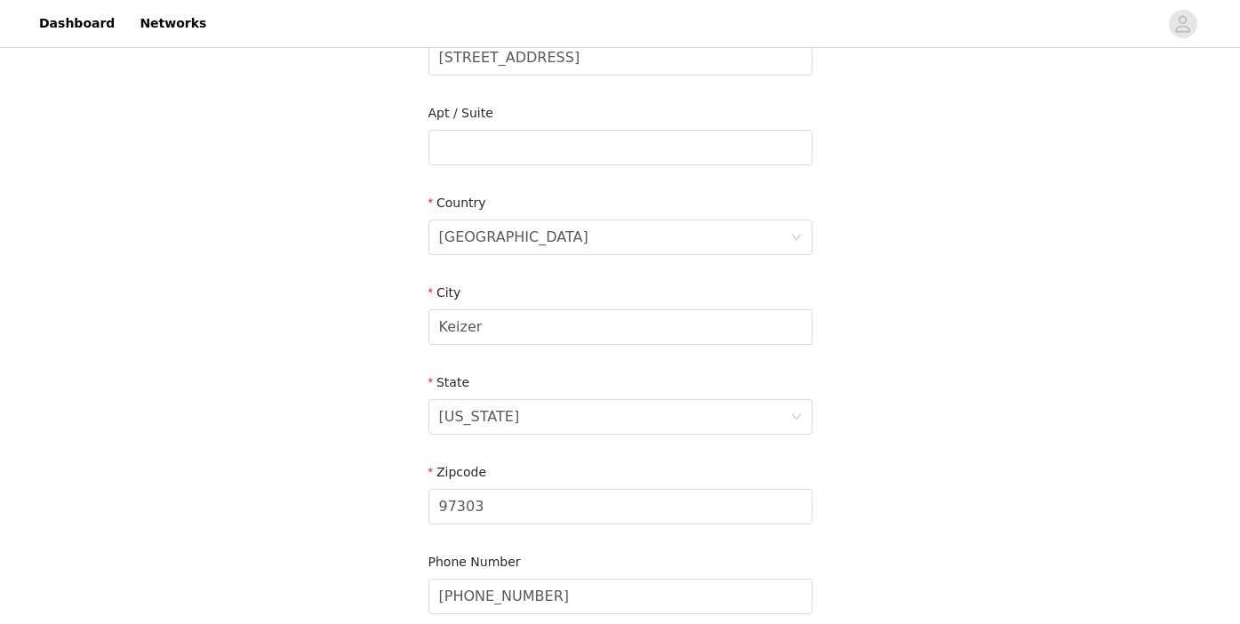
scroll to position [588, 0]
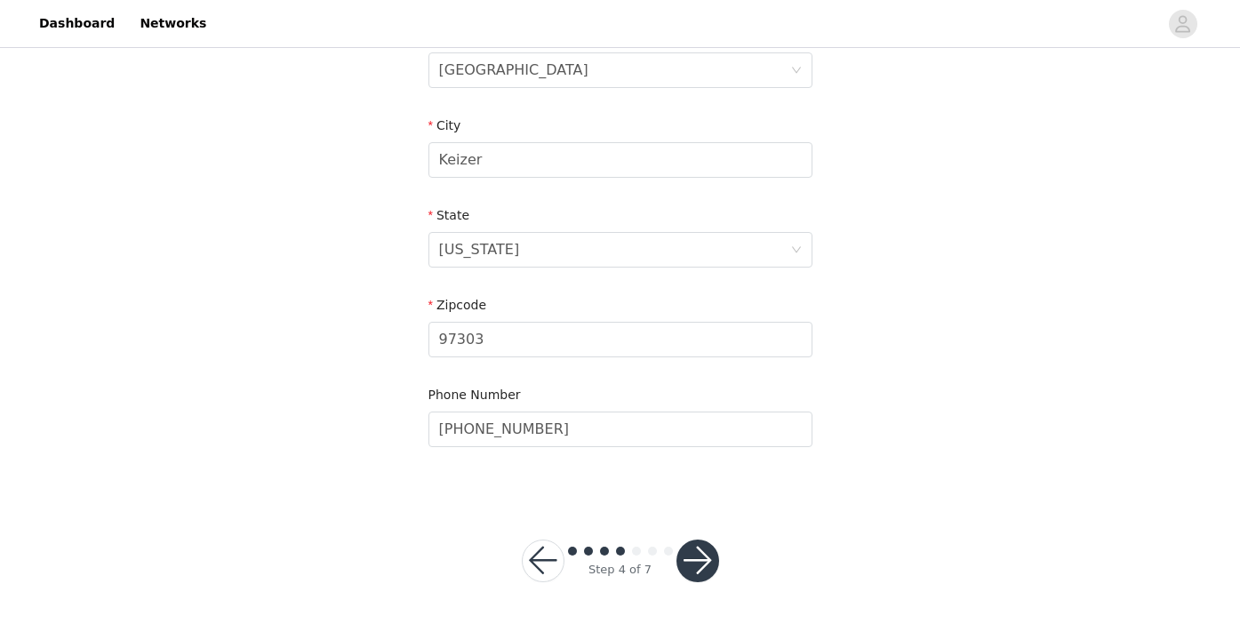
click at [697, 559] on button "button" at bounding box center [698, 561] width 43 height 43
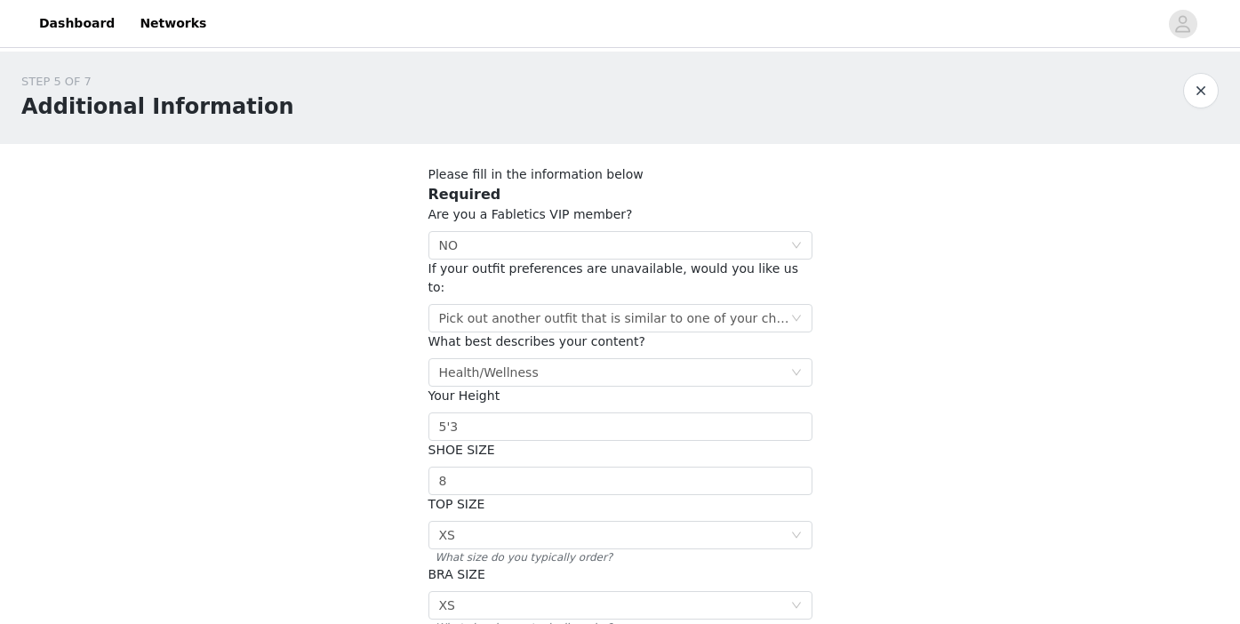
scroll to position [333, 0]
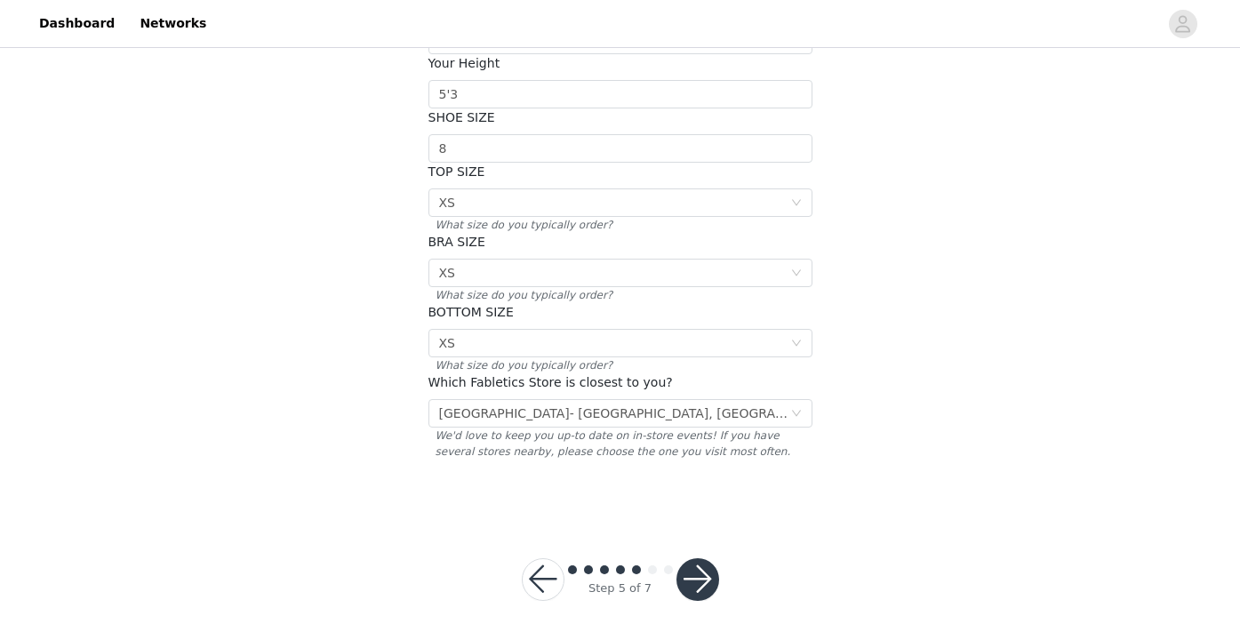
click at [694, 558] on button "button" at bounding box center [698, 579] width 43 height 43
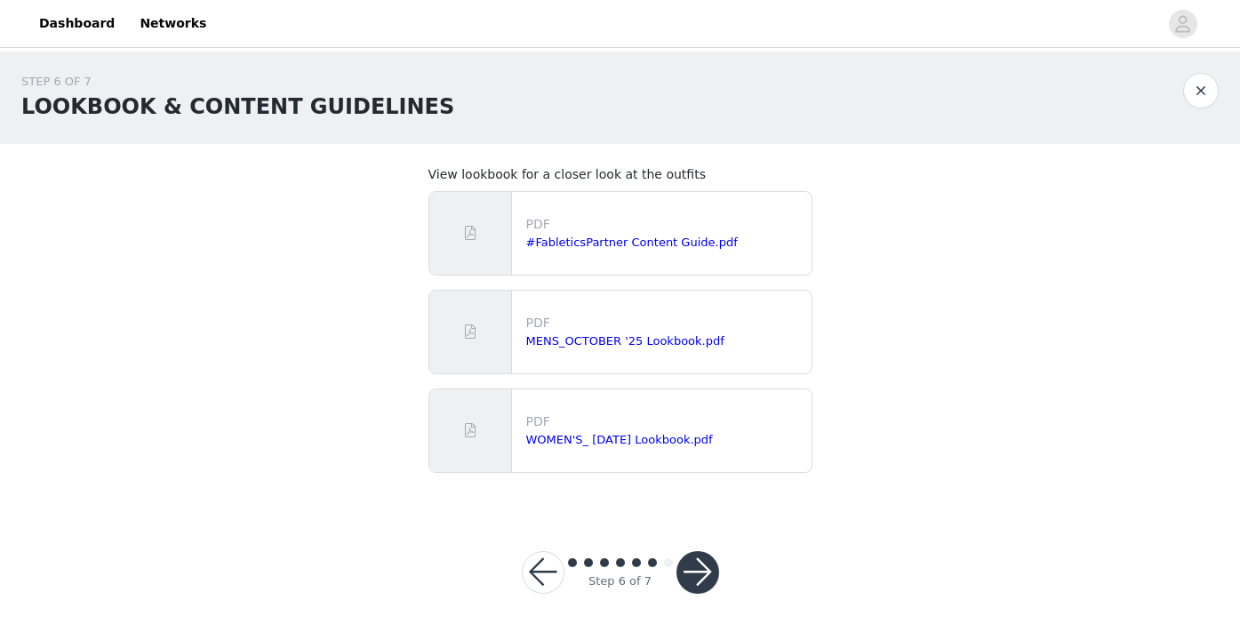
click at [695, 582] on button "button" at bounding box center [698, 572] width 43 height 43
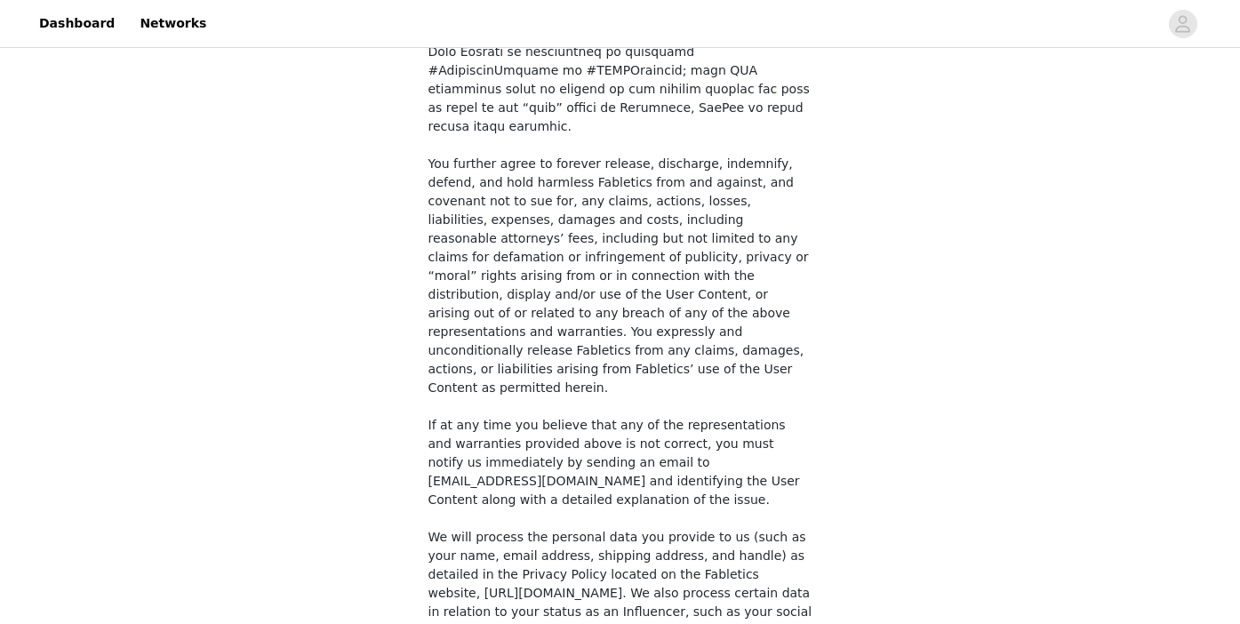
scroll to position [1392, 0]
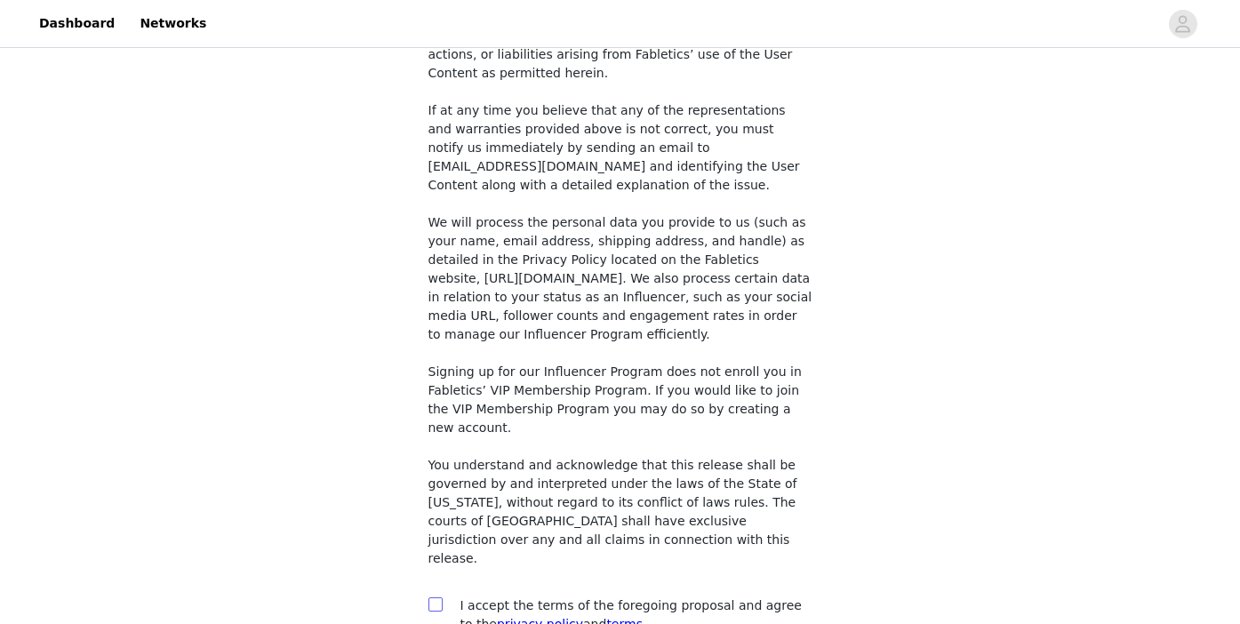
click at [436, 598] on input "checkbox" at bounding box center [435, 604] width 12 height 12
checkbox input "true"
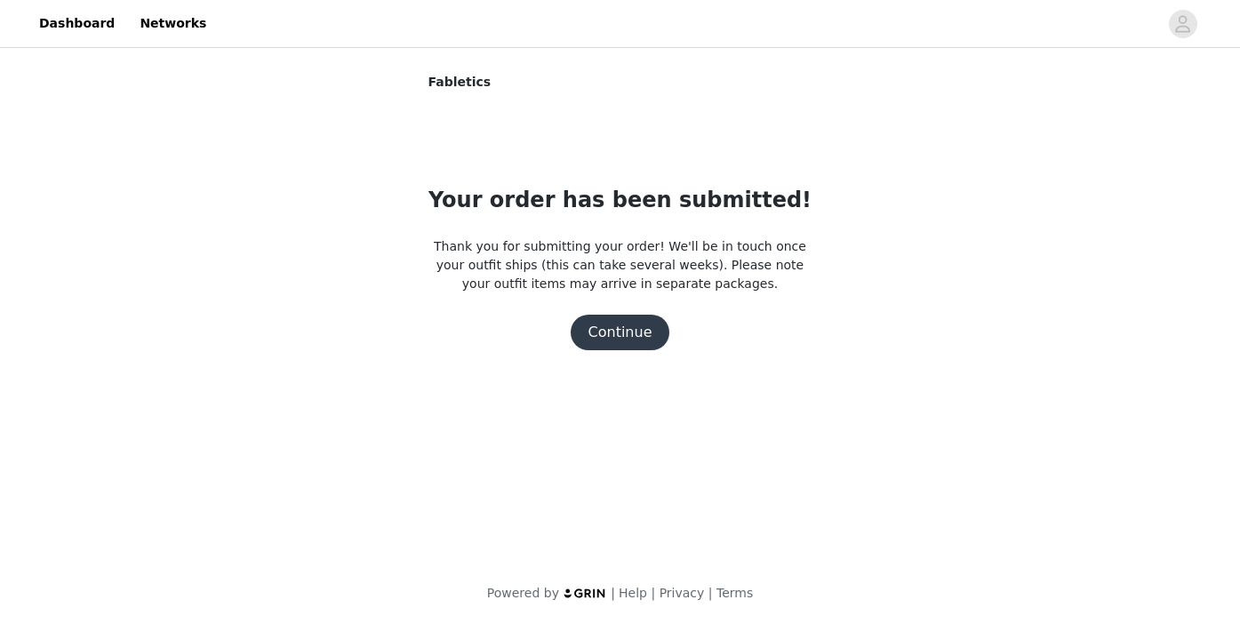
click at [620, 330] on button "Continue" at bounding box center [621, 333] width 100 height 36
